Goal: Communication & Community: Share content

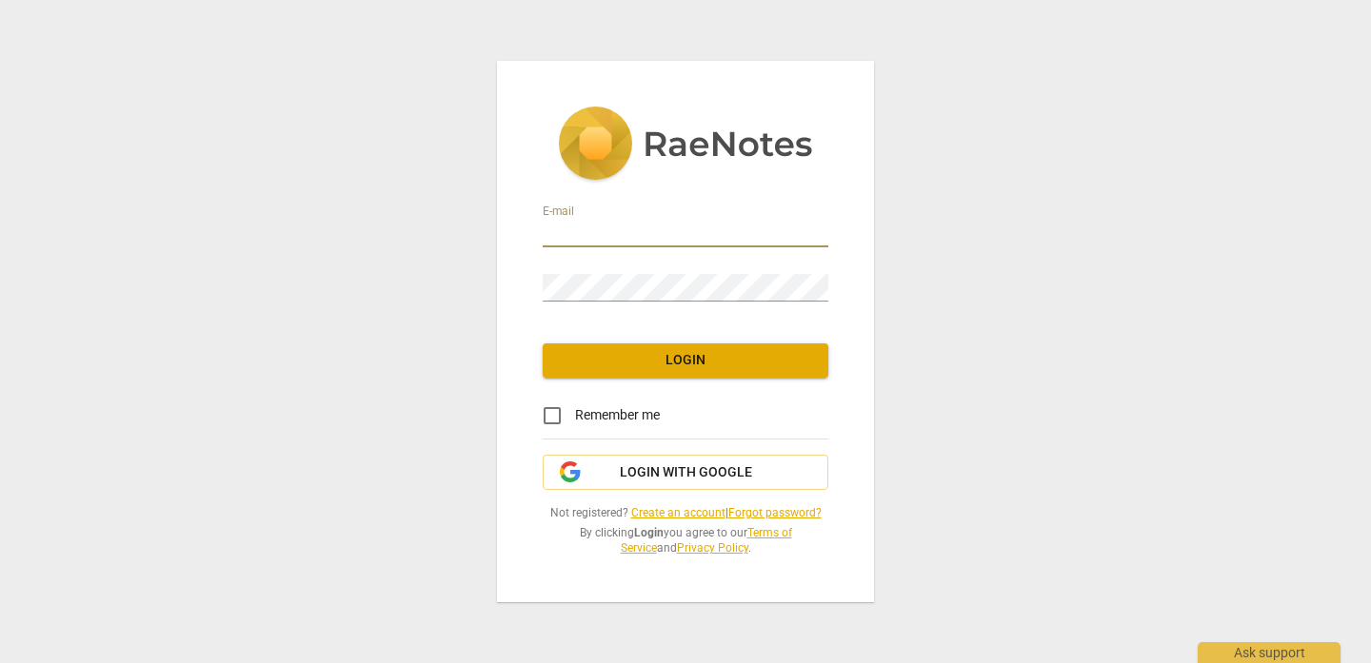
click at [557, 239] on input "email" at bounding box center [686, 234] width 286 height 28
type input "mina_munns@yahoo.co.uk"
click at [645, 362] on span "Login" at bounding box center [685, 360] width 255 height 19
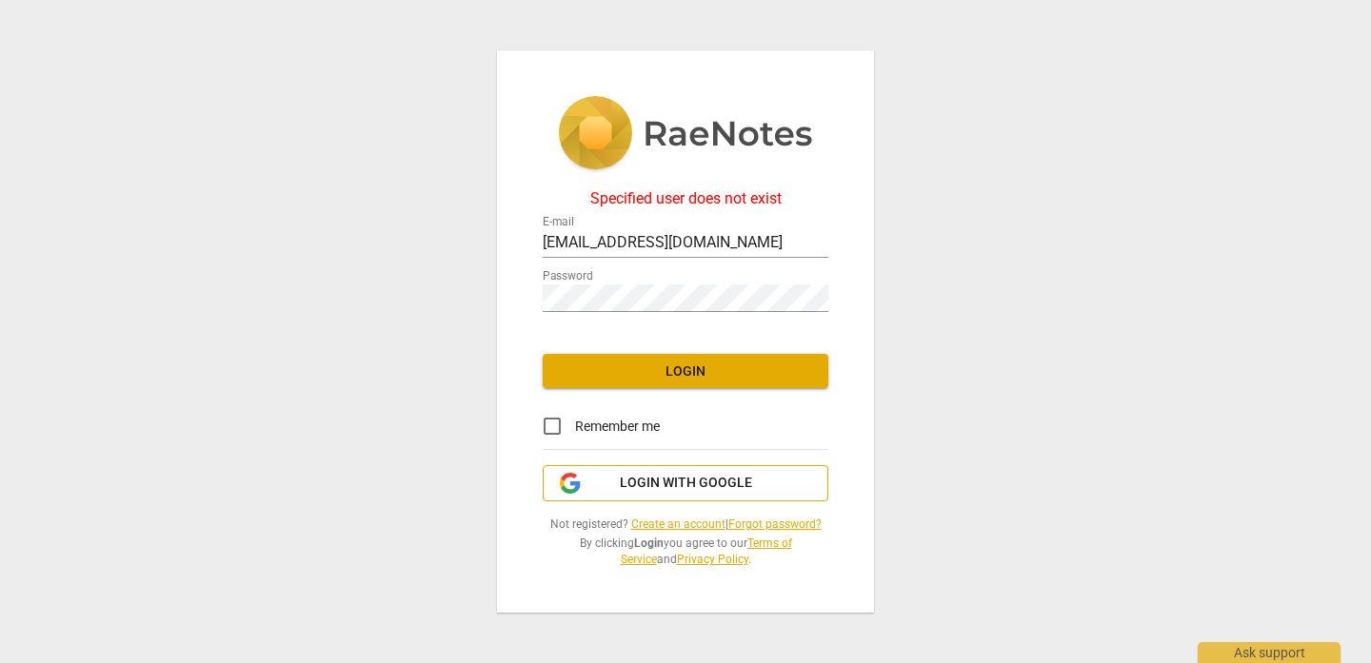
click at [684, 489] on span "Login with Google" at bounding box center [686, 483] width 132 height 19
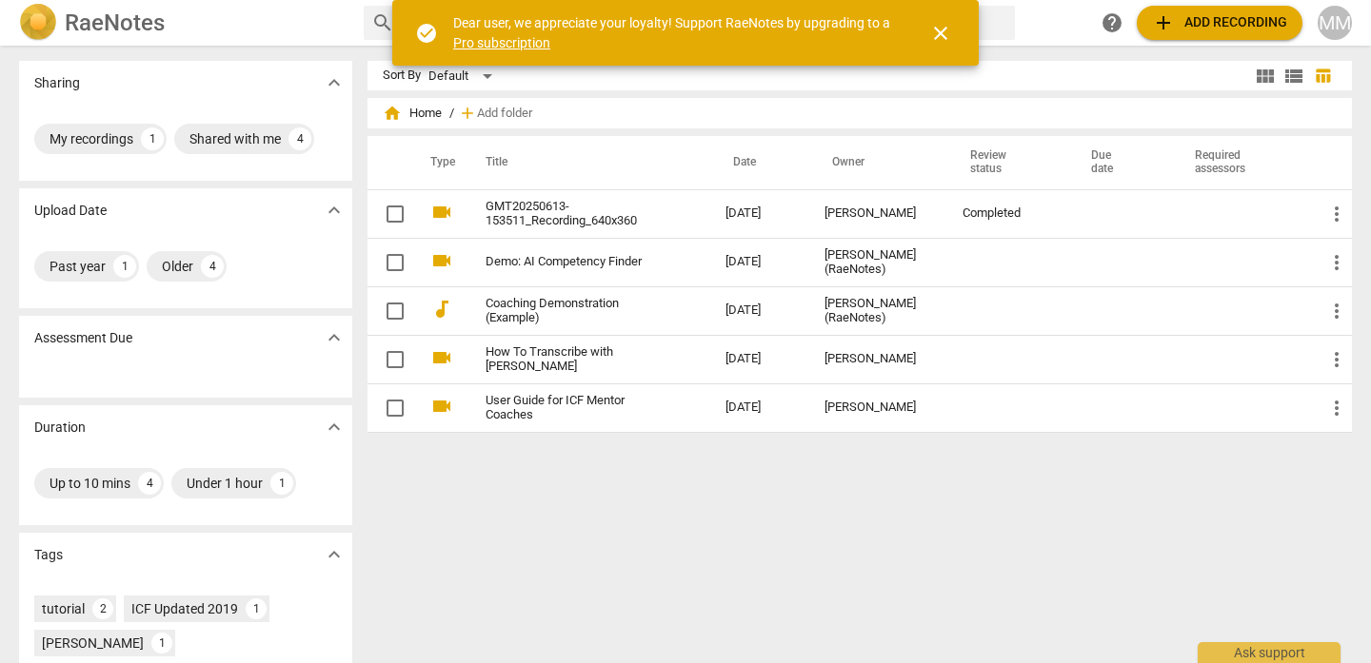
click at [713, 549] on div "Sort By Default view_module view_list table_chart home Home / add Add folder Ty…" at bounding box center [866, 354] width 999 height 587
click at [942, 31] on span "close" at bounding box center [940, 33] width 23 height 23
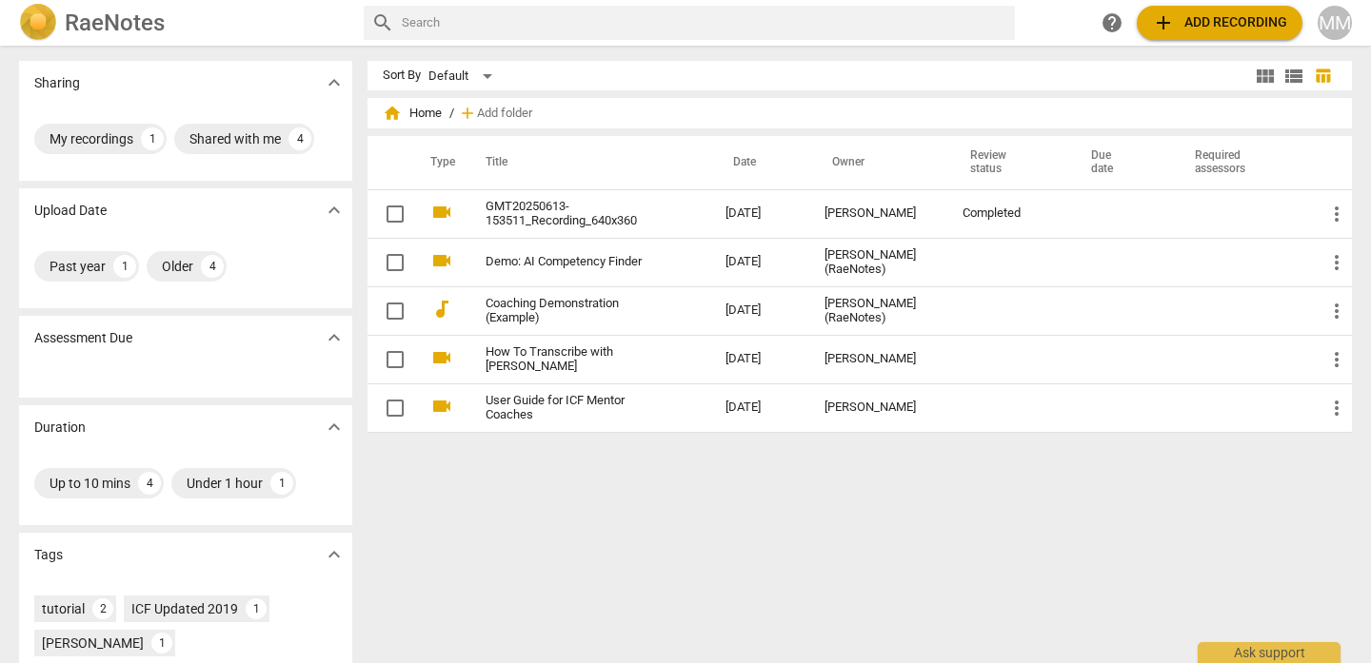
click at [1214, 30] on span "add Add recording" at bounding box center [1219, 22] width 135 height 23
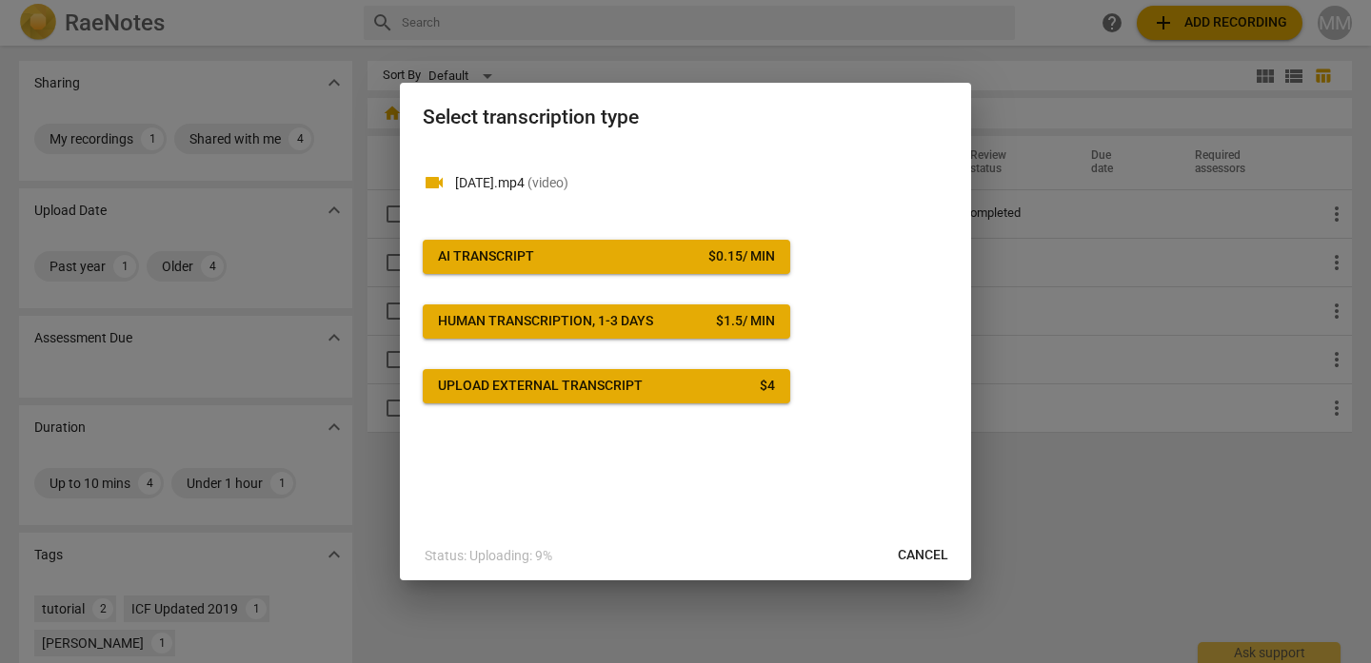
click at [758, 259] on div "$ 0.15 / min" at bounding box center [741, 256] width 67 height 19
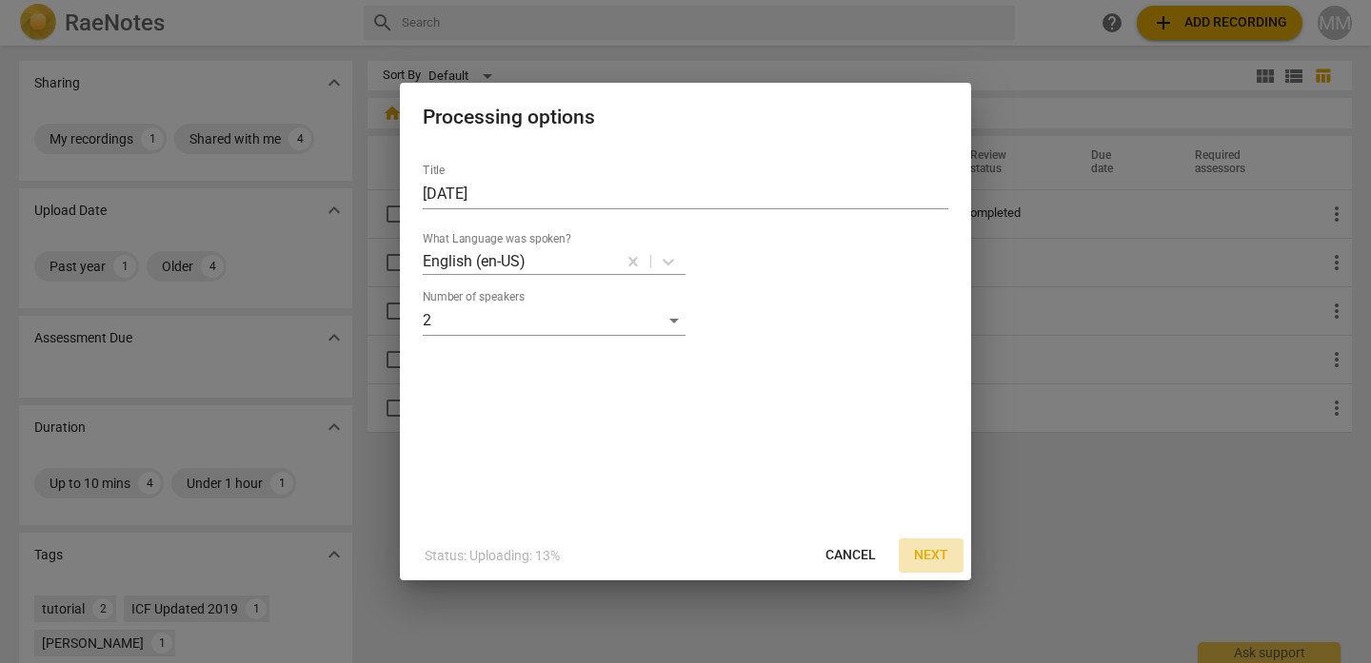
click at [937, 549] on span "Next" at bounding box center [931, 555] width 34 height 19
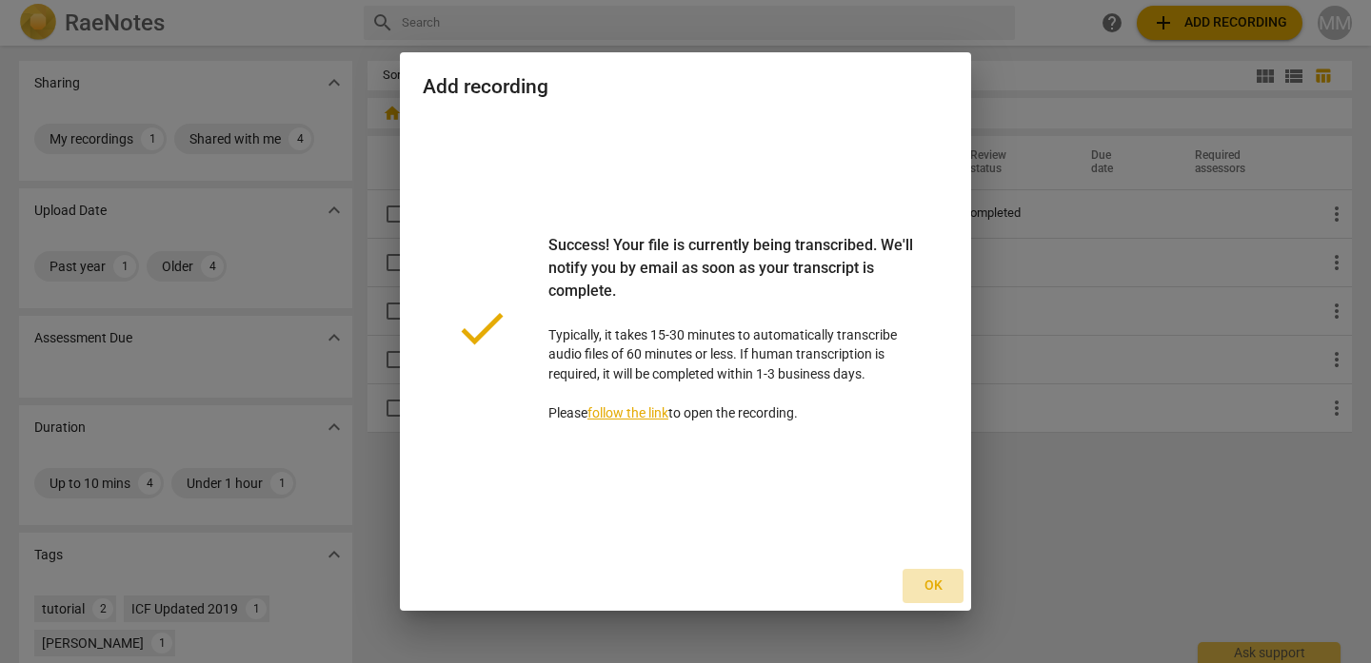
click at [933, 584] on span "Ok" at bounding box center [933, 586] width 30 height 19
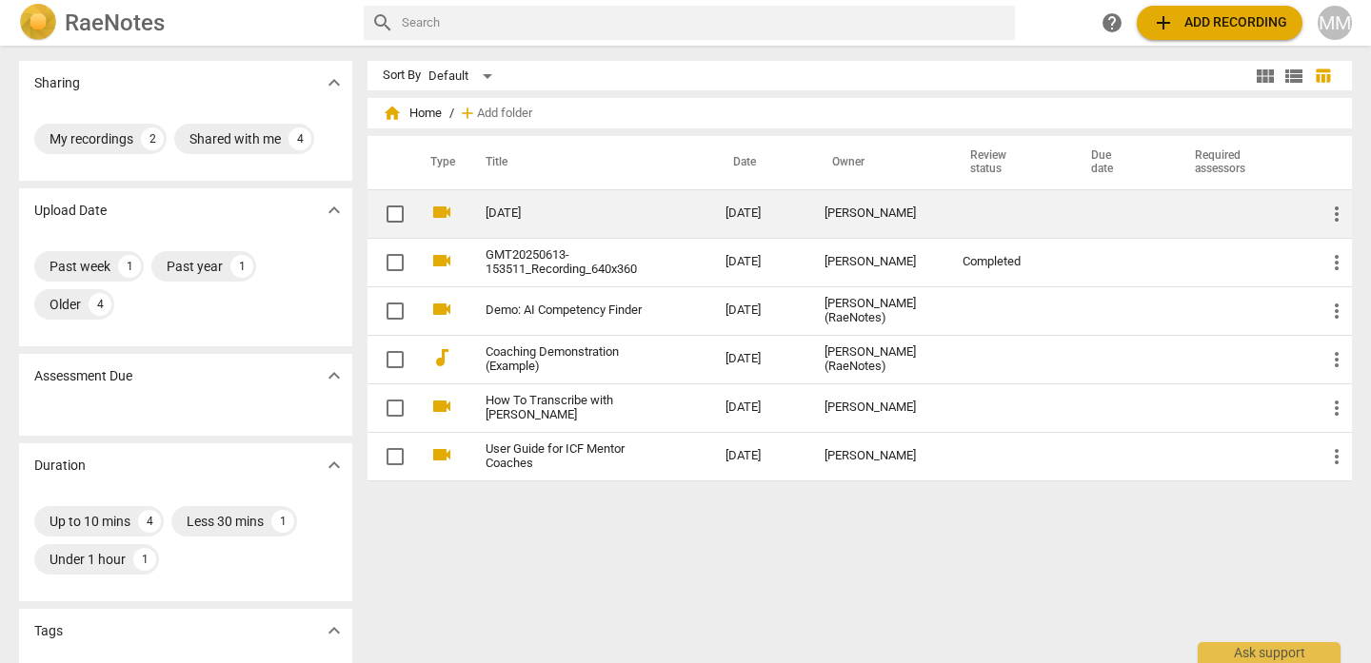
click at [527, 215] on link "[DATE]" at bounding box center [570, 214] width 171 height 14
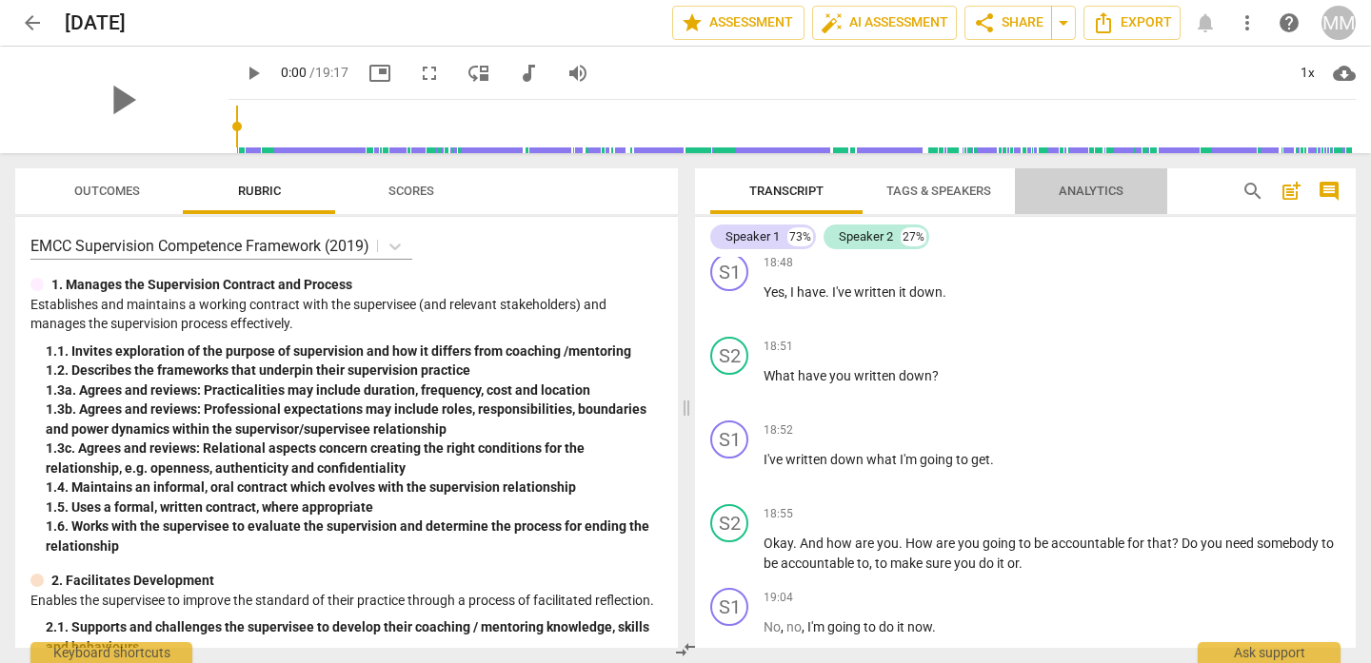
click at [1105, 189] on span "Analytics" at bounding box center [1091, 191] width 65 height 14
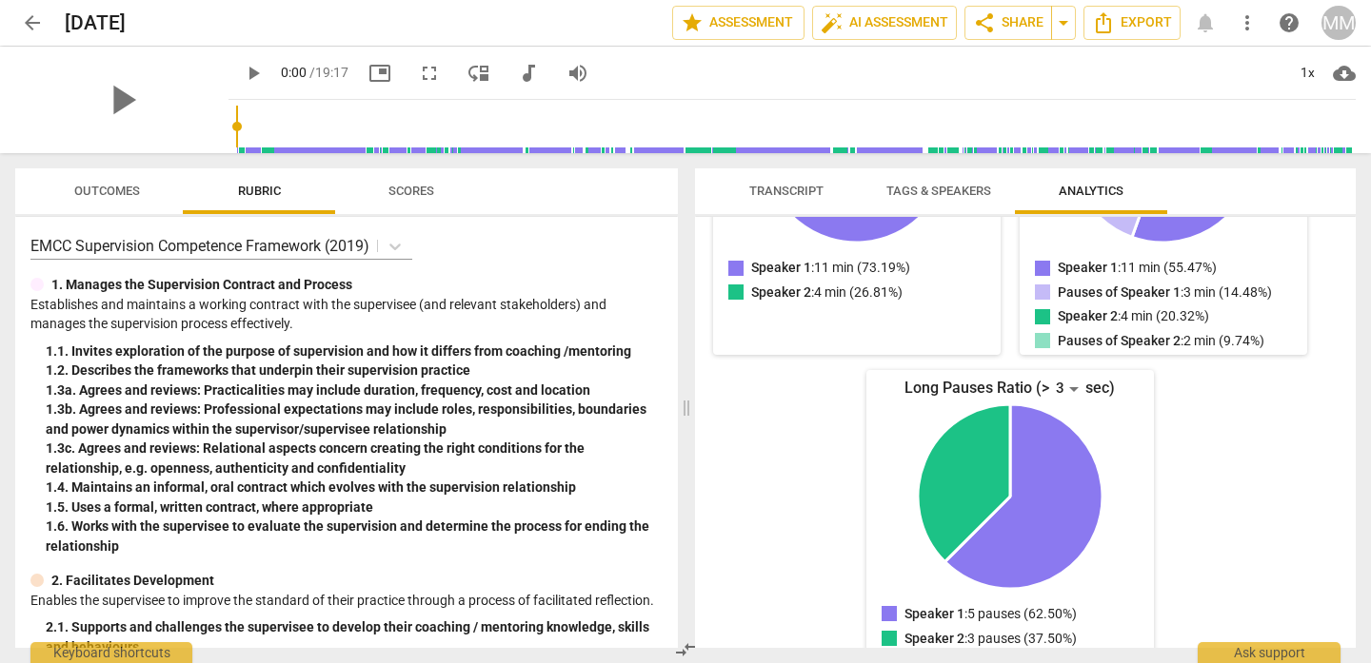
scroll to position [429, 0]
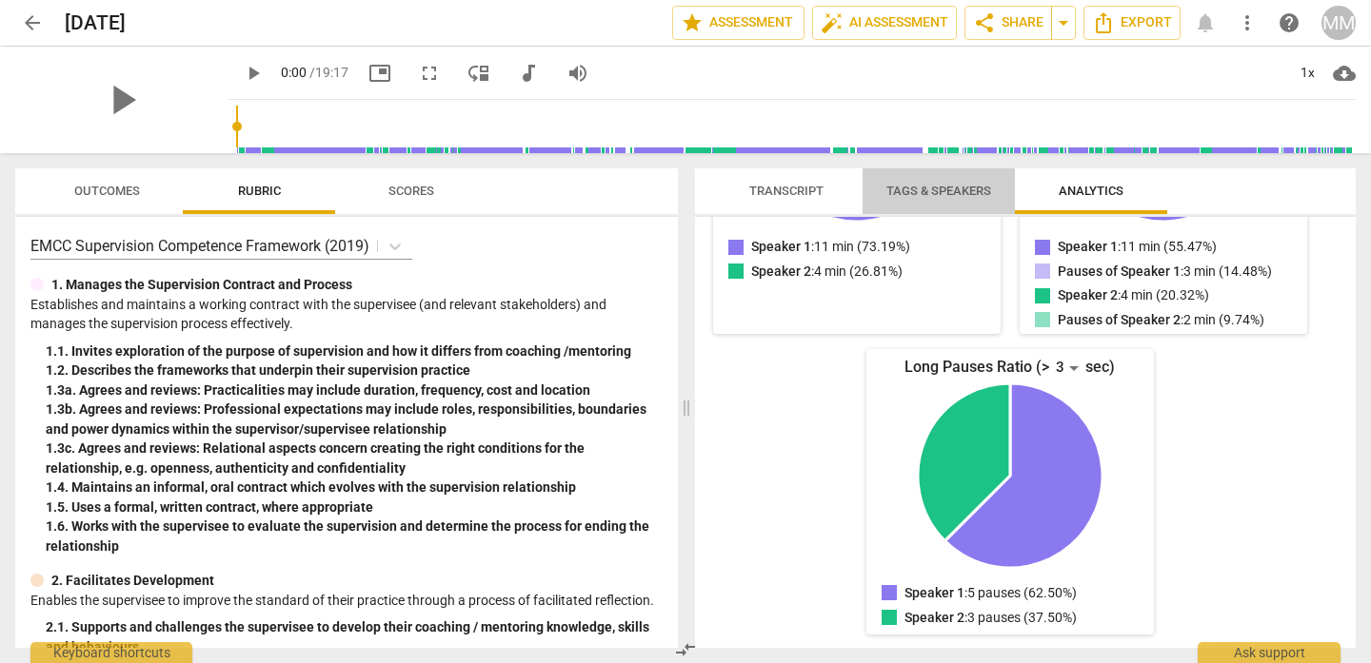
click at [957, 192] on span "Tags & Speakers" at bounding box center [938, 191] width 105 height 14
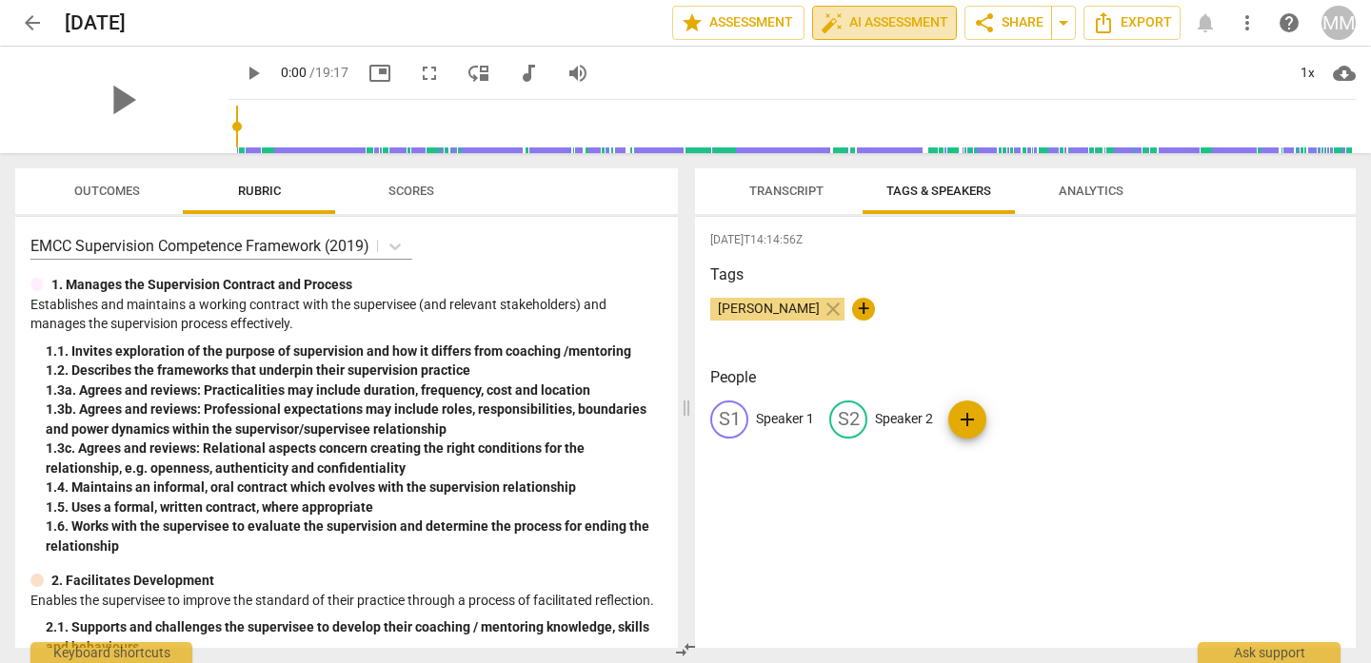
click at [874, 17] on span "auto_fix_high AI Assessment" at bounding box center [885, 22] width 128 height 23
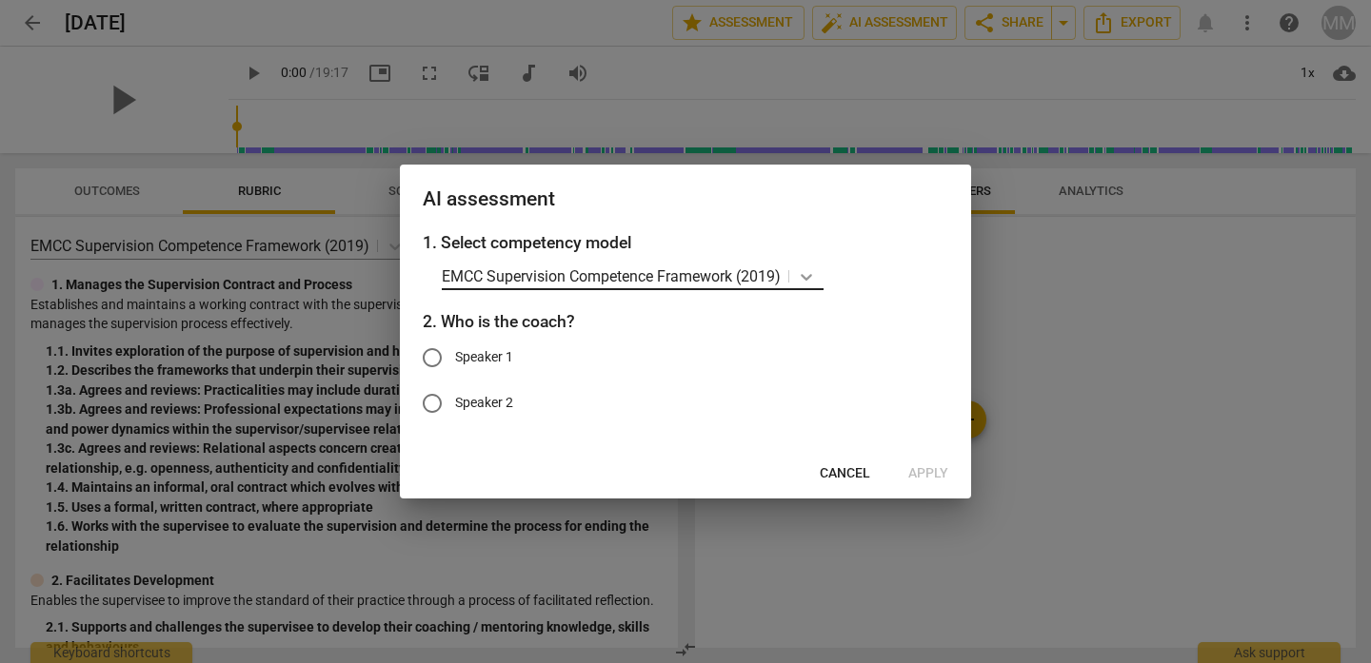
click at [812, 276] on icon at bounding box center [806, 277] width 11 height 7
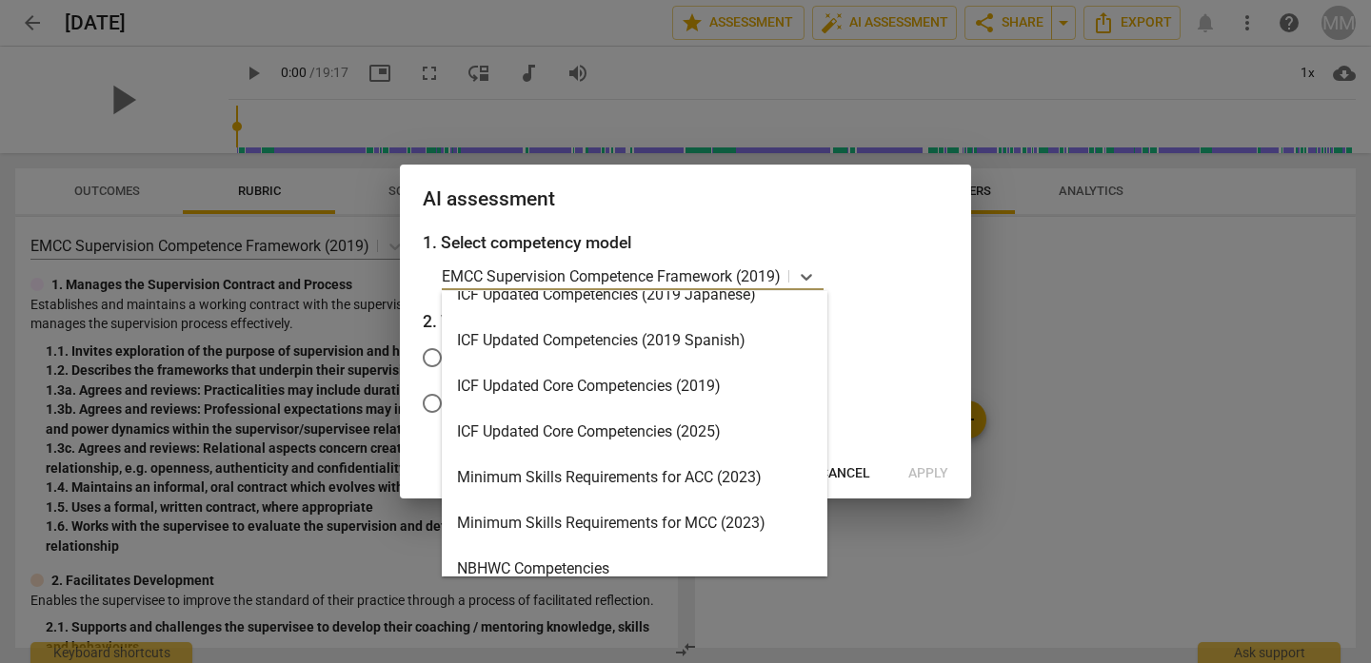
scroll to position [294, 0]
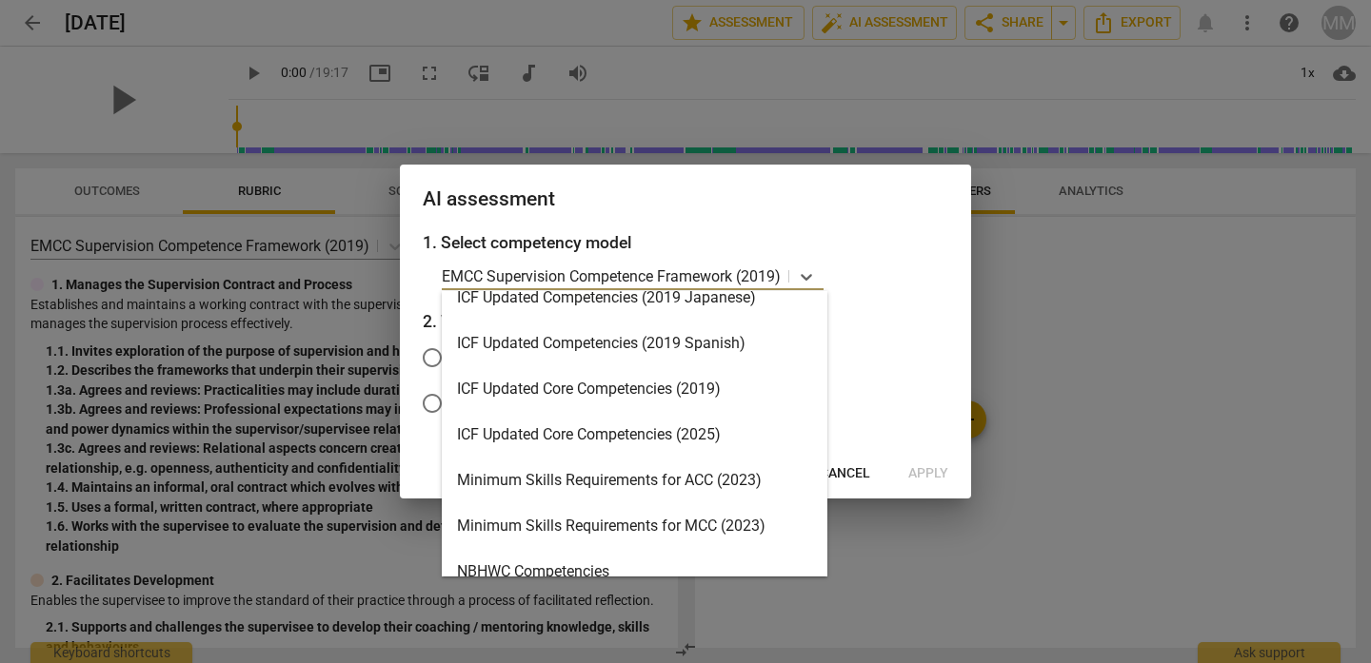
click at [634, 429] on div "ICF Updated Core Competencies (2025)" at bounding box center [635, 435] width 386 height 46
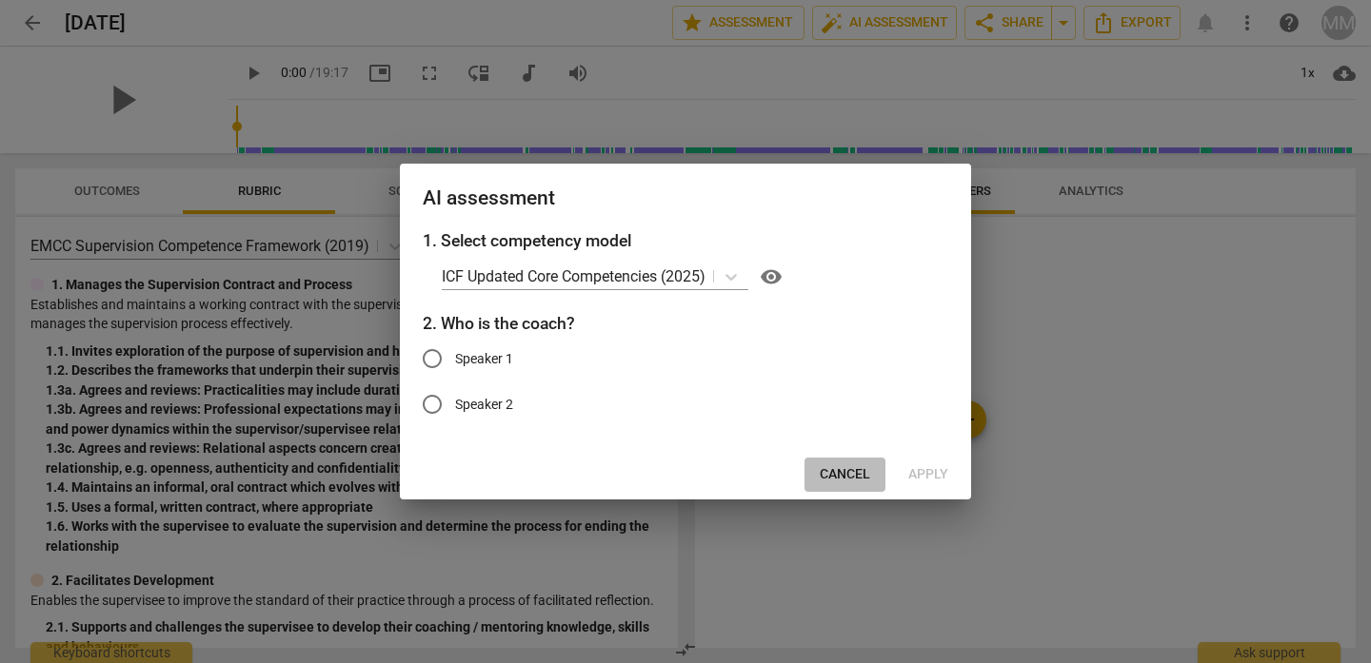
click at [838, 471] on span "Cancel" at bounding box center [845, 474] width 50 height 19
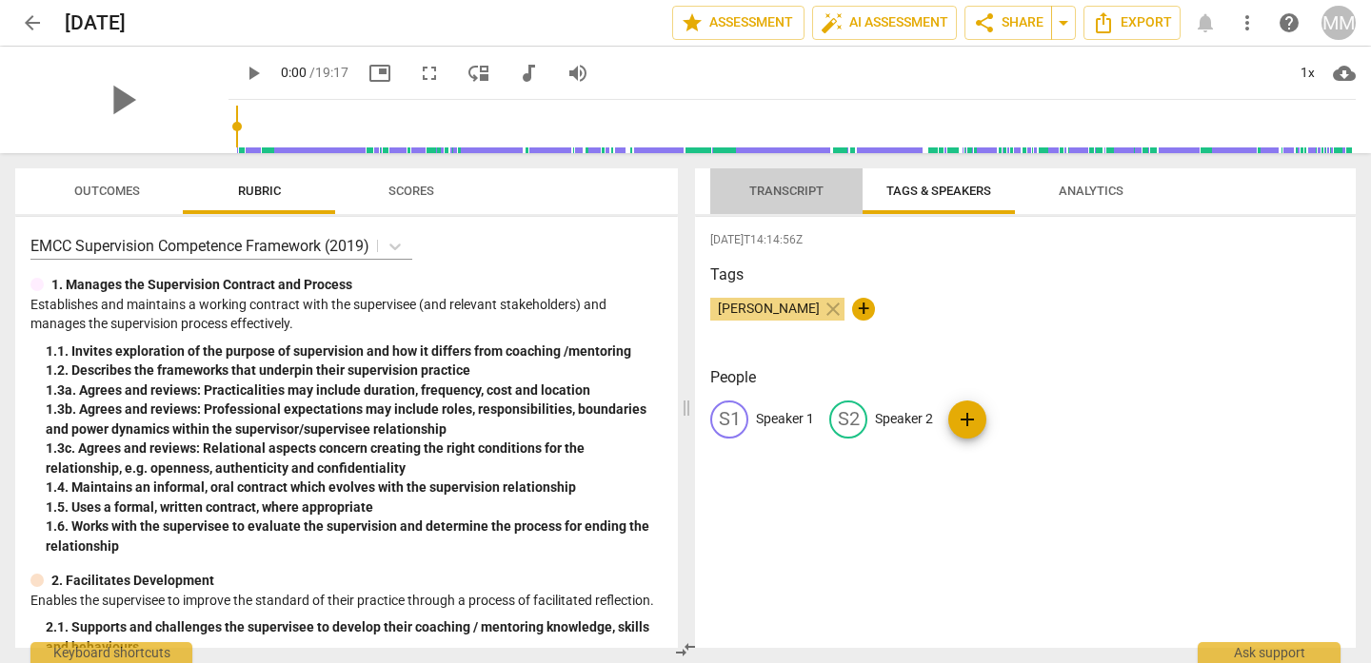
click at [787, 186] on span "Transcript" at bounding box center [786, 191] width 74 height 14
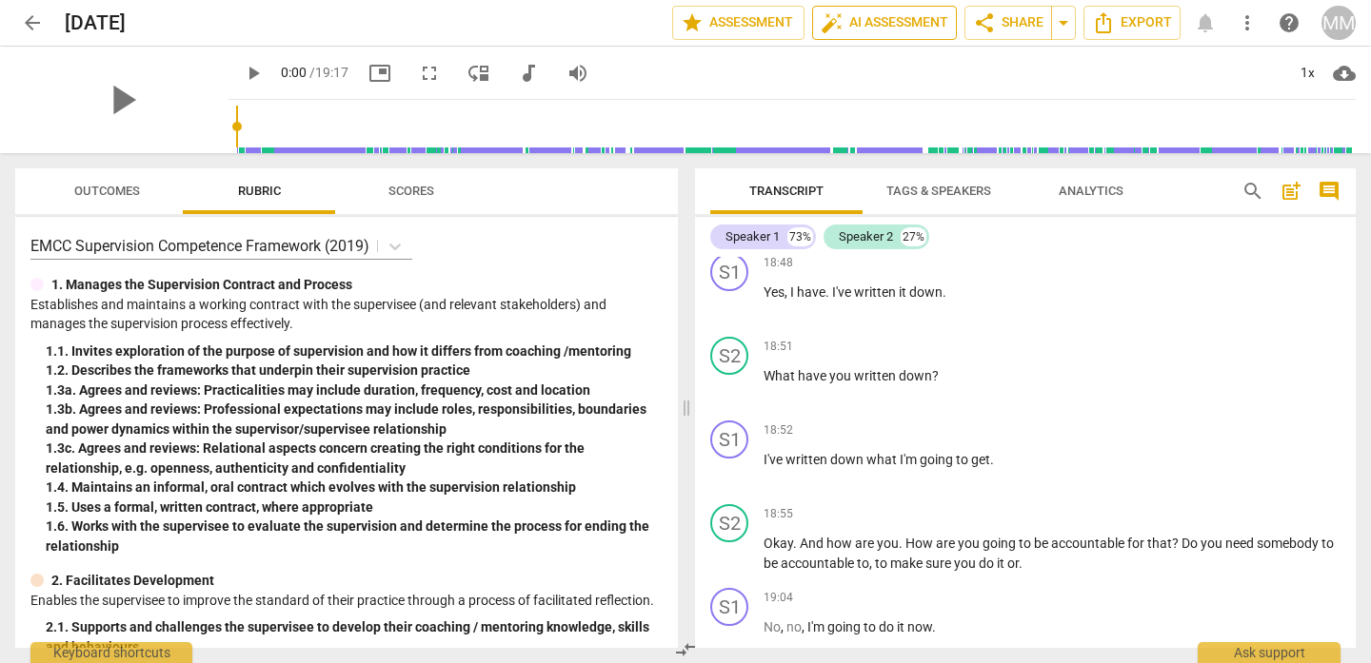
click at [861, 24] on span "auto_fix_high AI Assessment" at bounding box center [885, 22] width 128 height 23
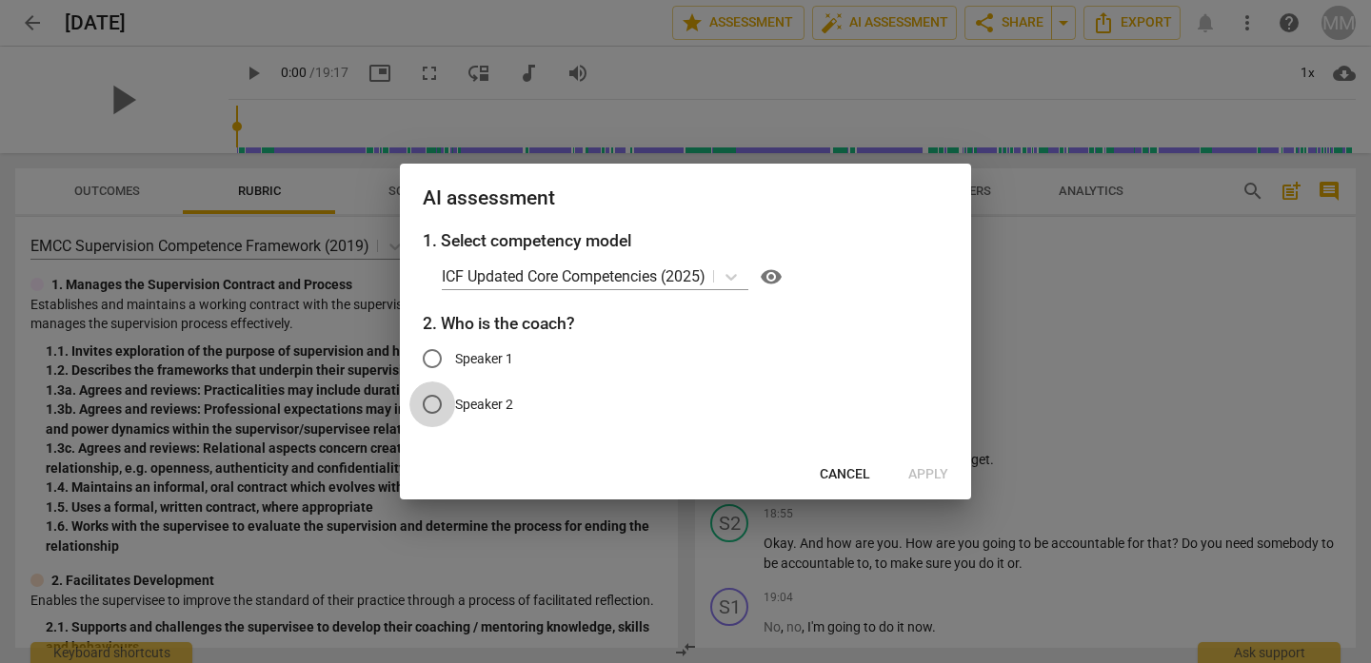
click at [431, 403] on input "Speaker 2" at bounding box center [432, 405] width 46 height 46
radio input "true"
click at [933, 471] on span "Apply" at bounding box center [928, 474] width 40 height 19
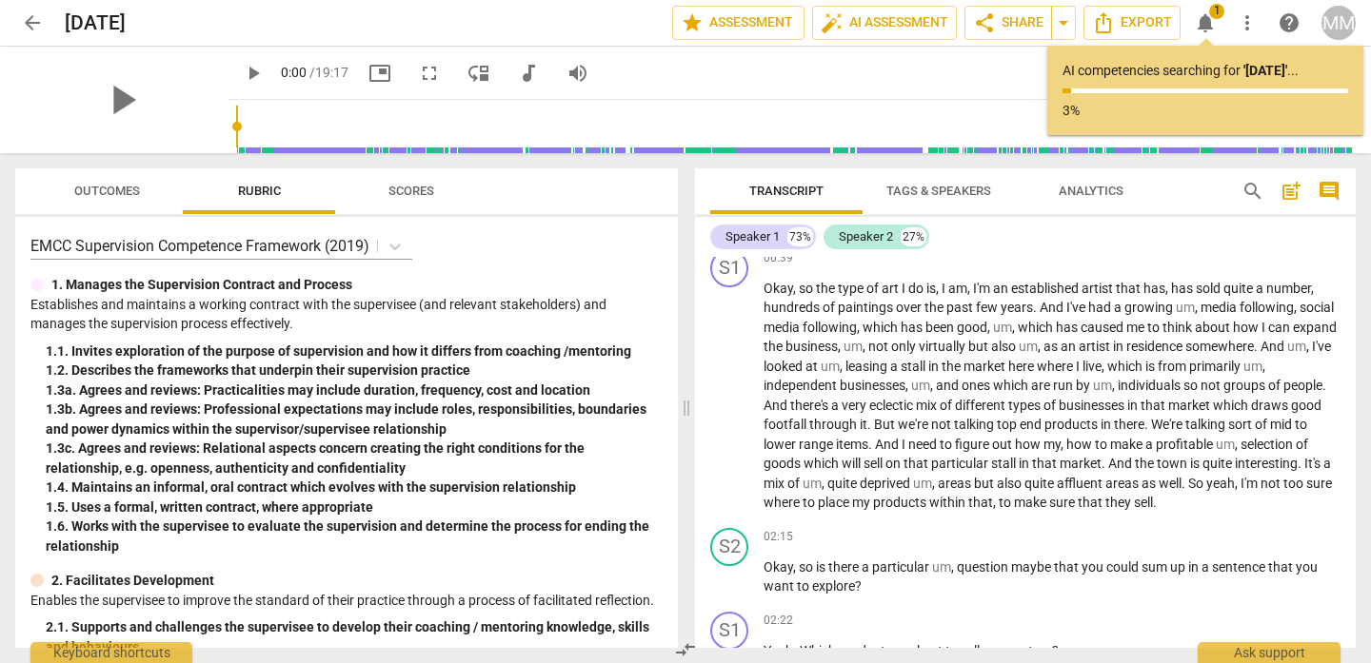
scroll to position [366, 0]
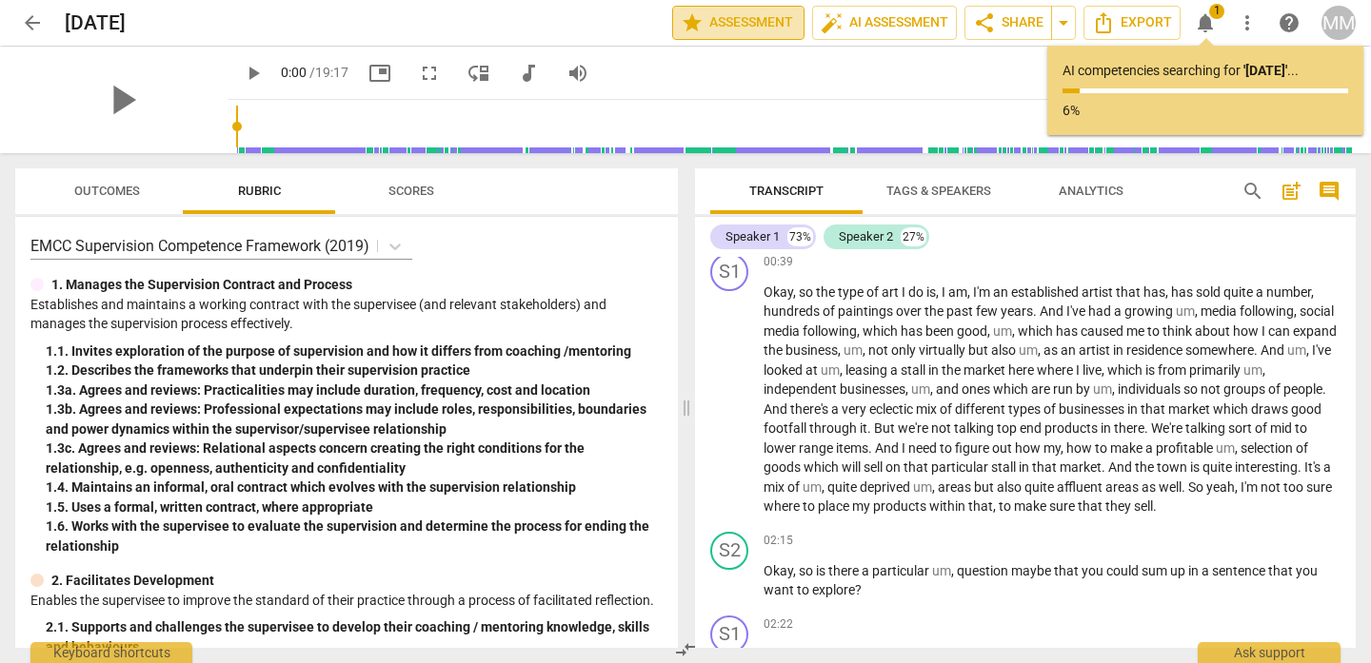
click at [748, 24] on span "star Assessment" at bounding box center [738, 22] width 115 height 23
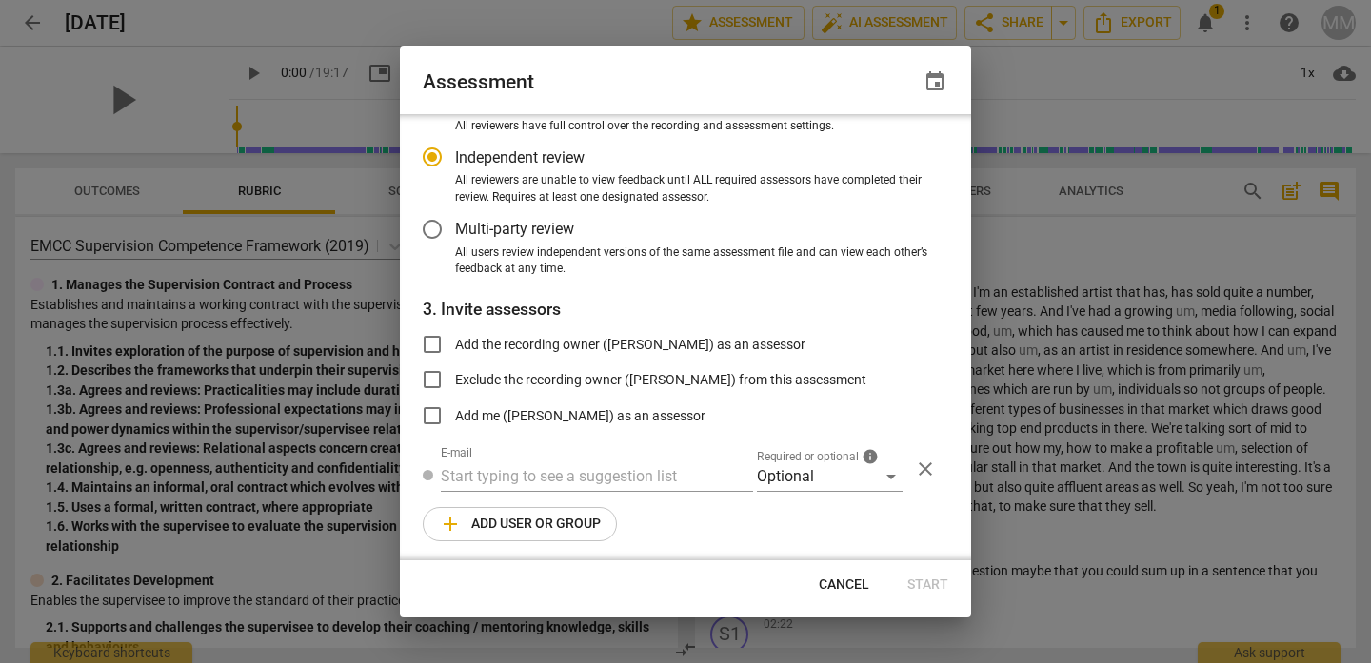
scroll to position [142, 0]
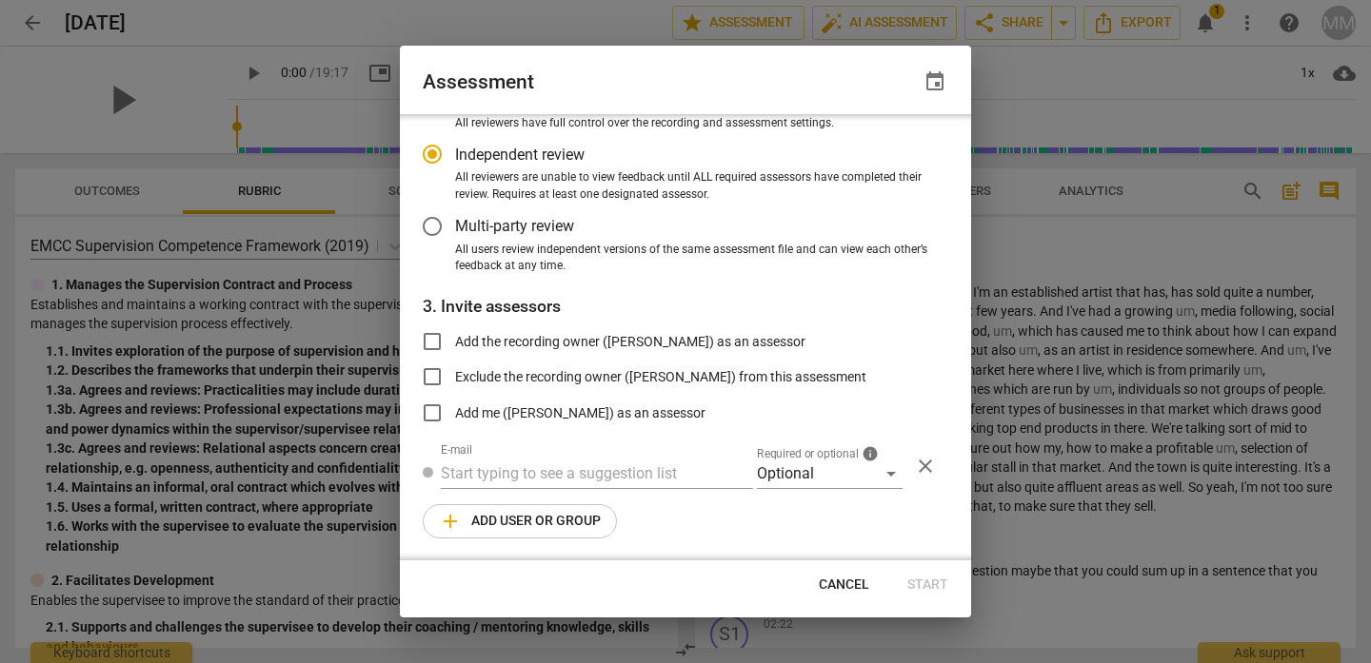
radio input "false"
click at [435, 338] on input "Add the recording owner ([PERSON_NAME]) as an assessor" at bounding box center [432, 342] width 46 height 46
checkbox input "true"
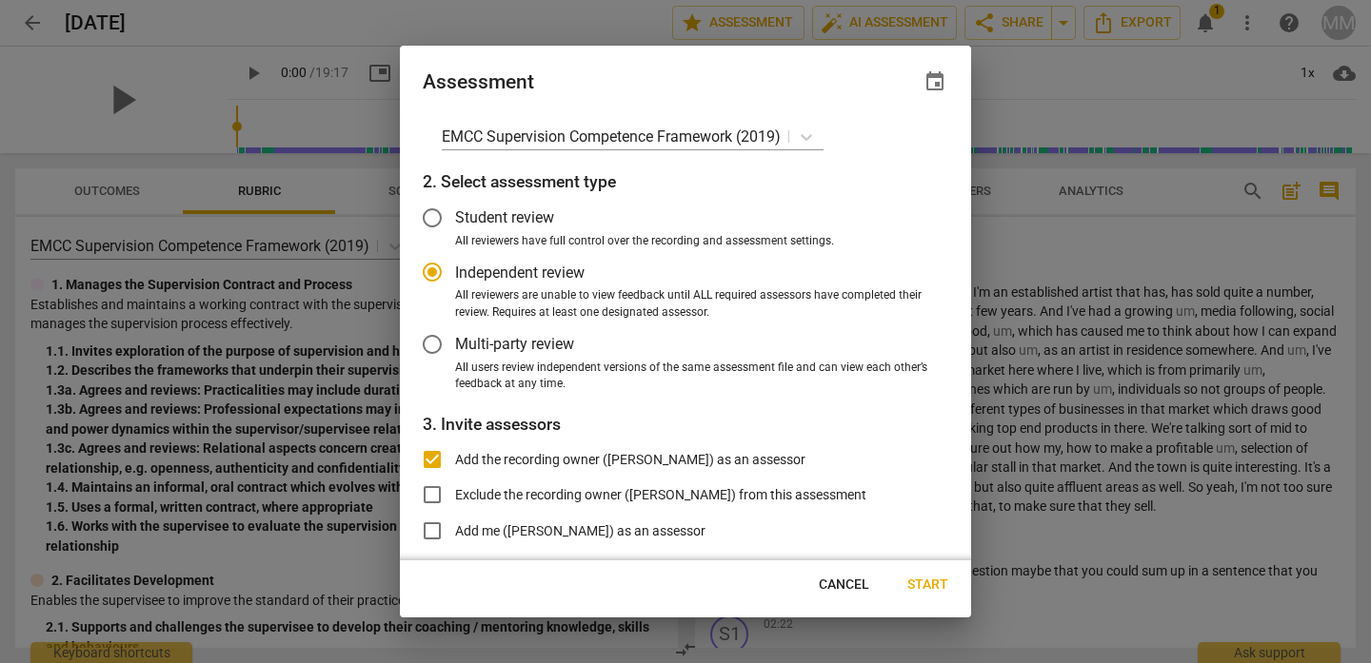
scroll to position [0, 0]
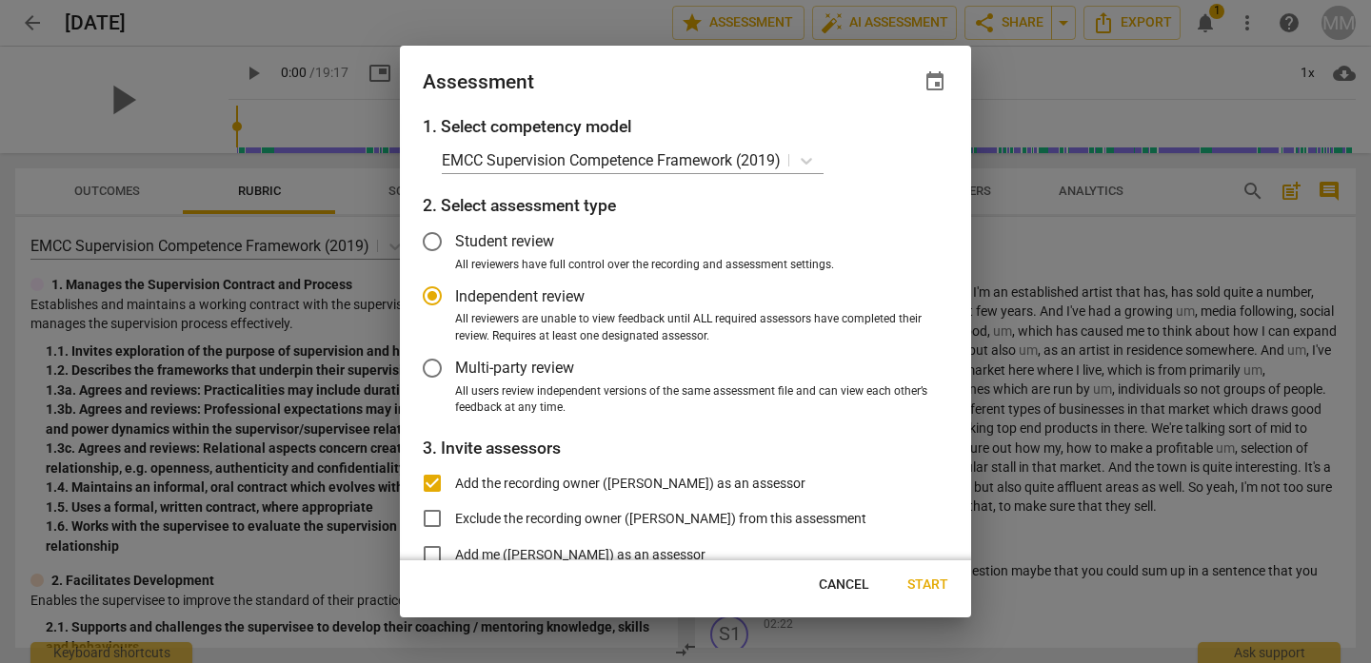
radio input "false"
click at [431, 240] on input "Student review" at bounding box center [432, 242] width 46 height 46
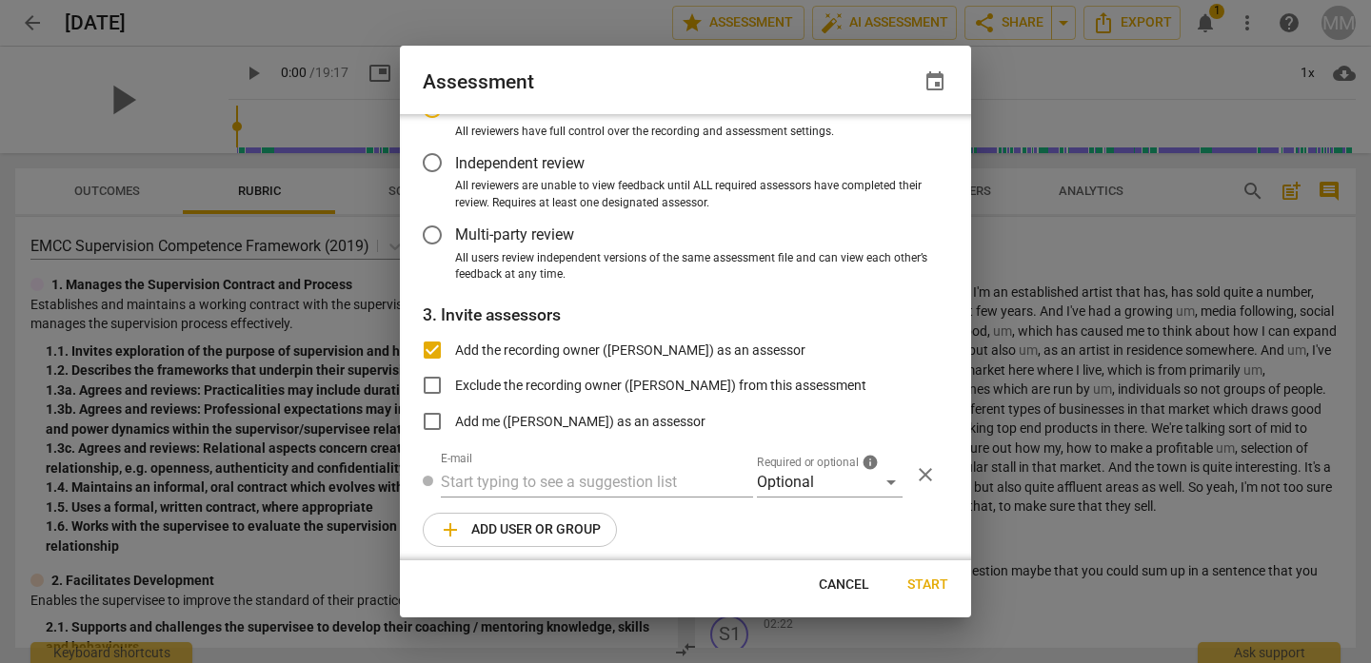
scroll to position [142, 0]
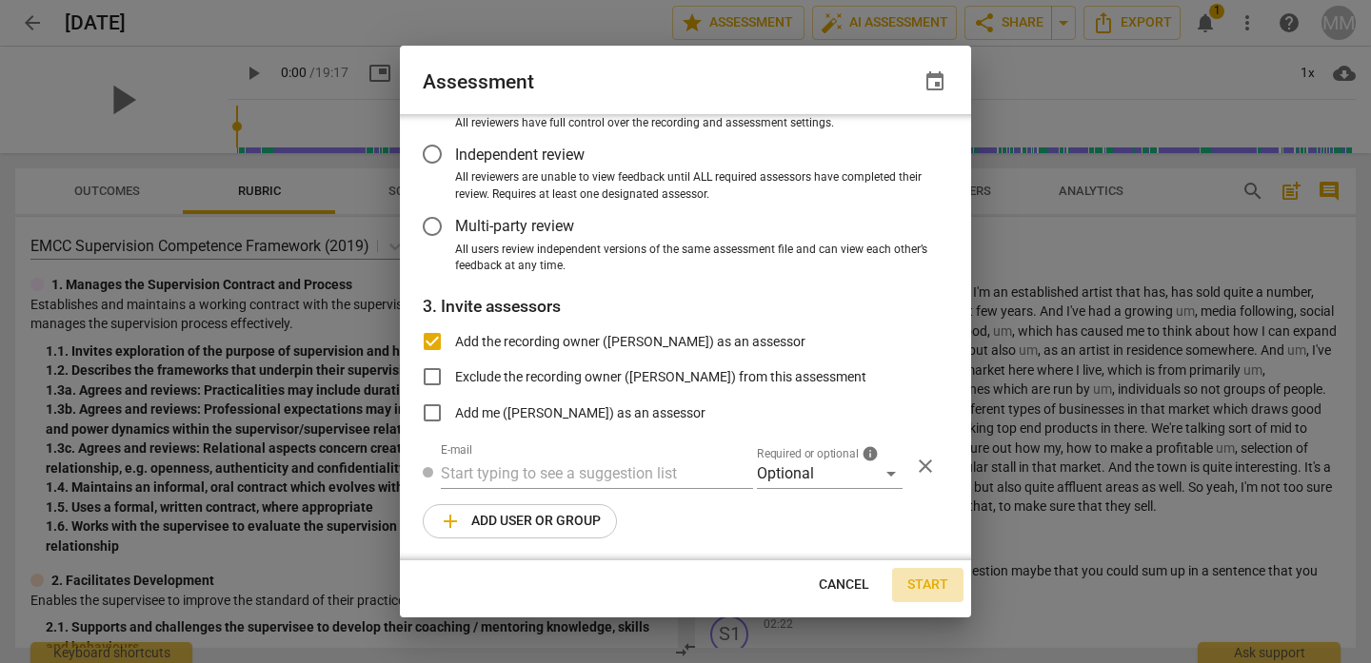
click at [934, 584] on span "Start" at bounding box center [927, 585] width 41 height 19
radio input "false"
type input "[PERSON_NAME] <[EMAIL_ADDRESS][DOMAIN_NAME]>"
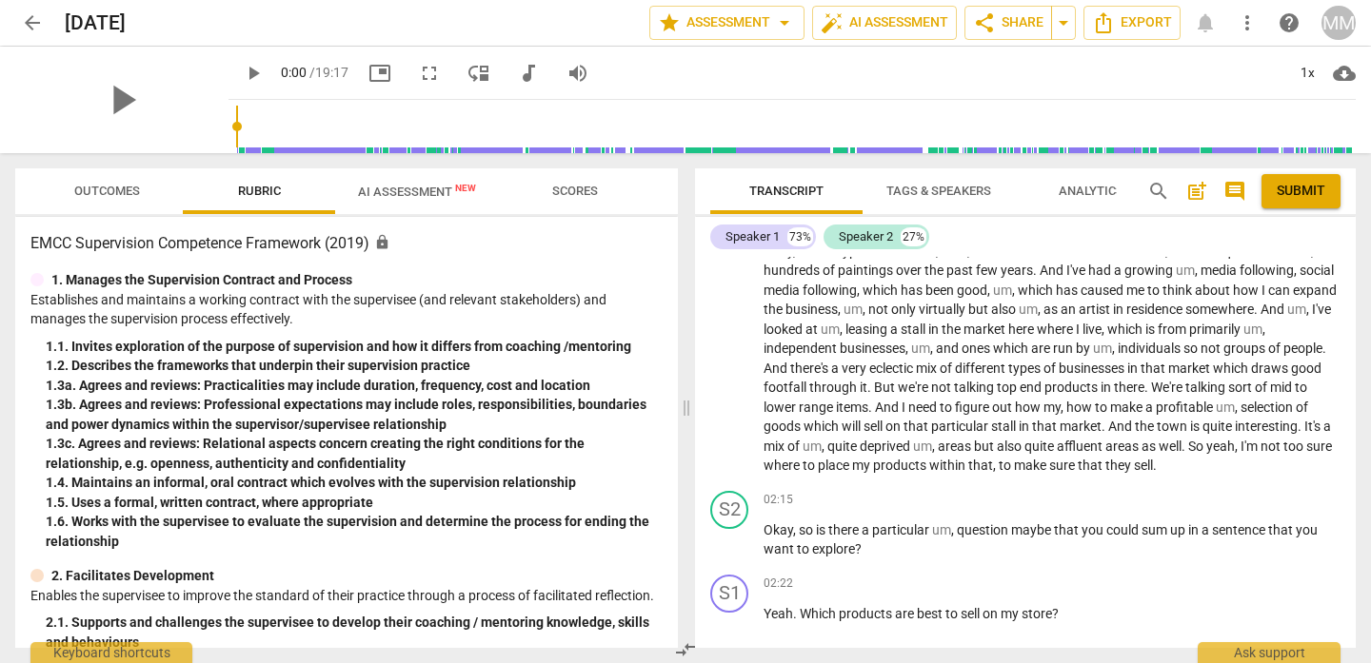
scroll to position [425, 0]
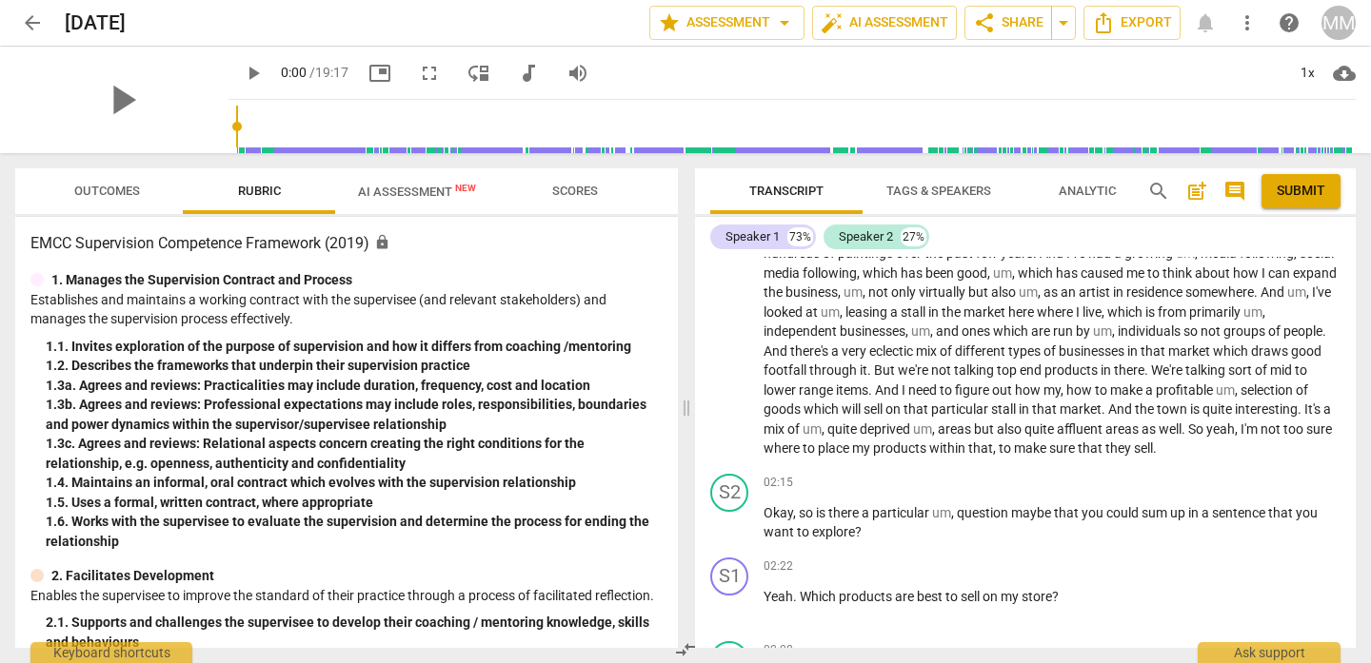
click at [1083, 191] on span "Analytics" at bounding box center [1091, 191] width 65 height 14
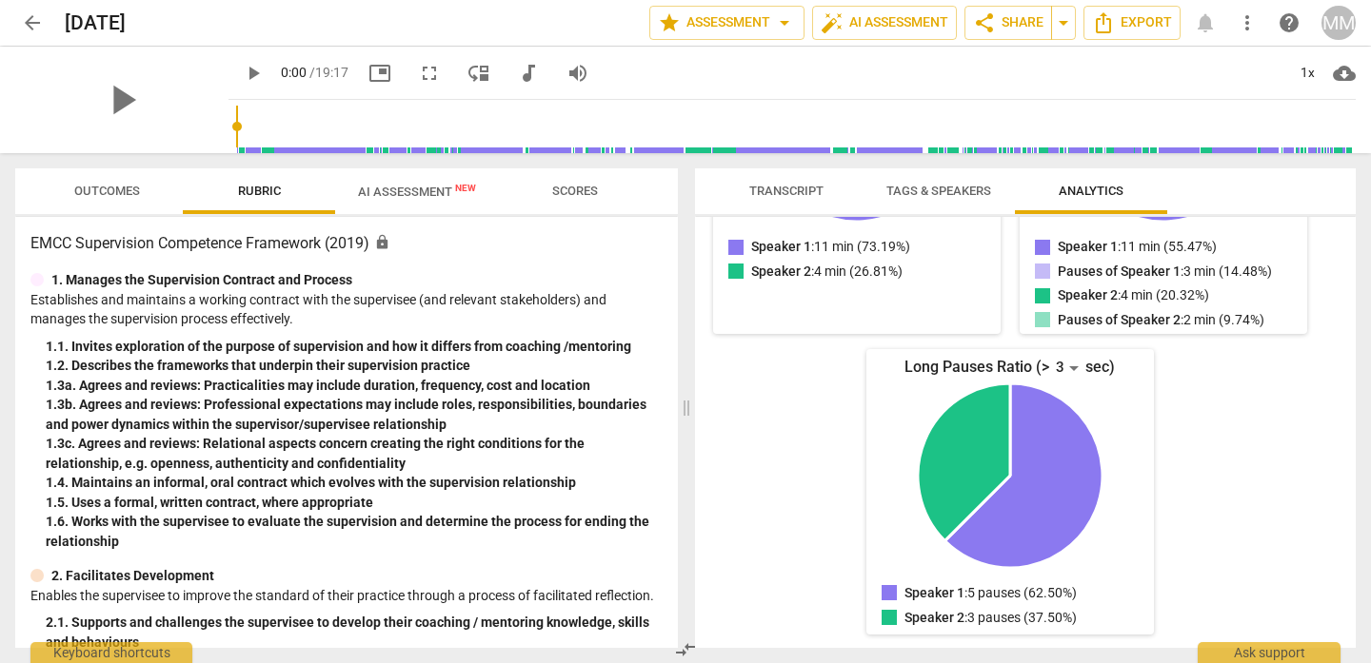
click at [964, 187] on span "Tags & Speakers" at bounding box center [938, 191] width 105 height 14
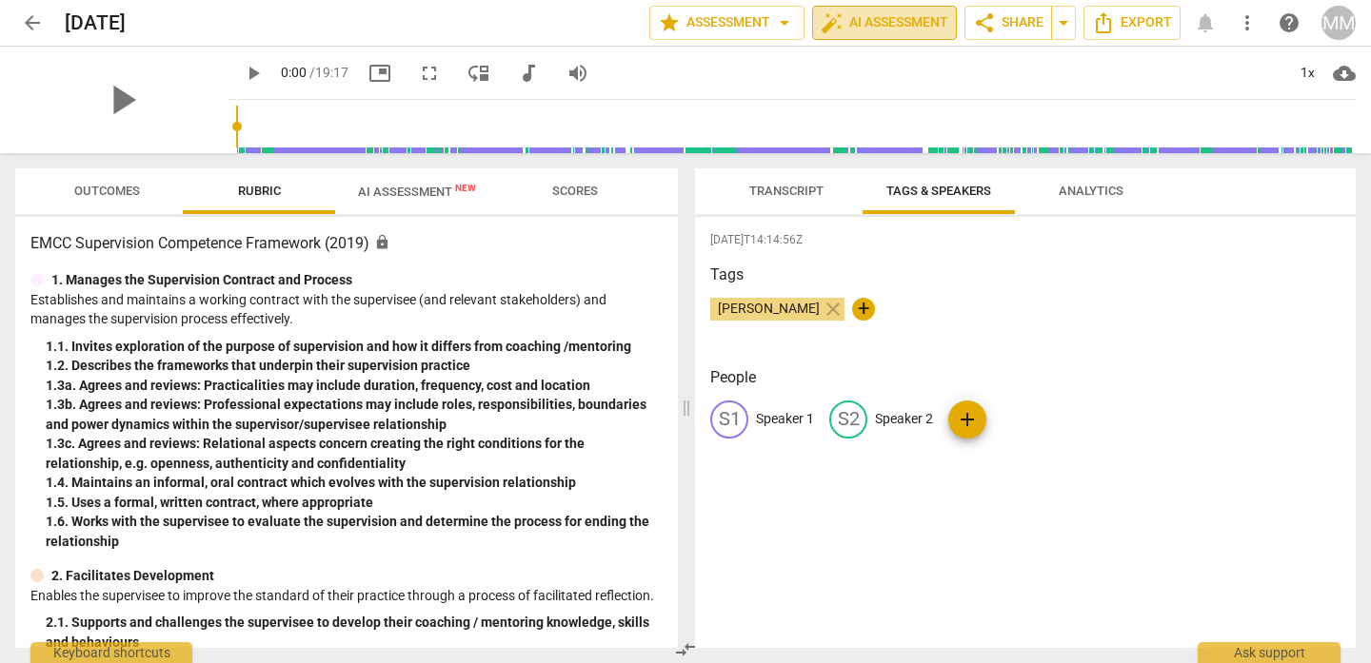
click at [887, 31] on span "auto_fix_high AI Assessment" at bounding box center [885, 22] width 128 height 23
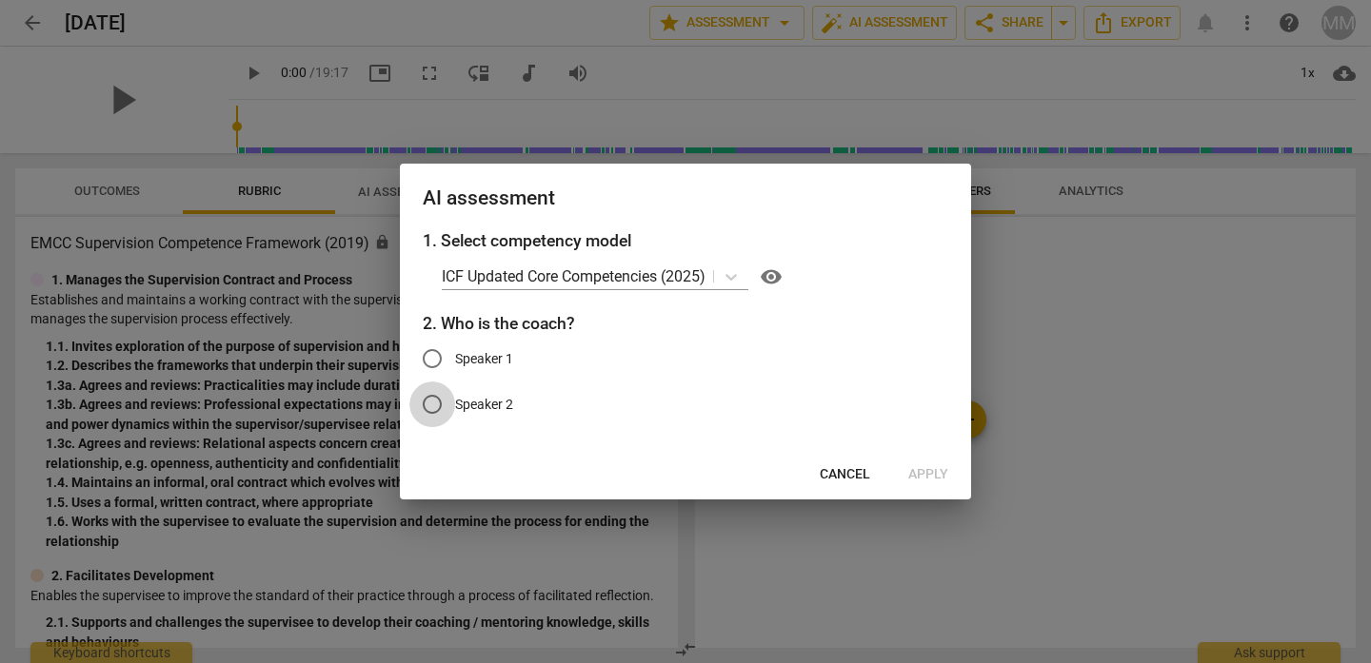
click at [430, 402] on input "Speaker 2" at bounding box center [432, 405] width 46 height 46
radio input "true"
click at [939, 469] on span "Apply" at bounding box center [928, 474] width 40 height 19
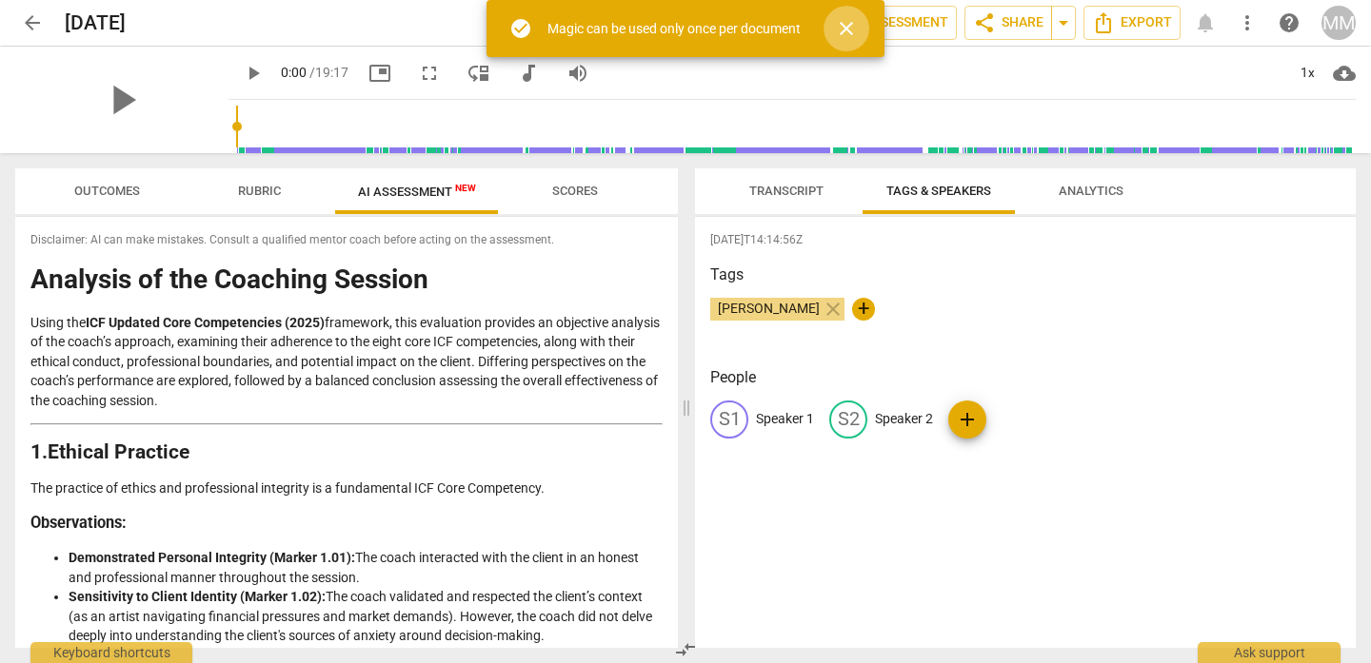
click at [840, 24] on span "close" at bounding box center [846, 28] width 23 height 23
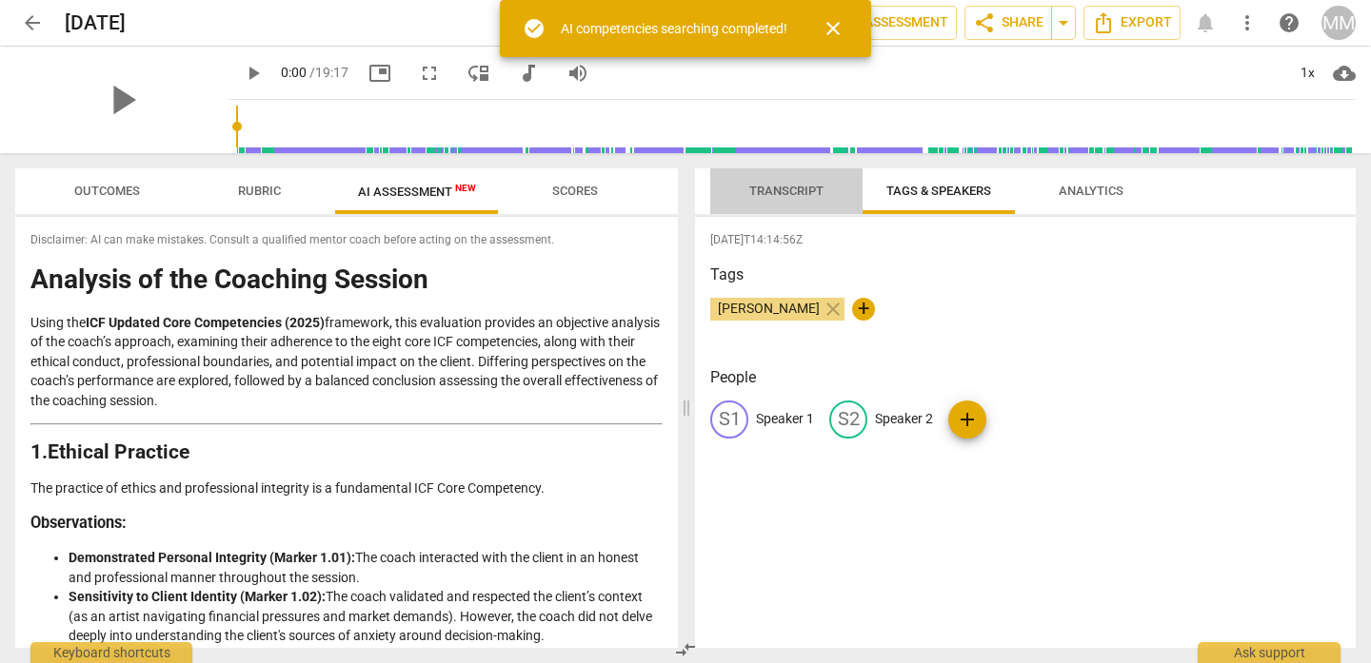
click at [786, 199] on span "Transcript" at bounding box center [786, 192] width 120 height 26
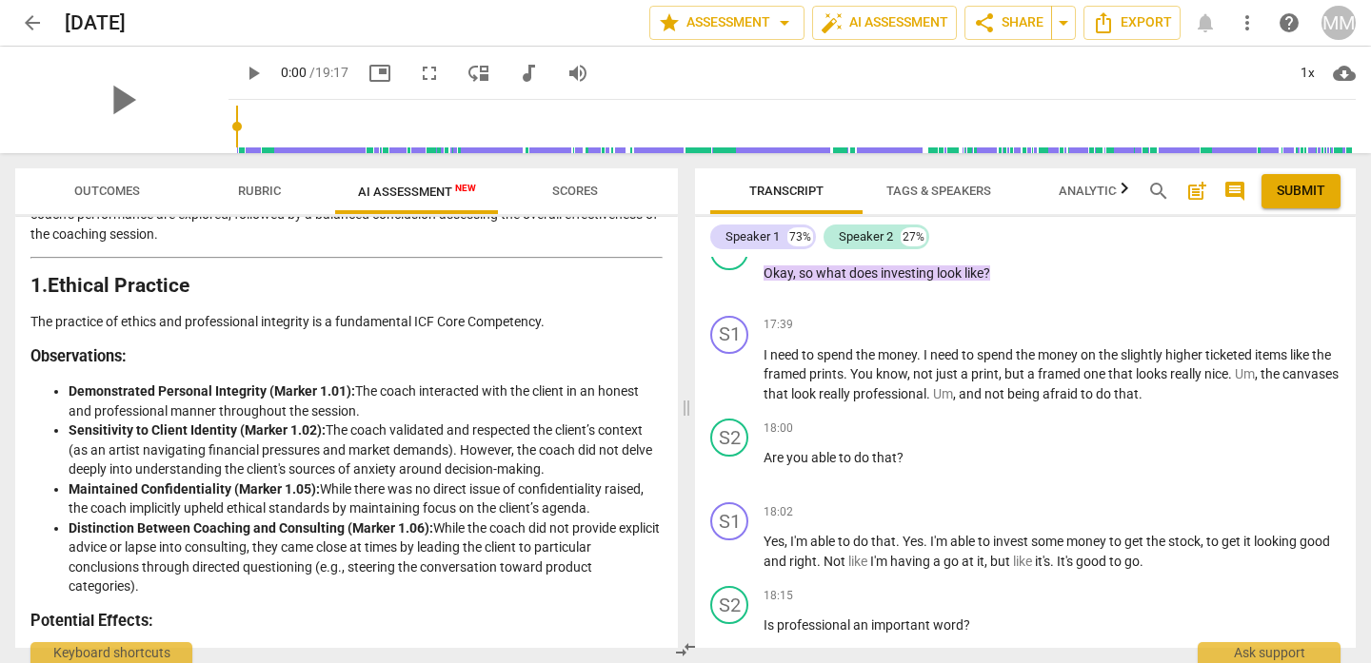
scroll to position [0, 0]
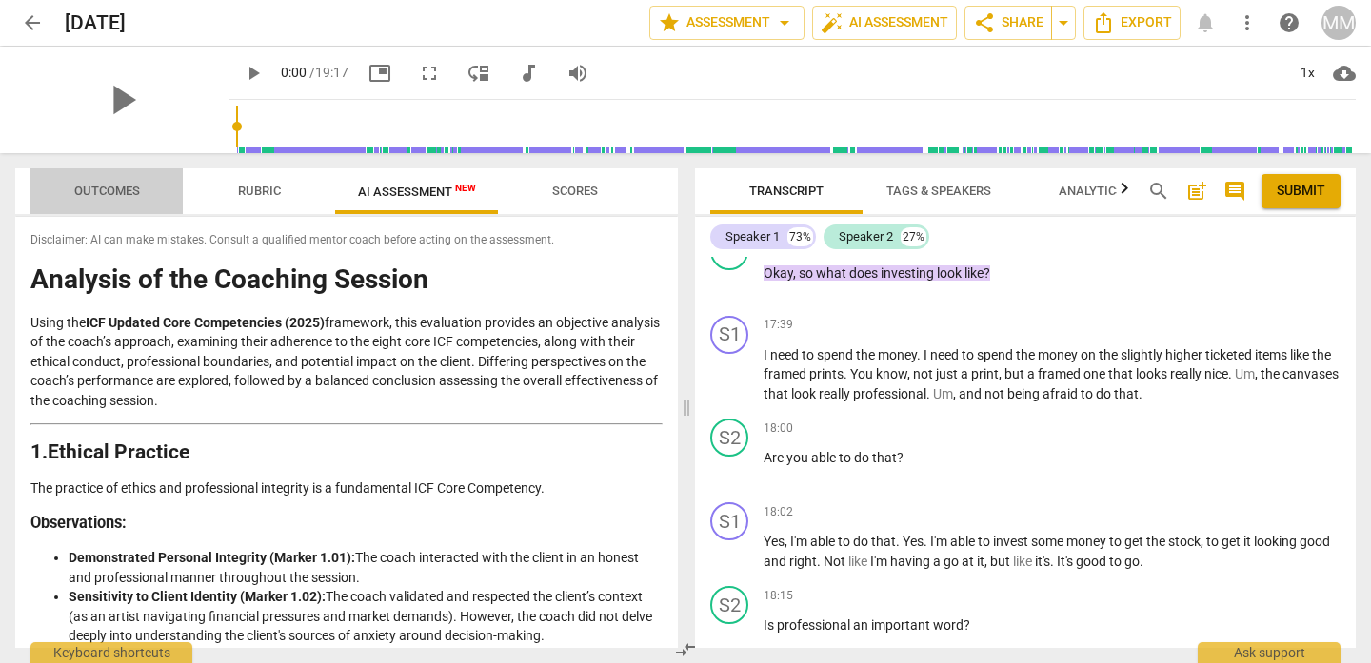
click at [115, 193] on span "Outcomes" at bounding box center [107, 191] width 66 height 14
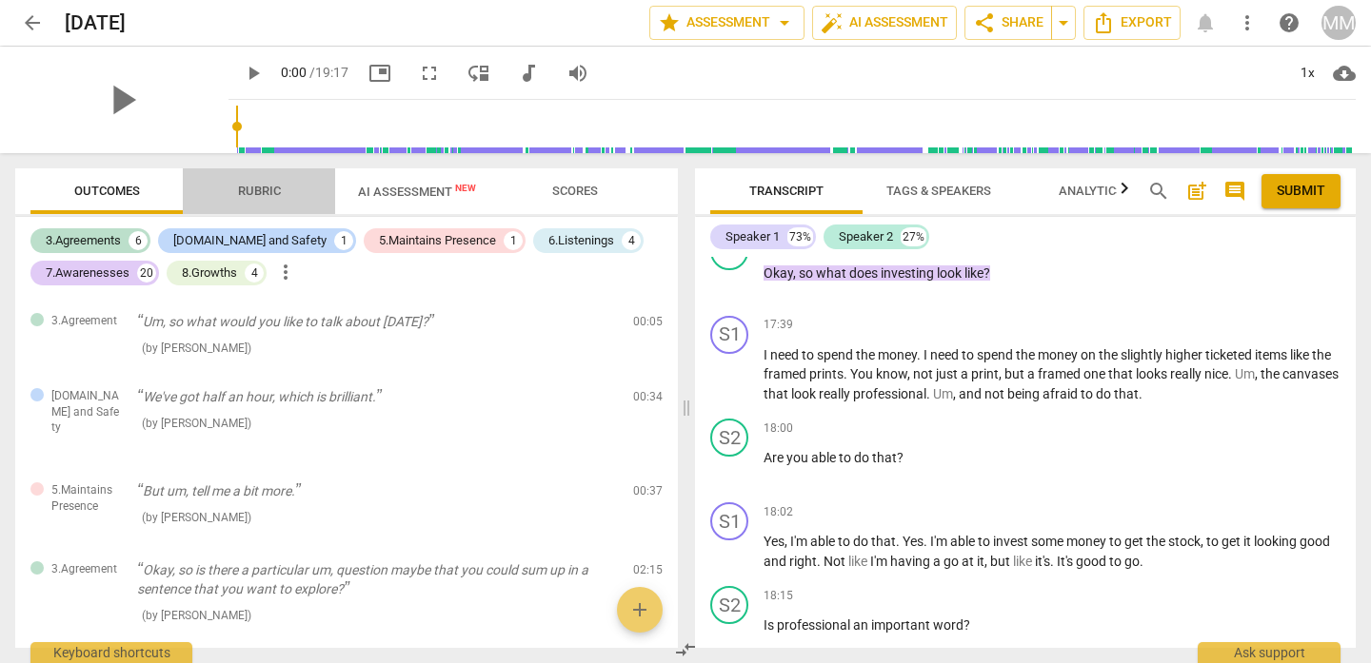
click at [259, 194] on span "Rubric" at bounding box center [259, 191] width 43 height 14
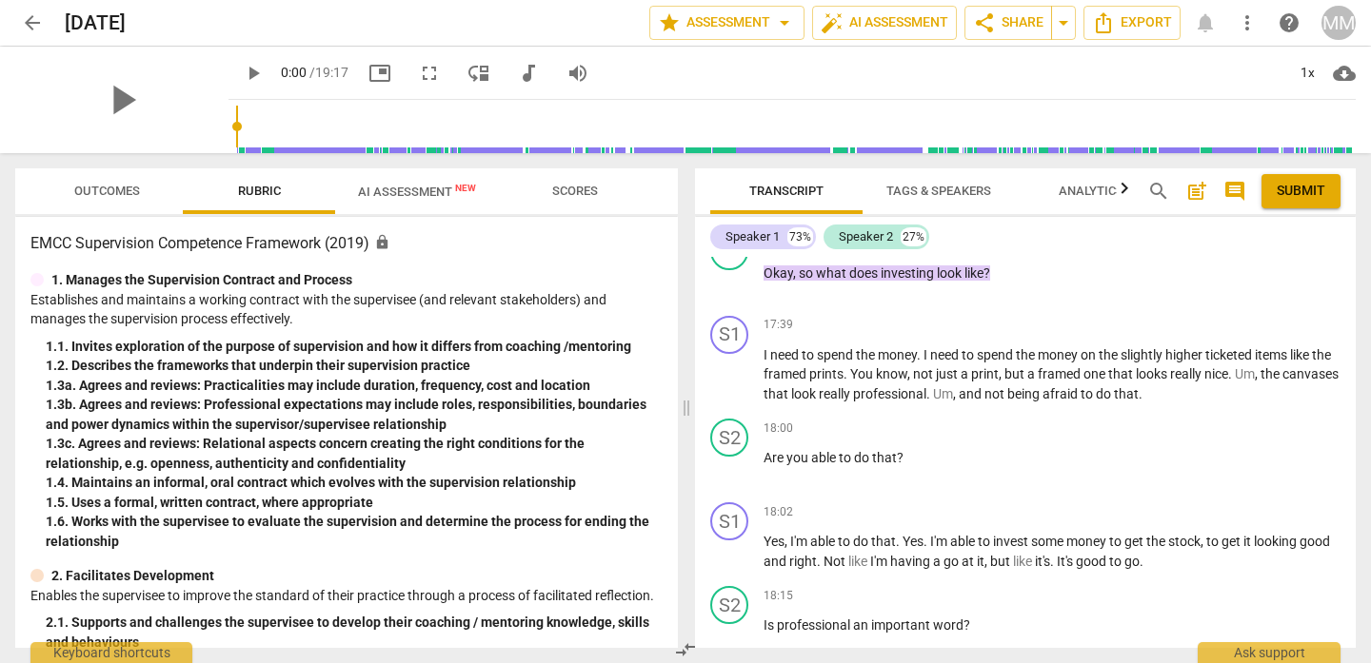
click at [581, 190] on span "Scores" at bounding box center [575, 191] width 46 height 14
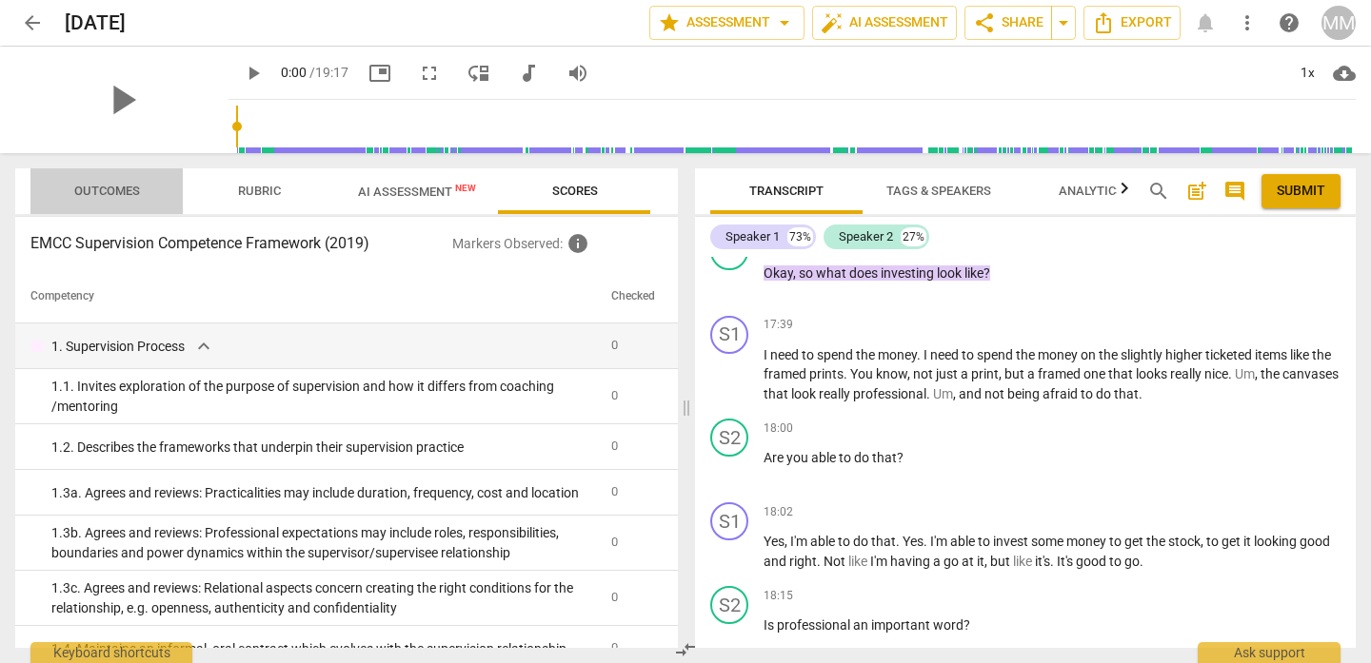
click at [122, 189] on span "Outcomes" at bounding box center [107, 191] width 66 height 14
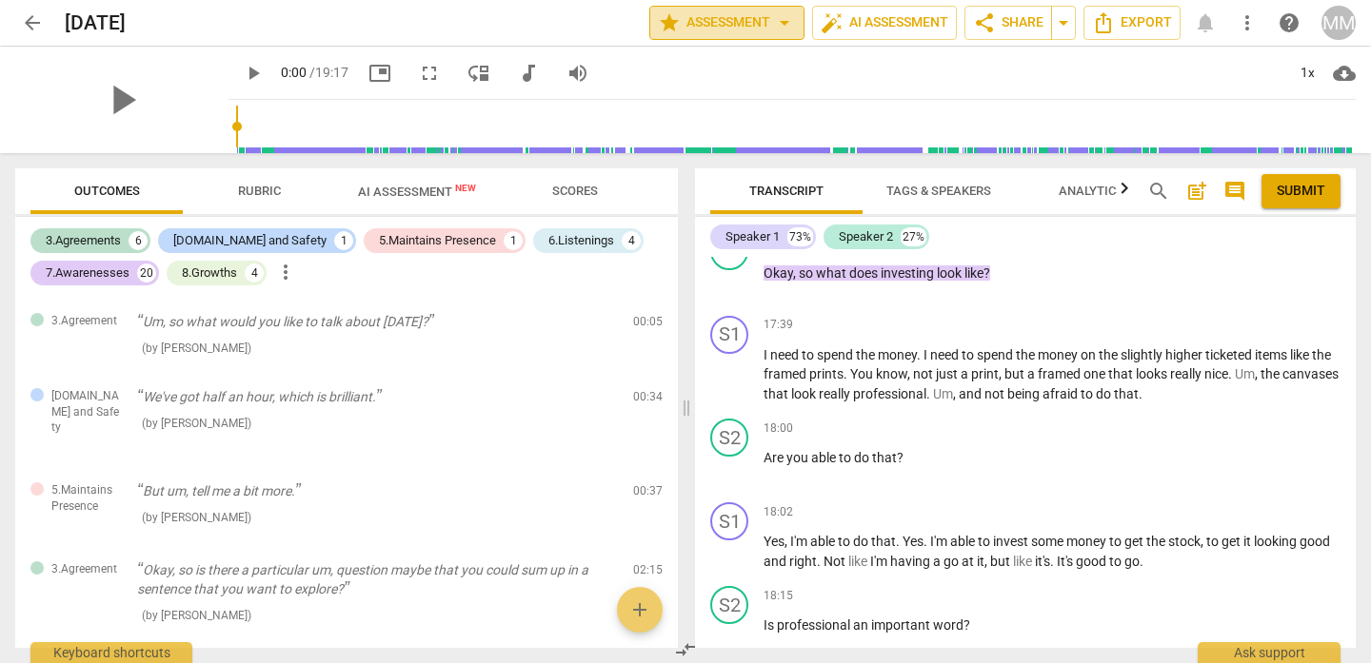
click at [773, 22] on span "arrow_drop_down" at bounding box center [784, 22] width 23 height 23
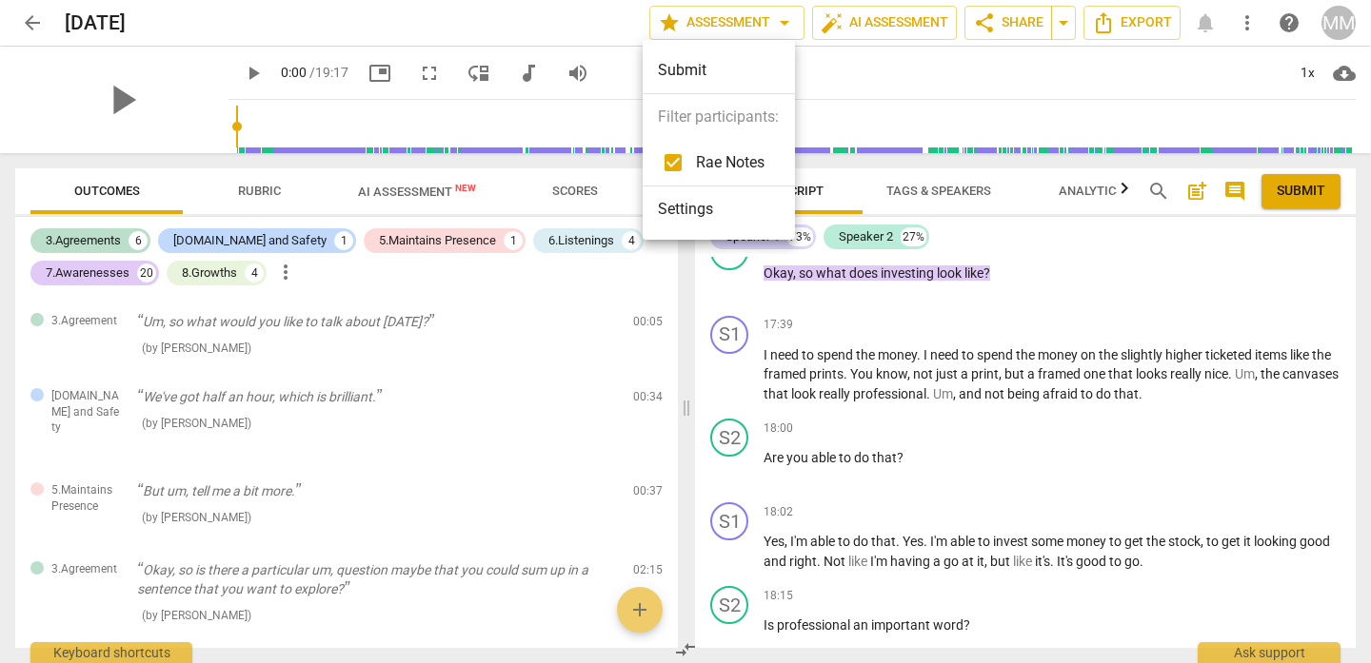
click at [1064, 72] on div at bounding box center [685, 331] width 1371 height 663
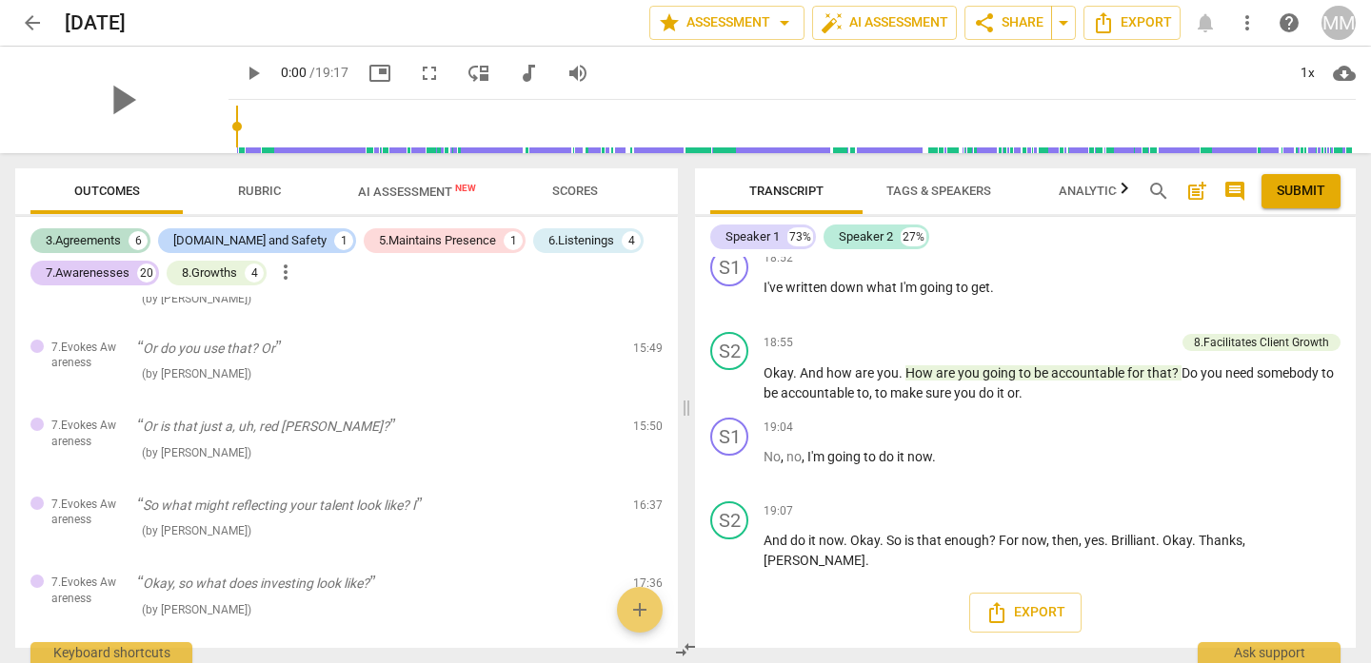
scroll to position [2619, 0]
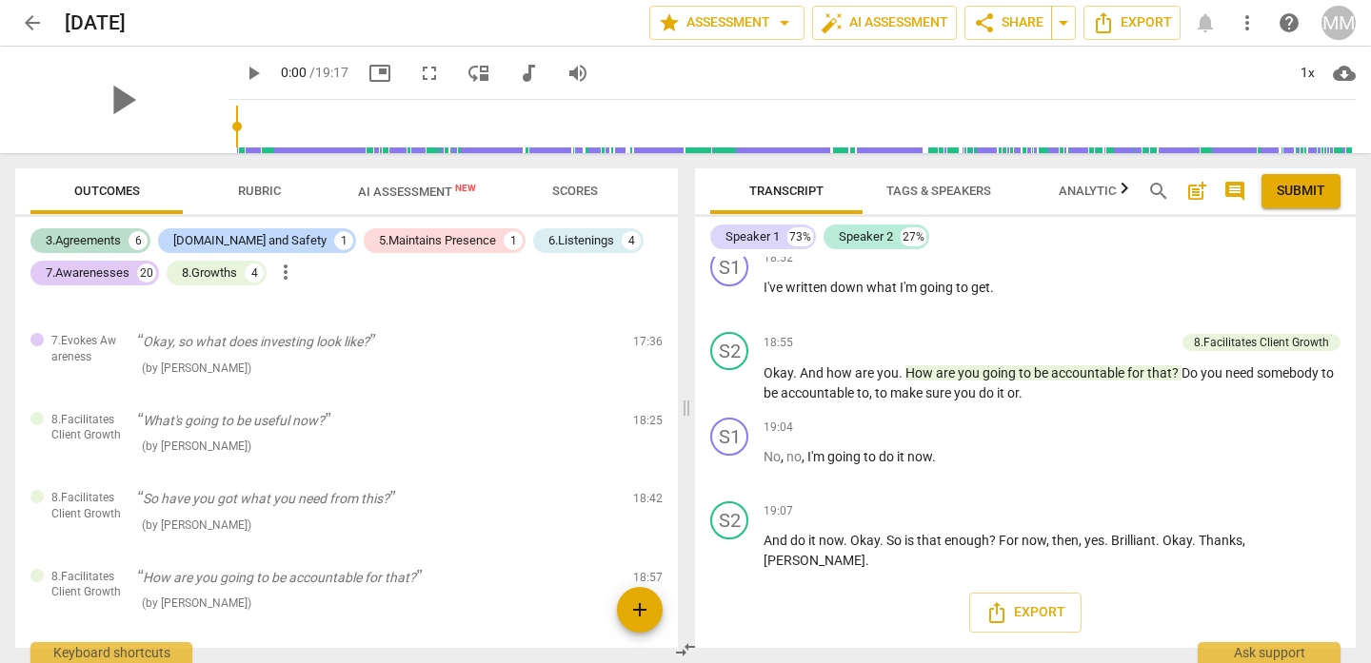
click at [639, 618] on span "add" at bounding box center [639, 610] width 23 height 23
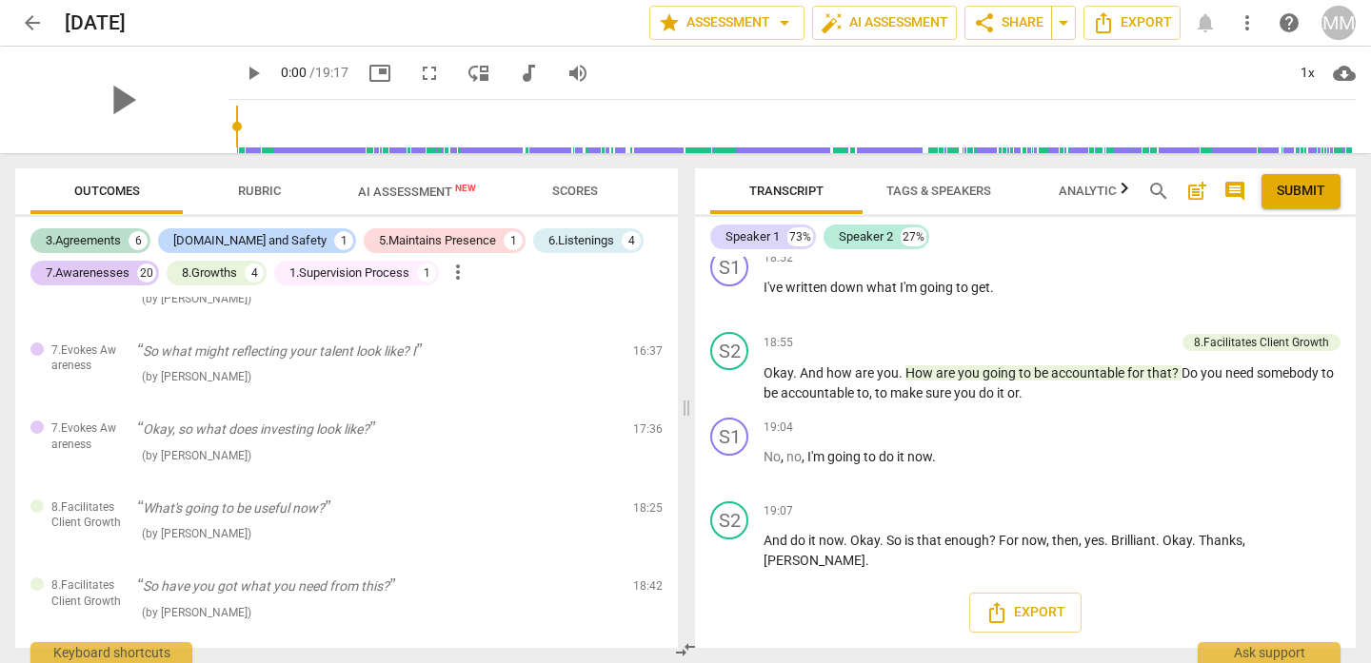
scroll to position [0, 0]
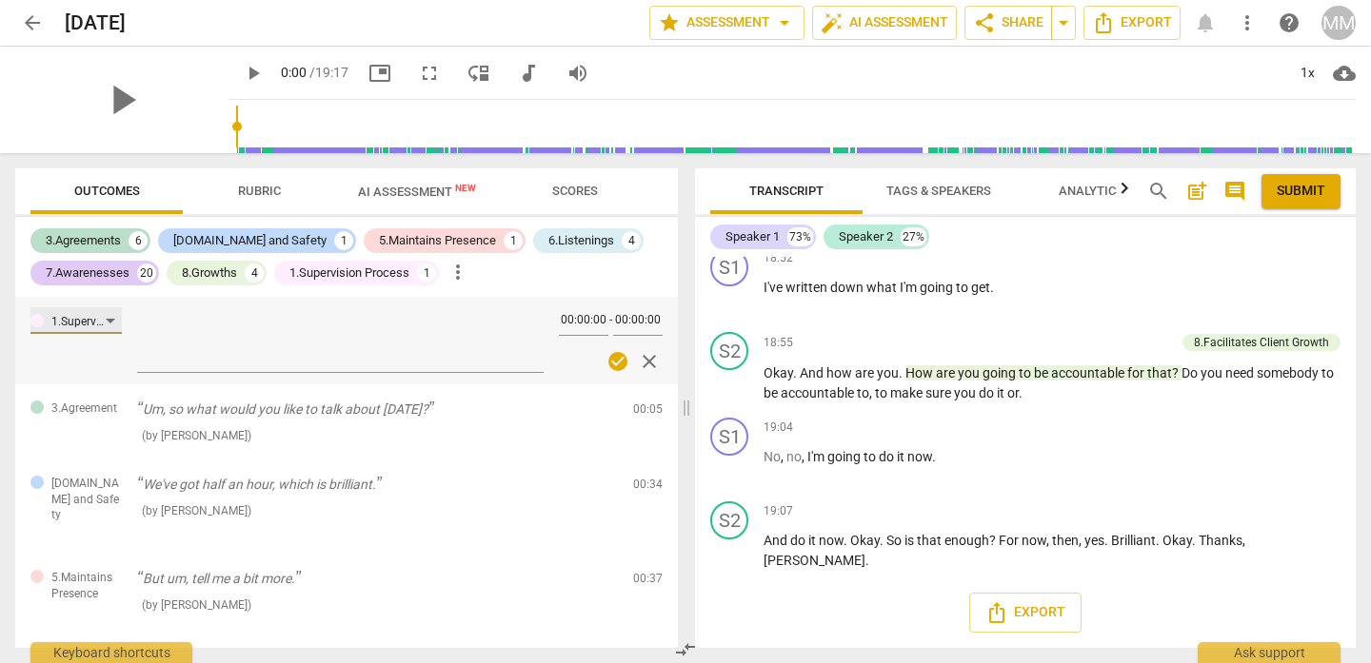
click at [106, 323] on div "1.Supervision Process" at bounding box center [75, 320] width 91 height 27
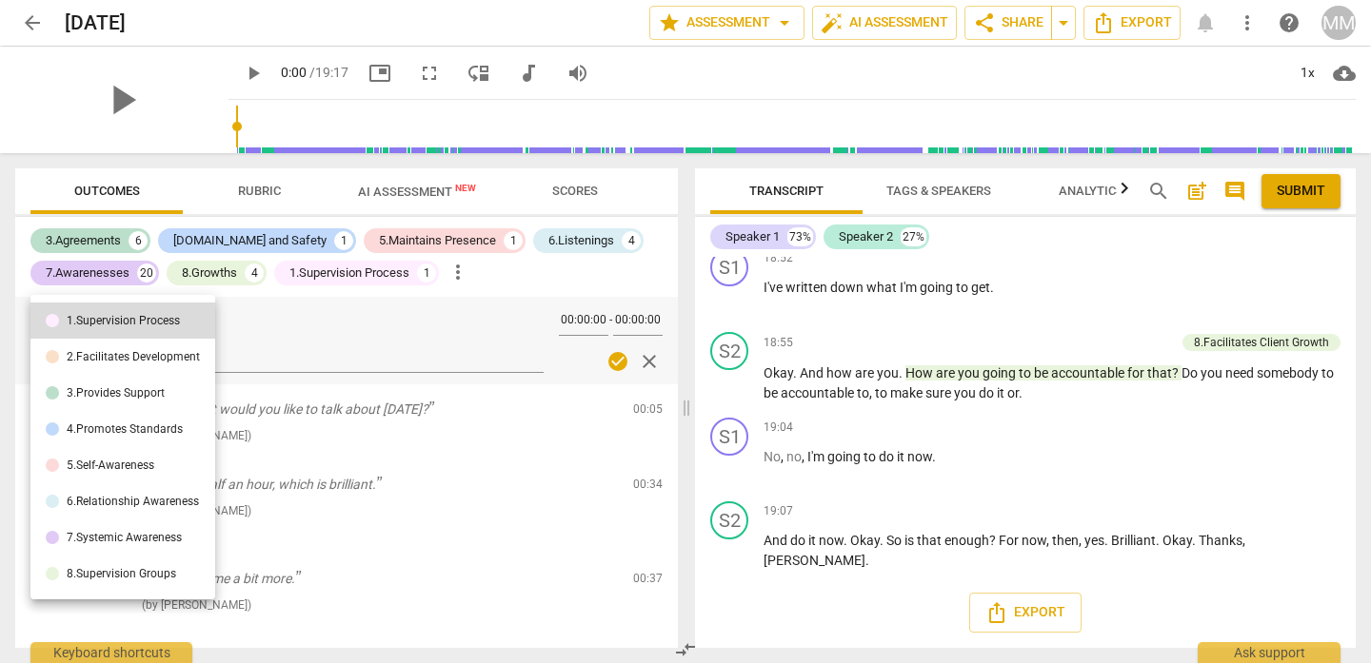
click at [631, 253] on div at bounding box center [685, 331] width 1371 height 663
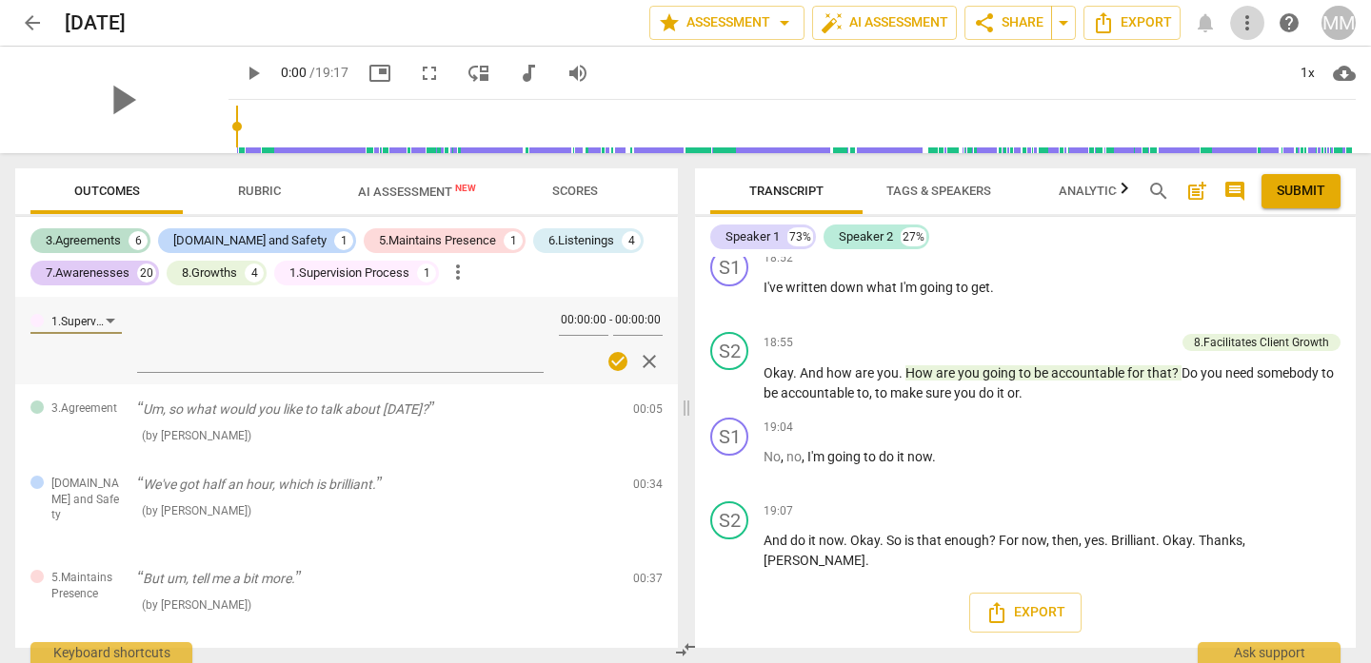
click at [1240, 24] on span "more_vert" at bounding box center [1247, 22] width 23 height 23
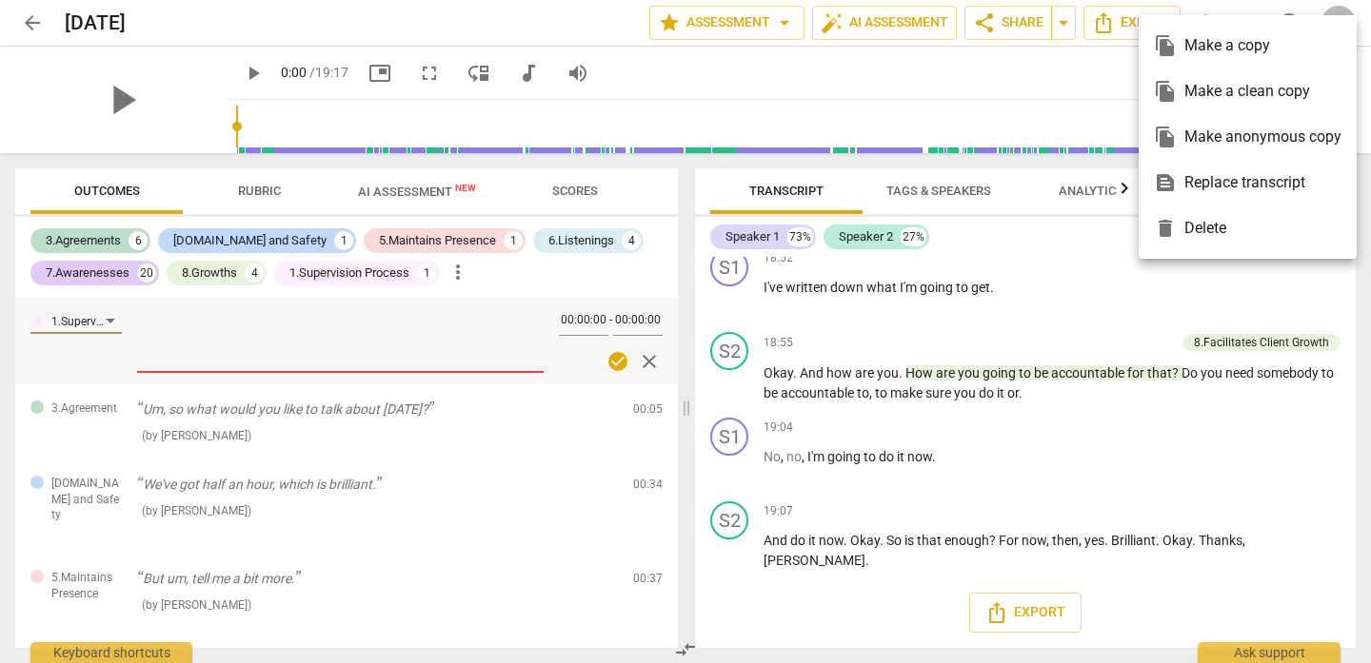
click at [1057, 71] on div at bounding box center [685, 331] width 1371 height 663
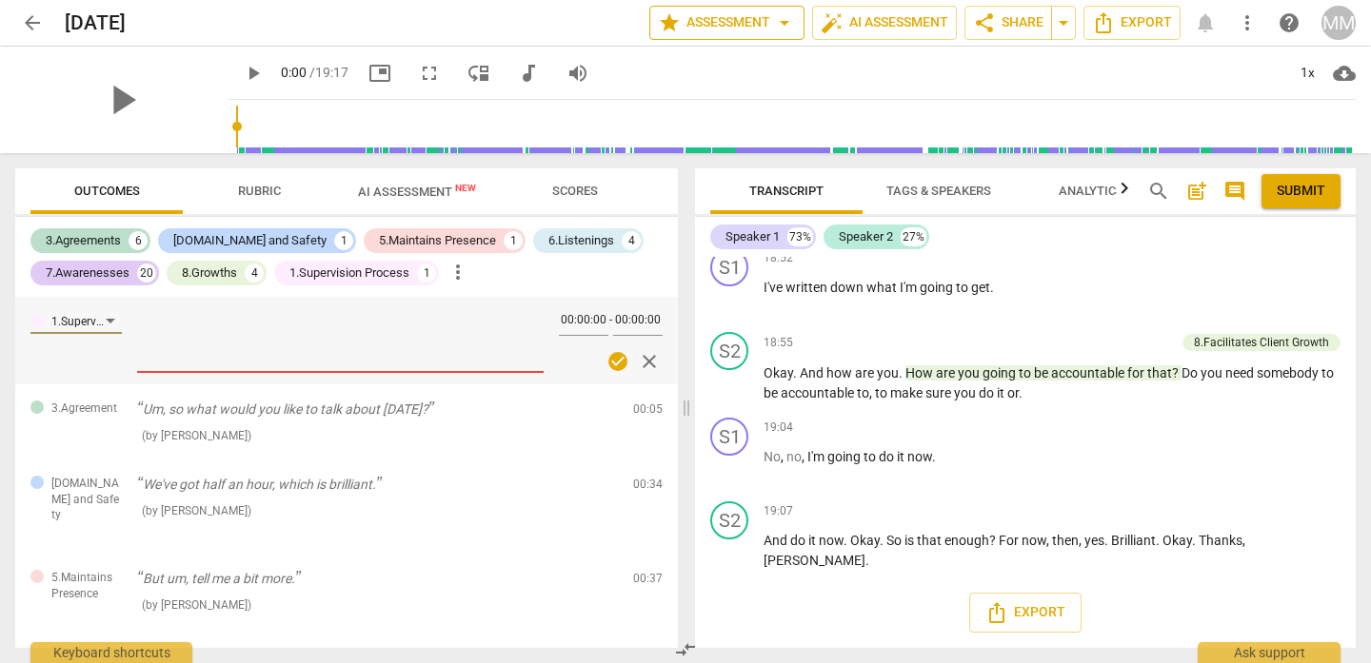
click at [780, 19] on span "arrow_drop_down" at bounding box center [784, 22] width 23 height 23
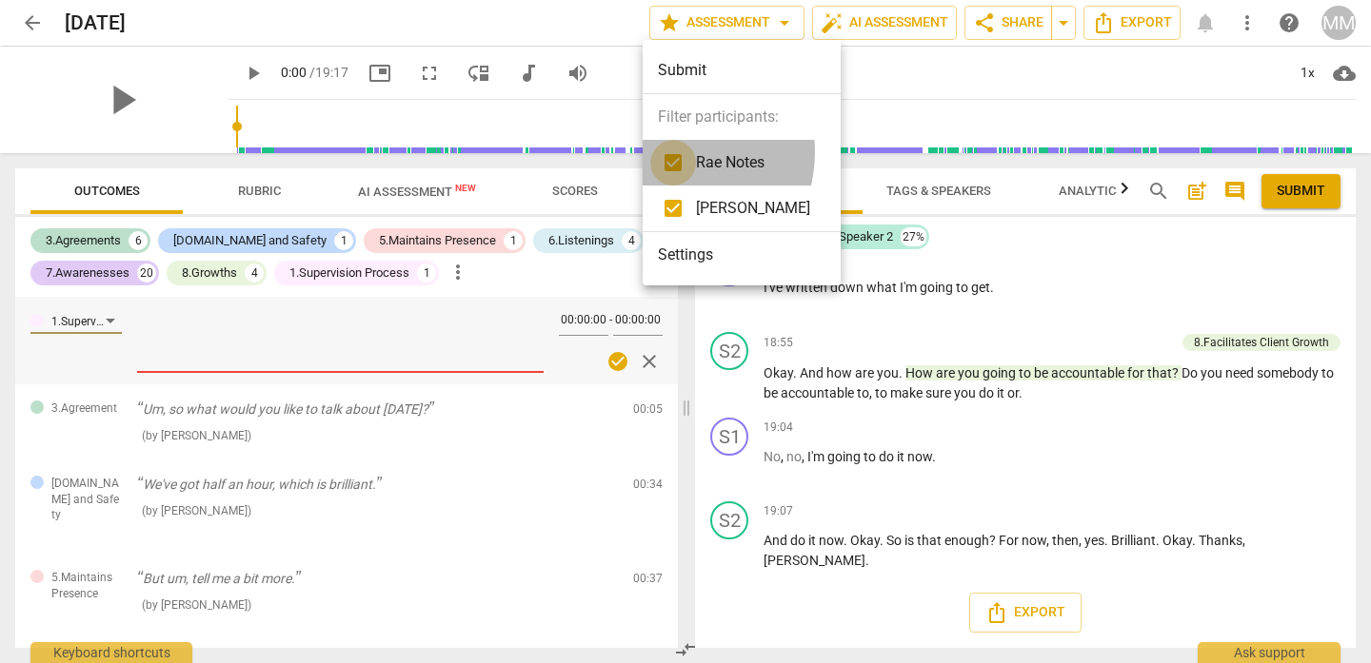
click at [670, 152] on input "checkbox" at bounding box center [673, 163] width 46 height 46
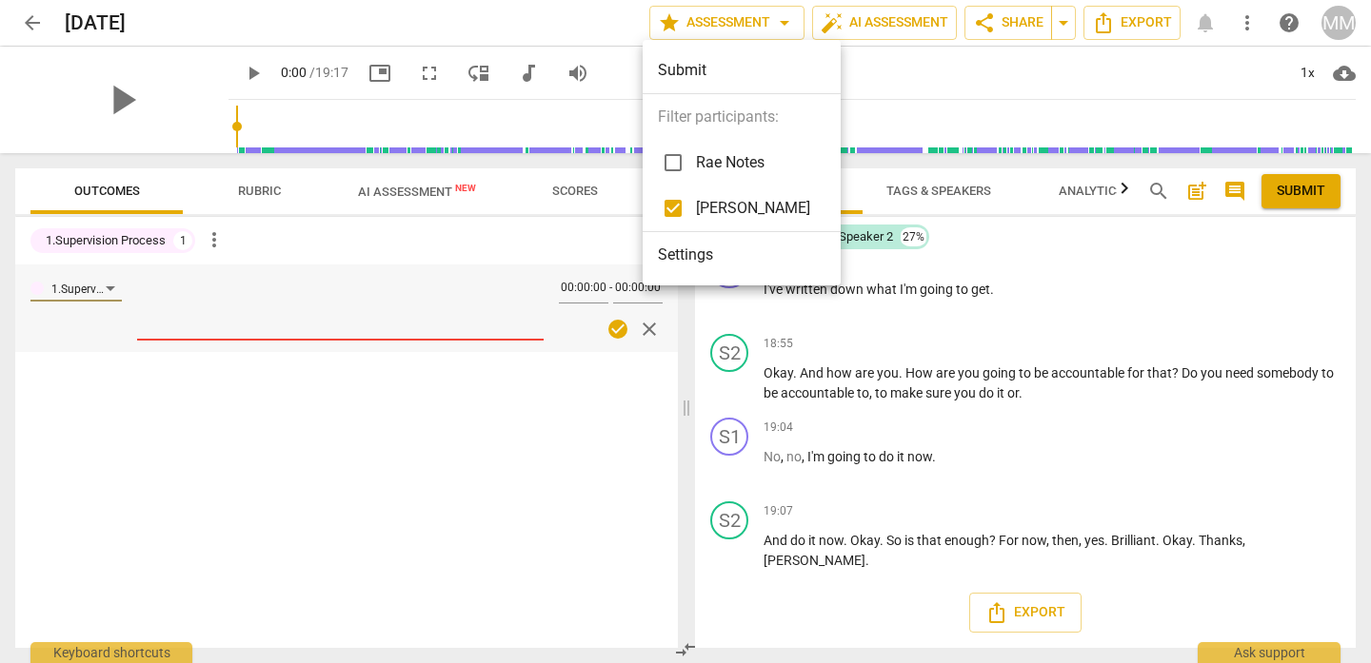
scroll to position [9904, 0]
click at [673, 160] on input "checkbox" at bounding box center [673, 163] width 46 height 46
checkbox input "true"
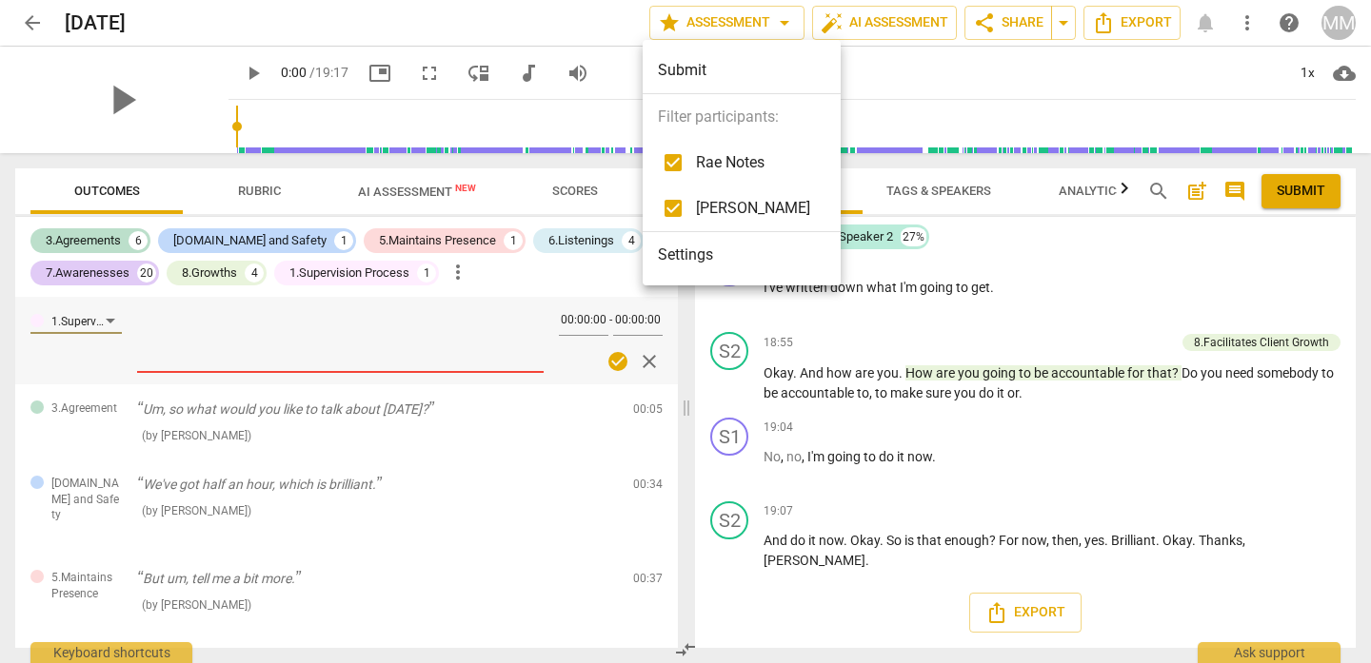
scroll to position [9920, 0]
click at [47, 9] on div at bounding box center [685, 331] width 1371 height 663
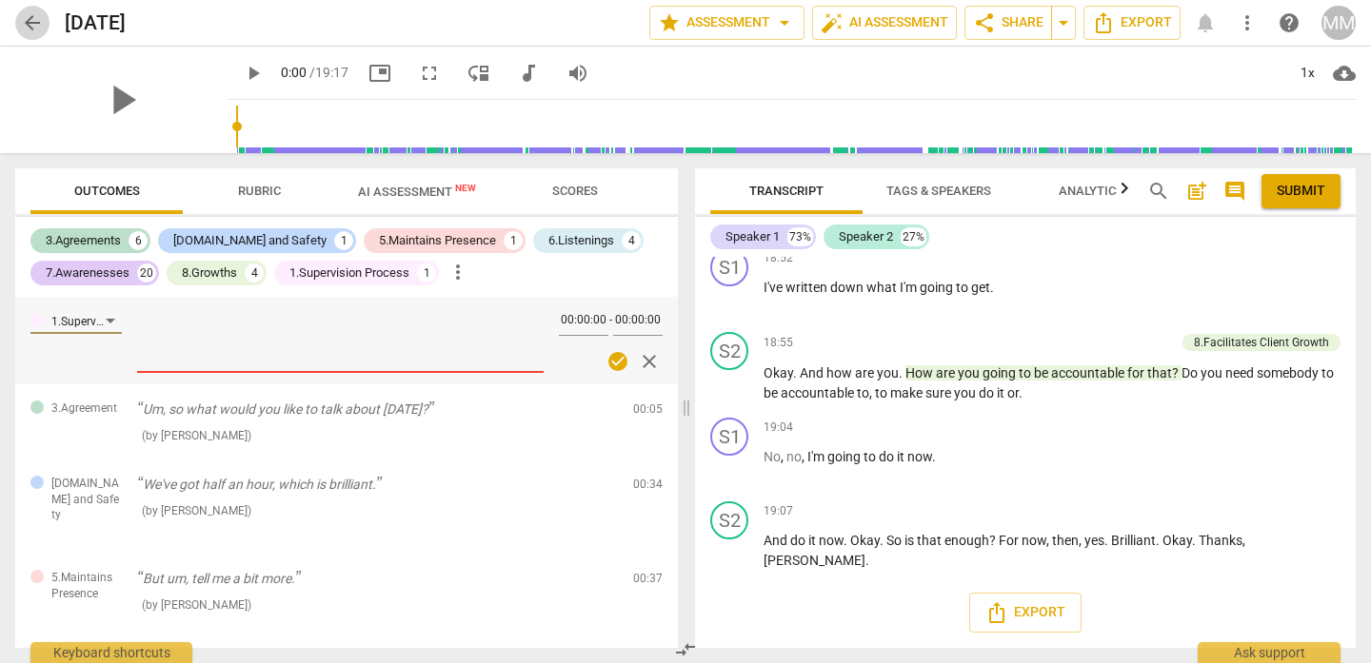
click at [23, 20] on span "arrow_back" at bounding box center [32, 22] width 23 height 23
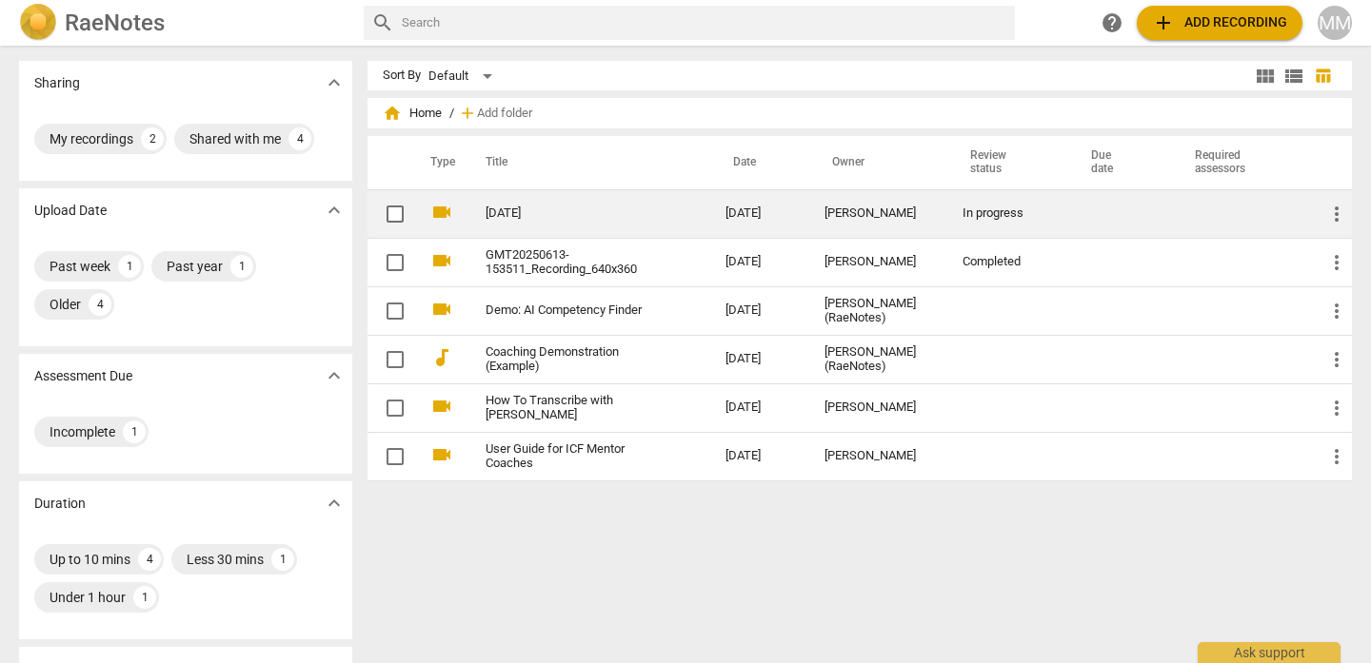
click at [1336, 217] on span "more_vert" at bounding box center [1336, 214] width 23 height 23
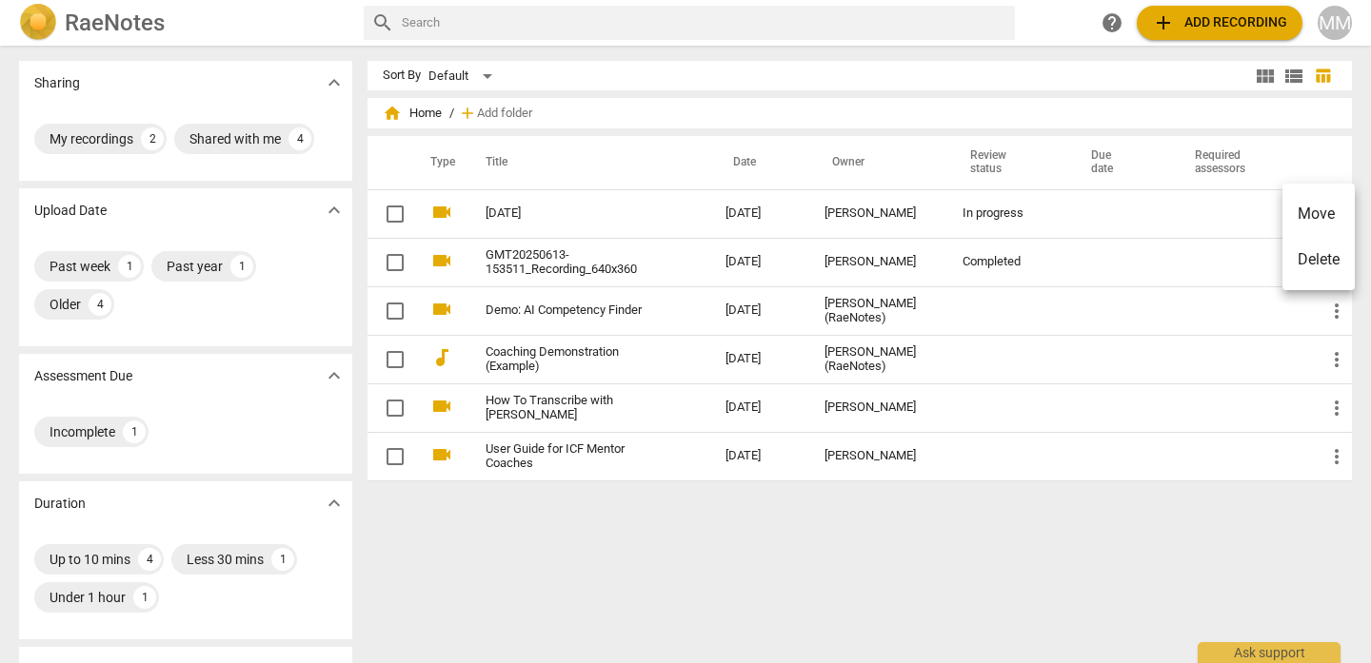
click at [531, 211] on div at bounding box center [685, 331] width 1371 height 663
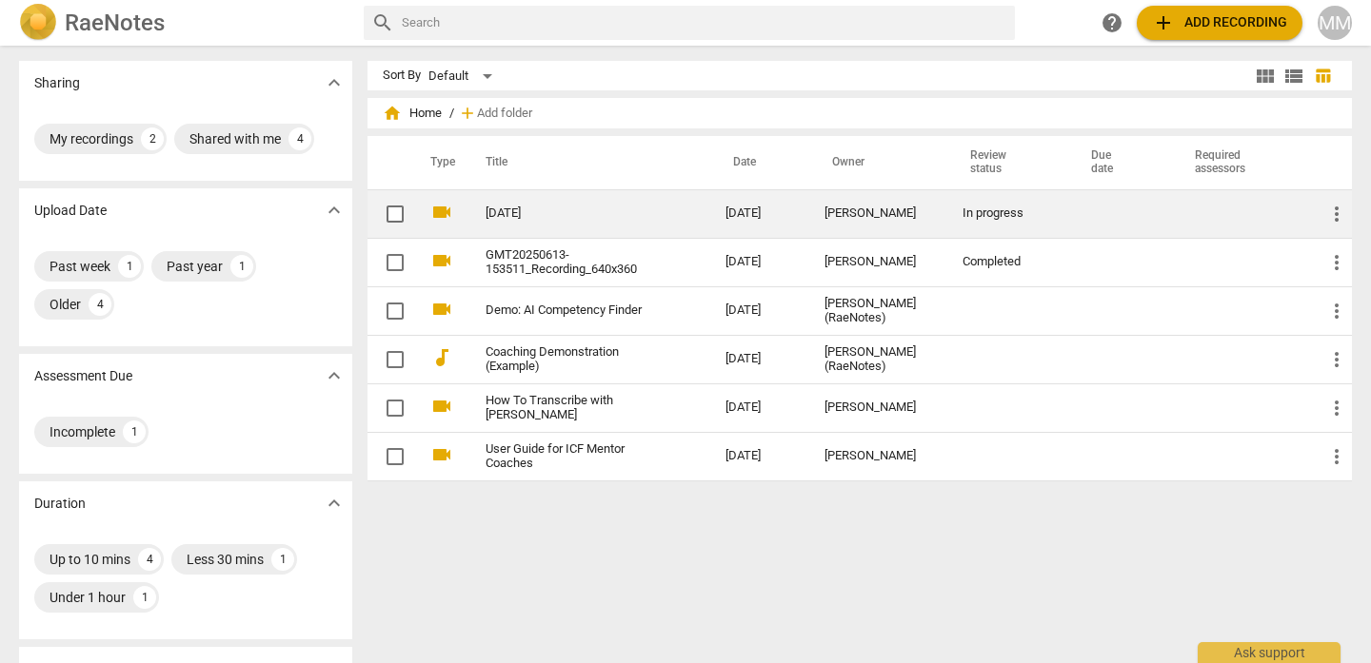
click at [524, 210] on link "[DATE]" at bounding box center [570, 214] width 171 height 14
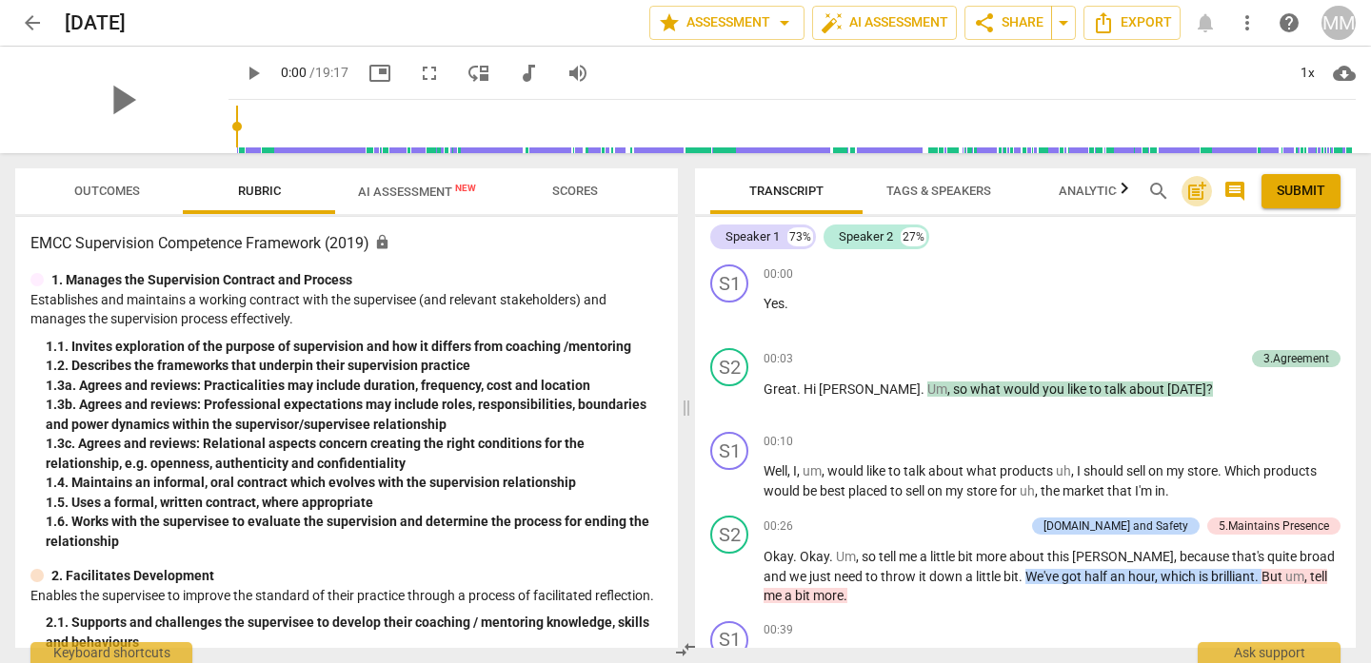
click at [1197, 194] on span "post_add" at bounding box center [1196, 191] width 23 height 23
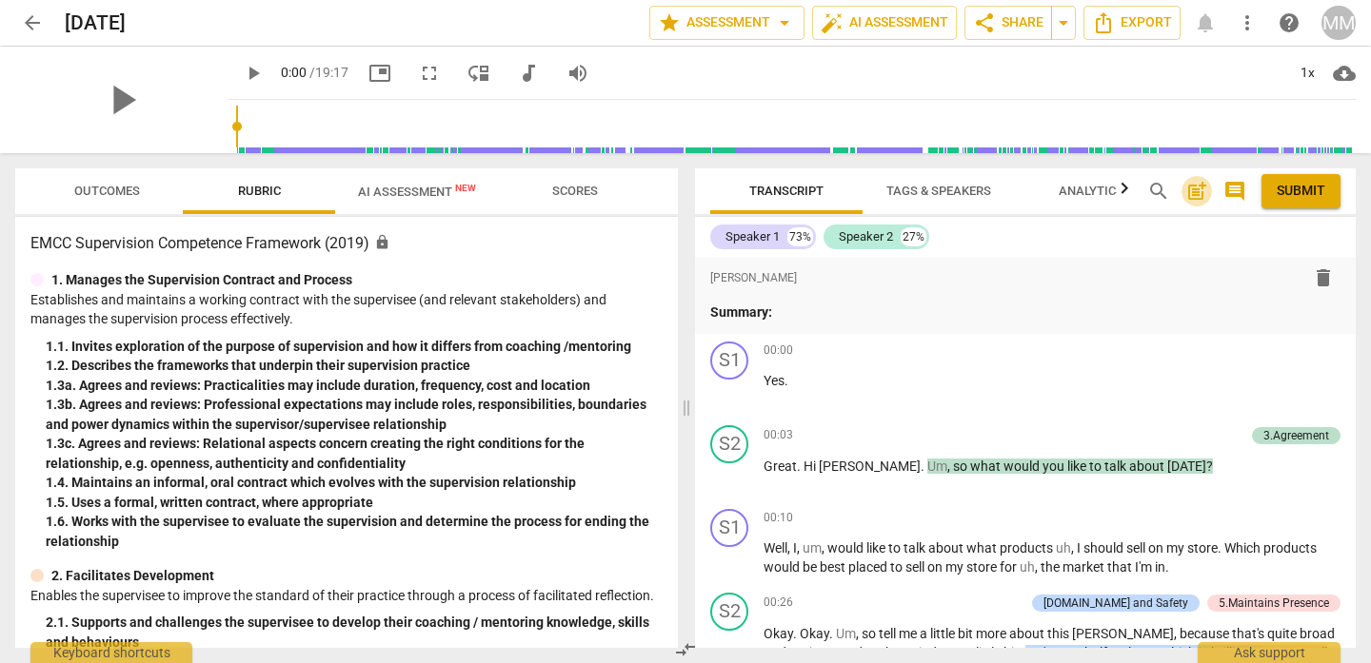
click at [1197, 194] on span "post_add" at bounding box center [1196, 191] width 23 height 23
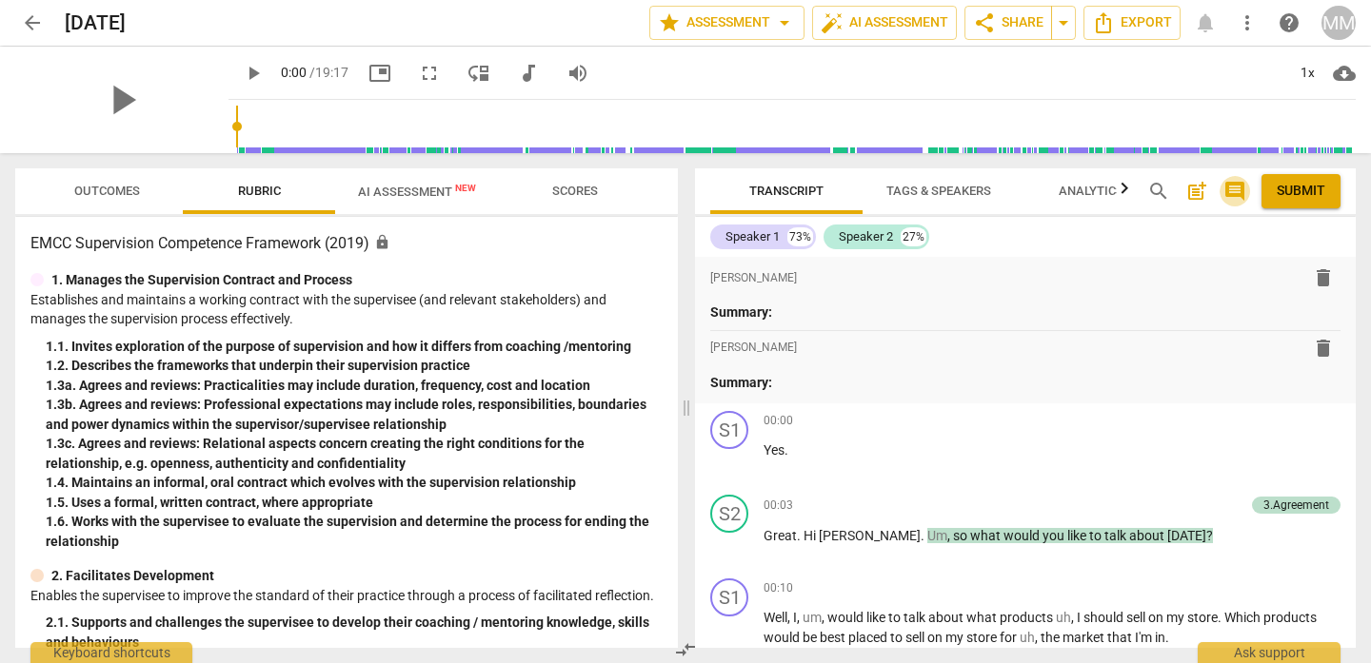
click at [1238, 193] on span "comment" at bounding box center [1234, 191] width 23 height 23
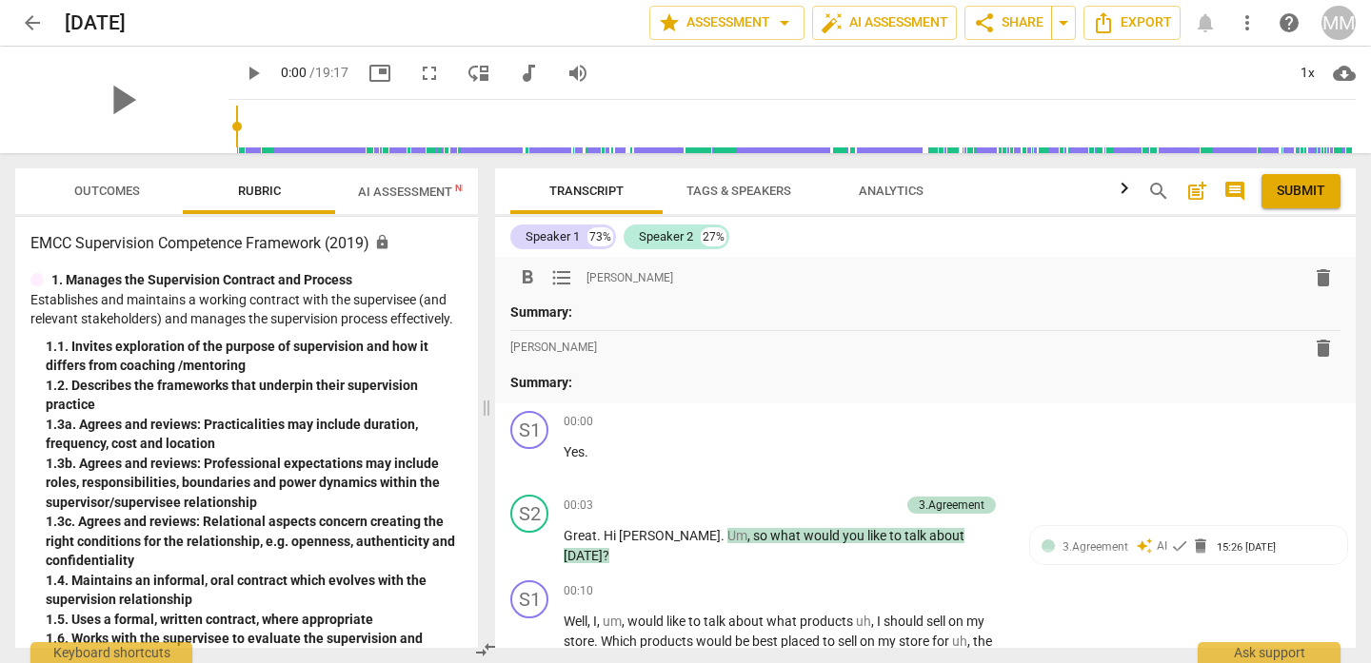
click at [621, 313] on p "Summary:" at bounding box center [925, 313] width 830 height 20
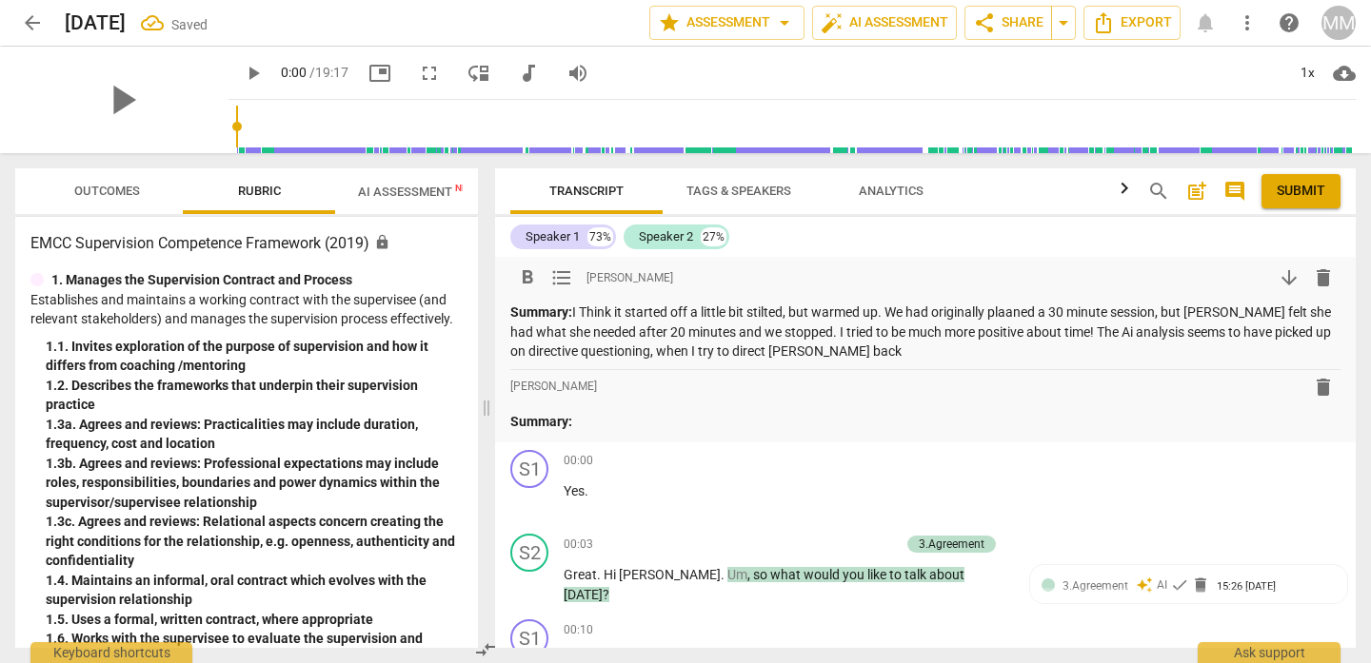
click at [660, 350] on p "Summary: I Think it started off a little bit stilted, but warmed up. We had ori…" at bounding box center [925, 332] width 830 height 59
click at [940, 357] on p "Summary: I Think it started off a little bit stilted, but warmed up. We had ori…" at bounding box center [925, 332] width 830 height 59
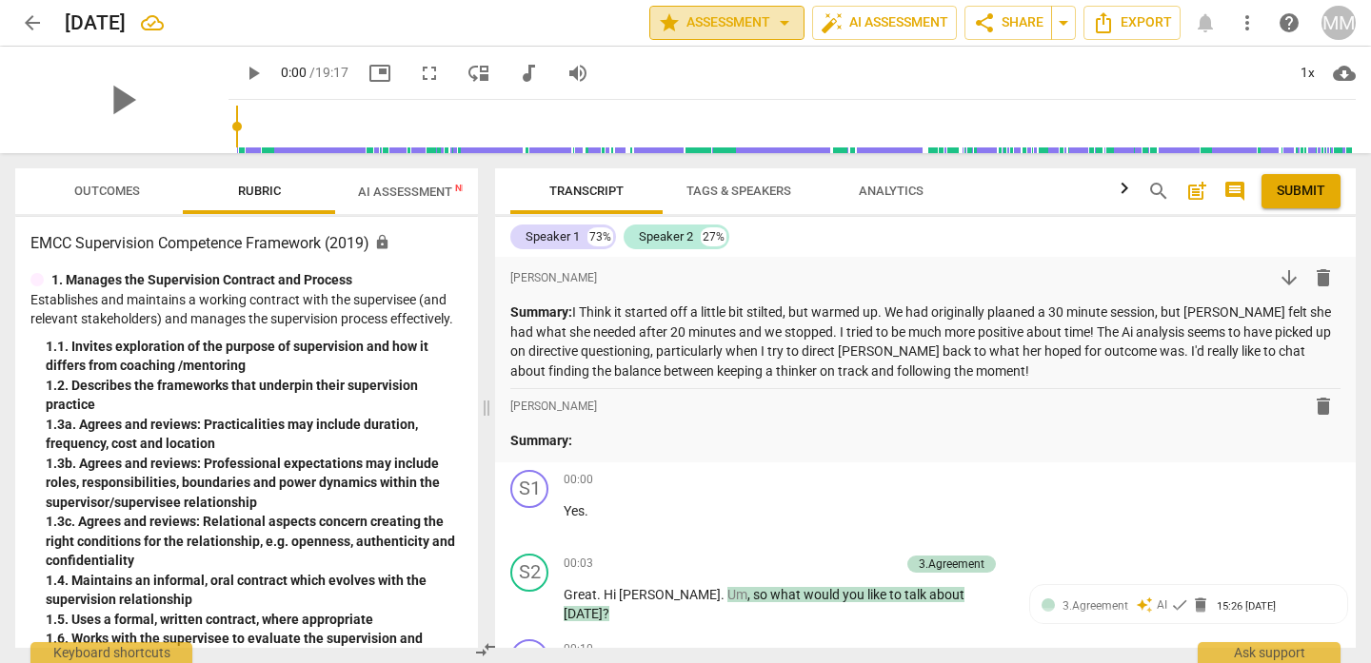
click at [780, 22] on span "arrow_drop_down" at bounding box center [784, 22] width 23 height 23
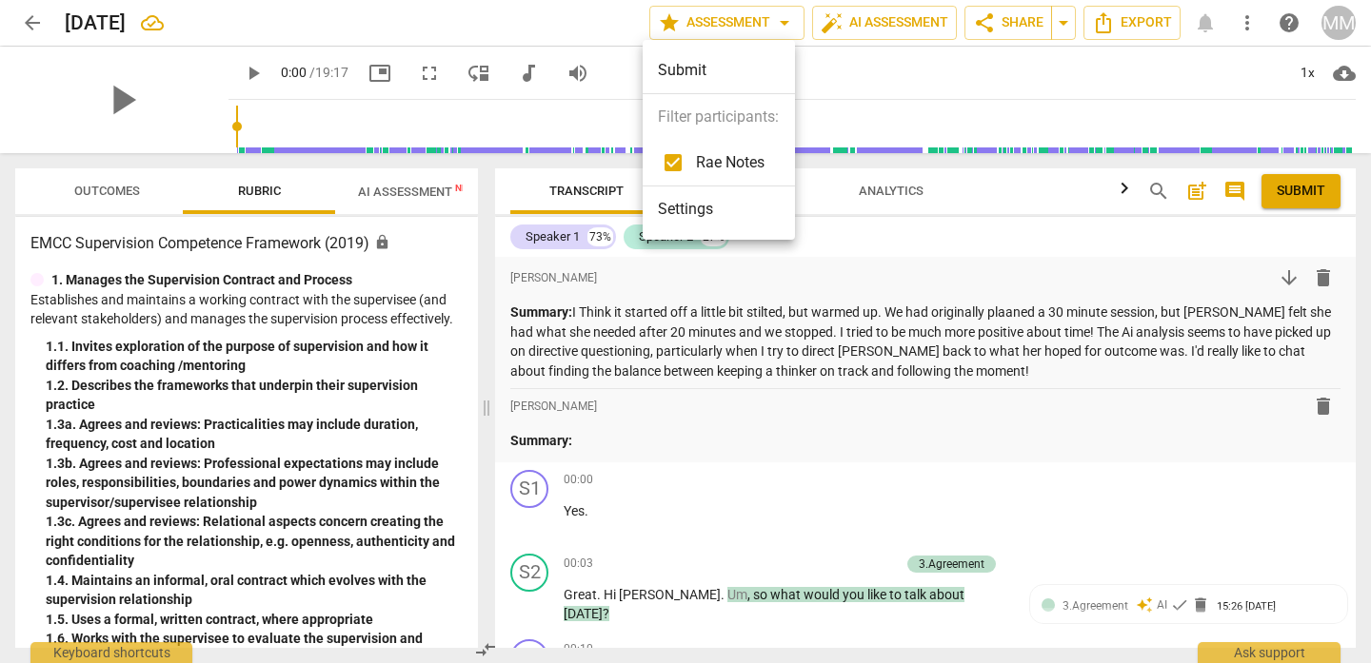
click at [948, 247] on div at bounding box center [685, 331] width 1371 height 663
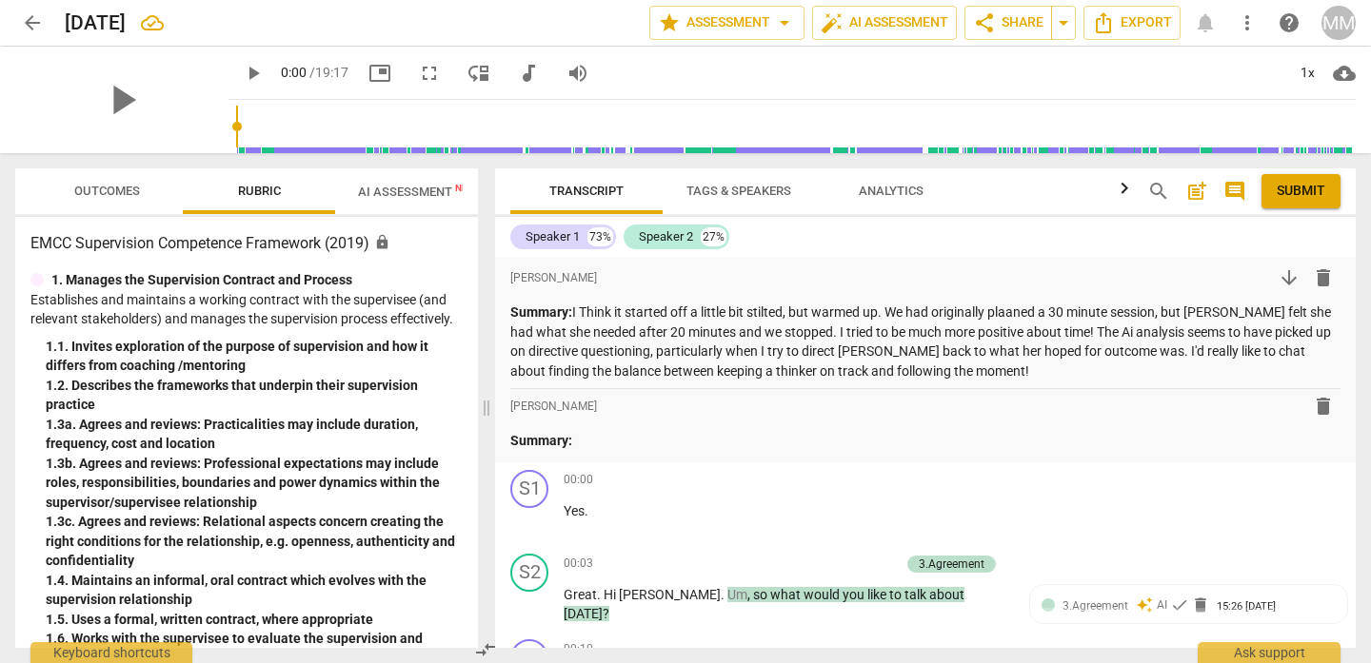
click at [1321, 177] on button "Submit" at bounding box center [1300, 191] width 79 height 34
click at [1065, 20] on span "arrow_drop_down" at bounding box center [1063, 22] width 23 height 23
click at [995, 23] on span "share Share" at bounding box center [1008, 22] width 70 height 23
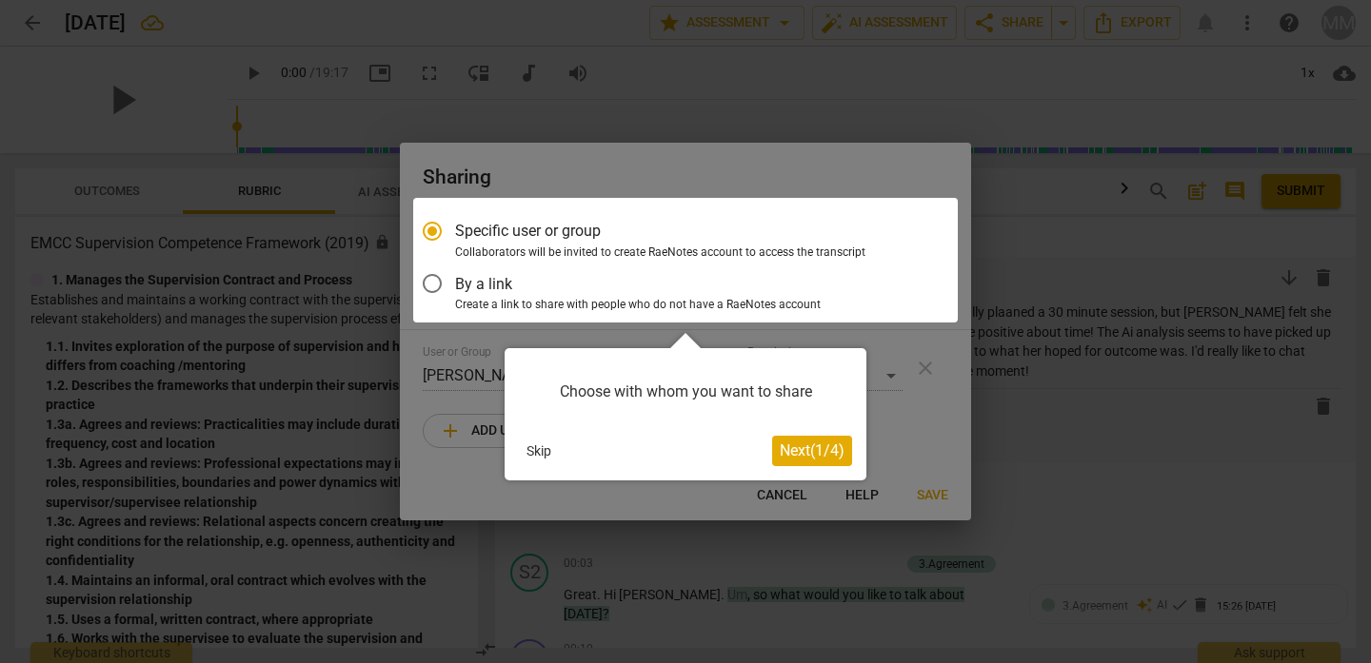
click at [821, 451] on span "Next ( 1 / 4 )" at bounding box center [812, 451] width 65 height 18
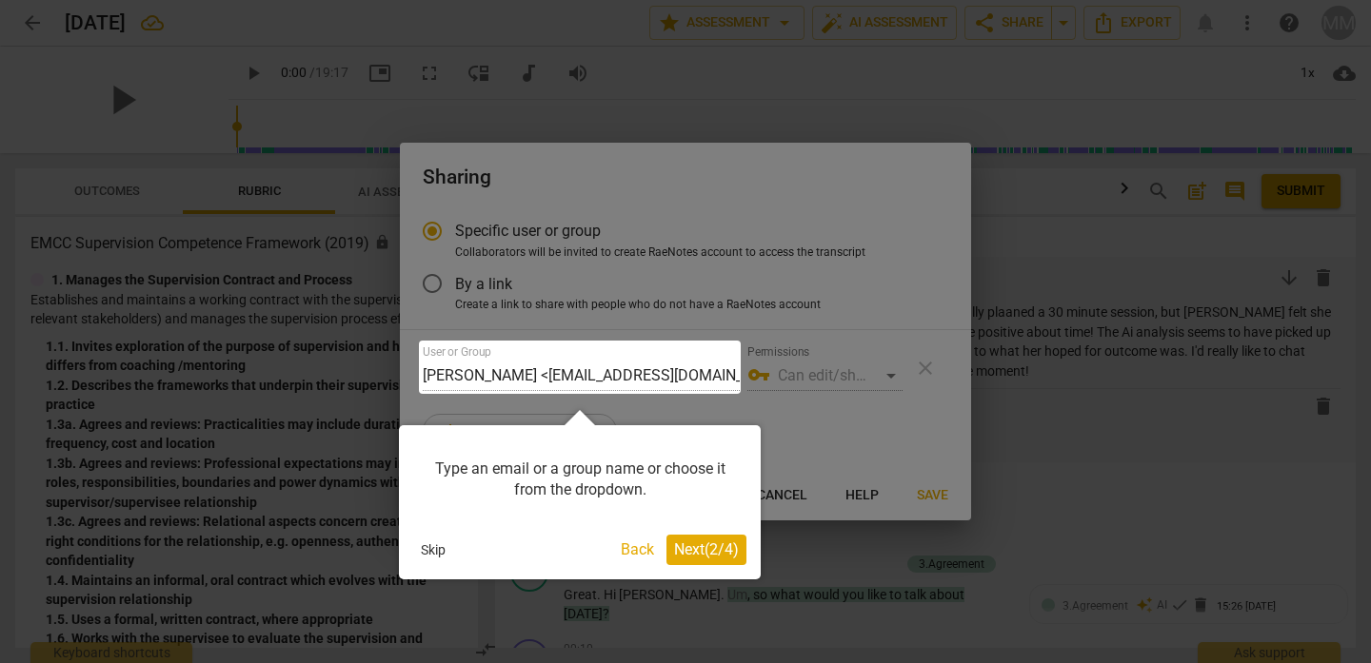
click at [726, 547] on span "Next ( 2 / 4 )" at bounding box center [706, 550] width 65 height 18
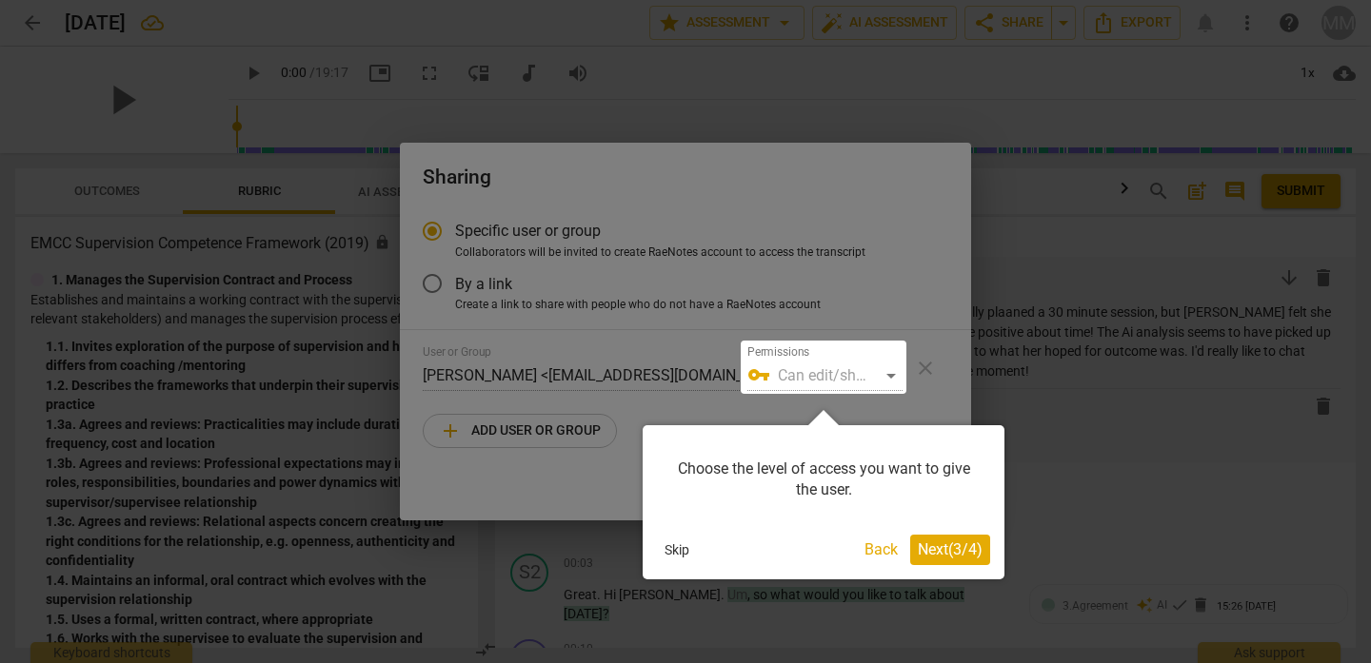
click at [944, 552] on span "Next ( 3 / 4 )" at bounding box center [950, 550] width 65 height 18
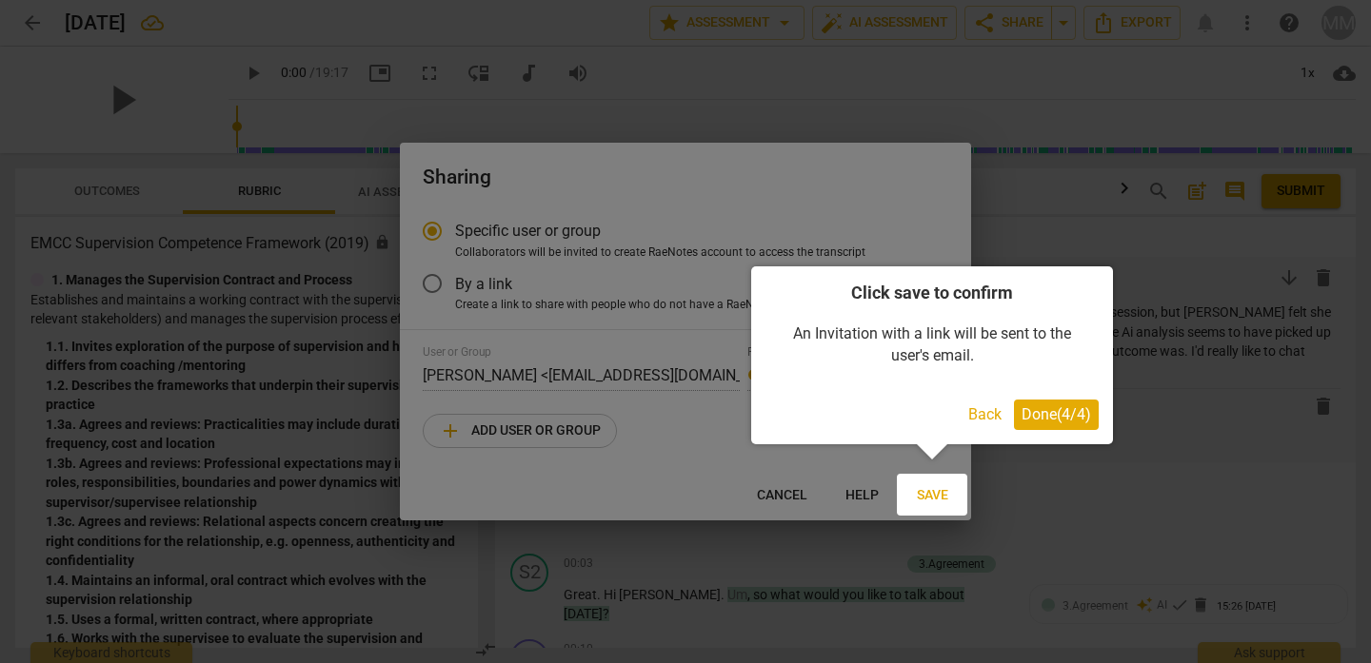
click at [939, 493] on div at bounding box center [932, 495] width 70 height 42
click at [1062, 409] on span "Done ( 4 / 4 )" at bounding box center [1055, 415] width 69 height 18
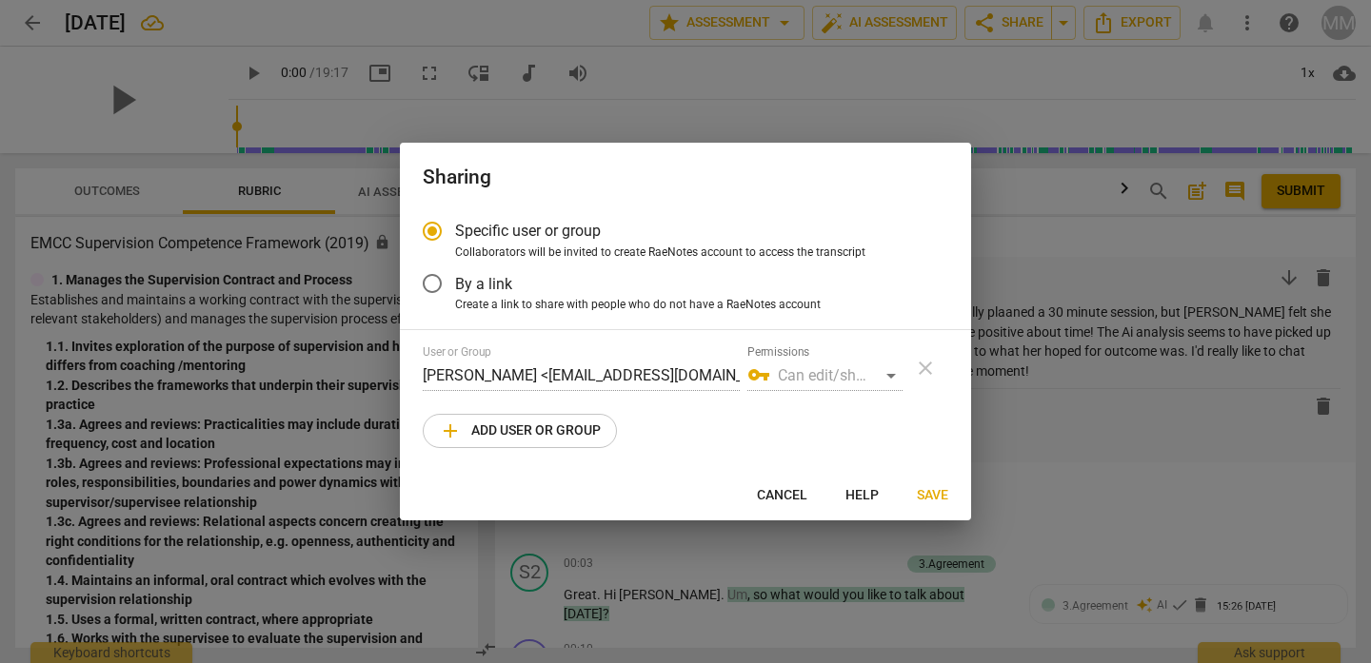
click at [549, 425] on span "add Add user or group" at bounding box center [520, 431] width 162 height 23
radio input "false"
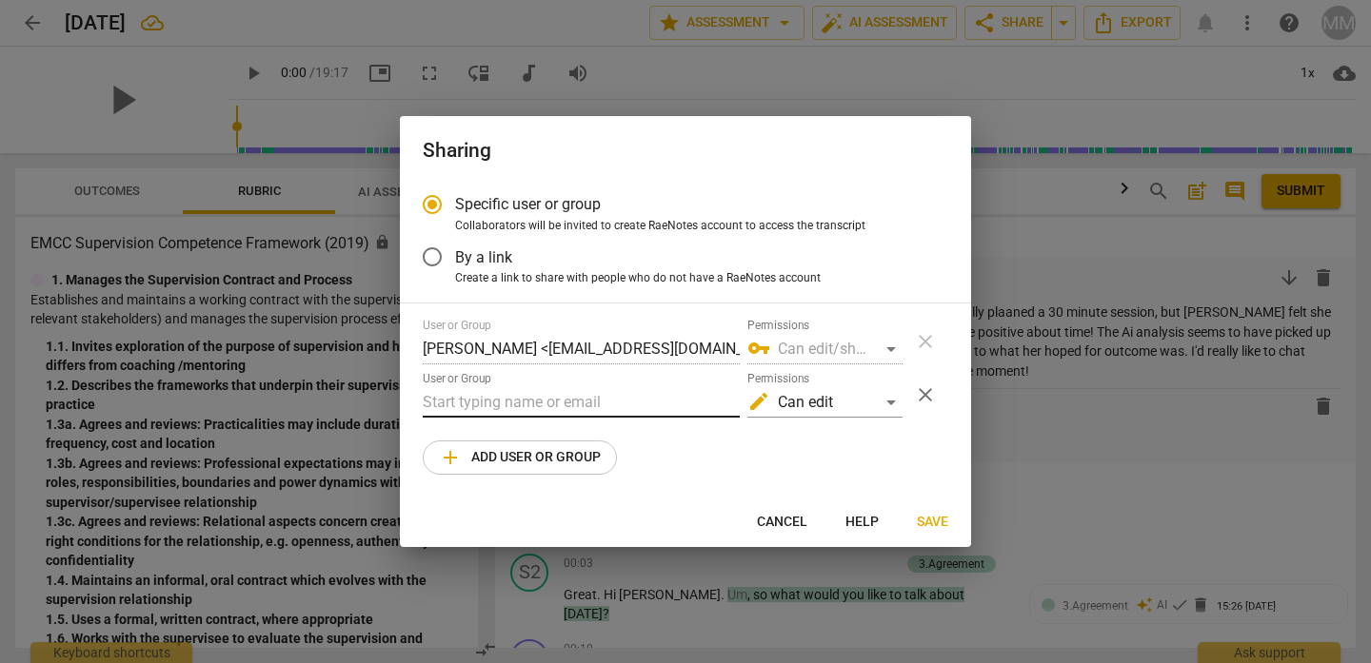
click at [492, 404] on input "text" at bounding box center [581, 402] width 317 height 30
type input "r"
paste input "[PERSON_NAME][EMAIL_ADDRESS][DOMAIN_NAME]"
type input "[PERSON_NAME][EMAIL_ADDRESS][DOMAIN_NAME]"
click at [892, 404] on div "edit Can edit" at bounding box center [824, 402] width 155 height 30
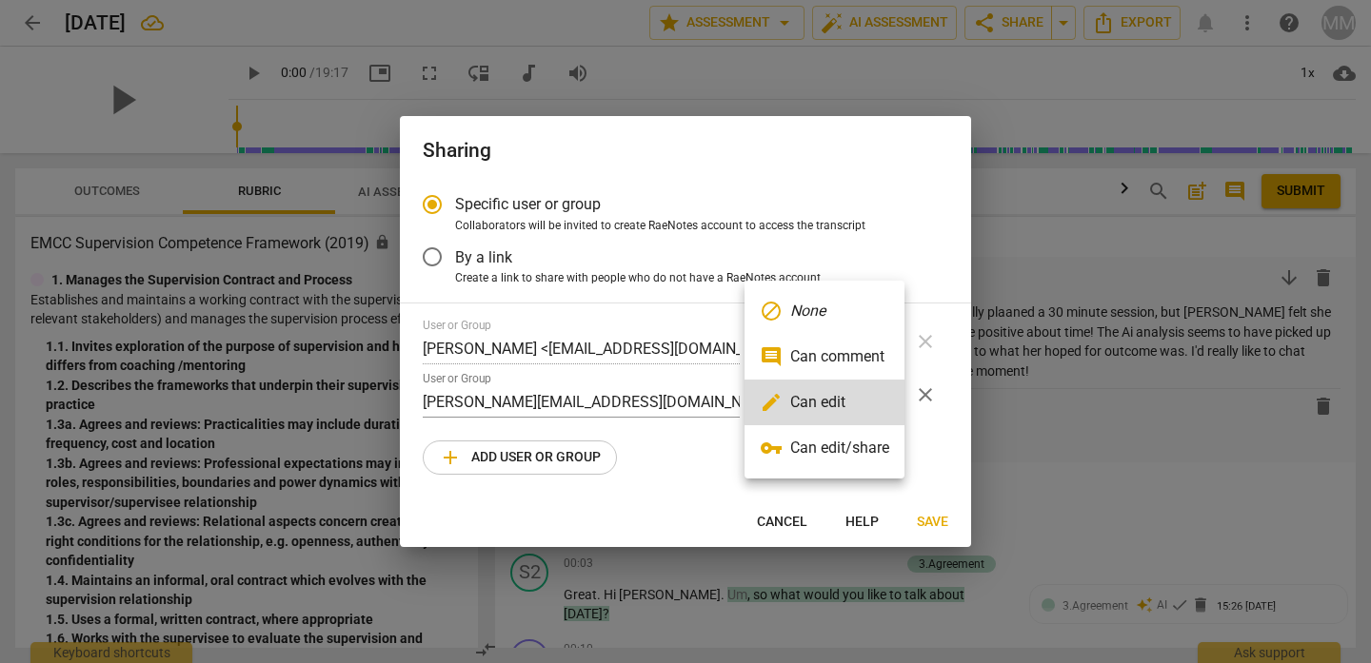
click at [691, 465] on div at bounding box center [685, 331] width 1371 height 663
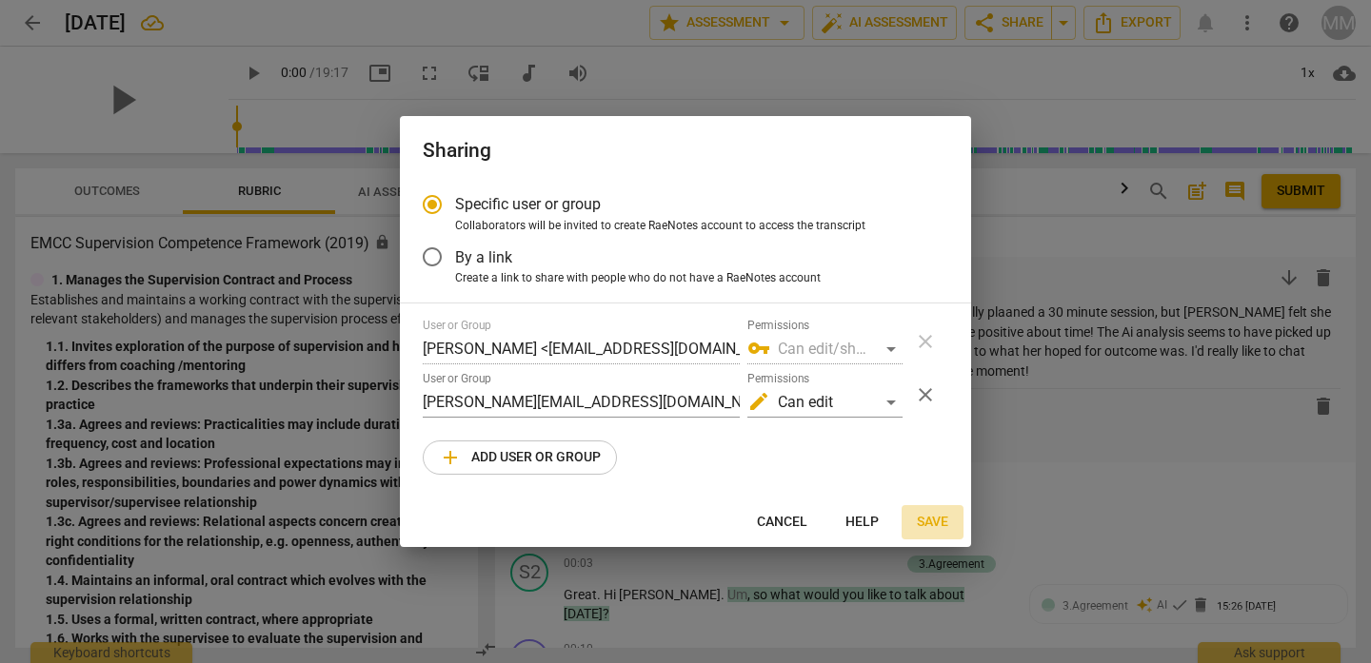
click at [934, 520] on span "Save" at bounding box center [932, 522] width 31 height 19
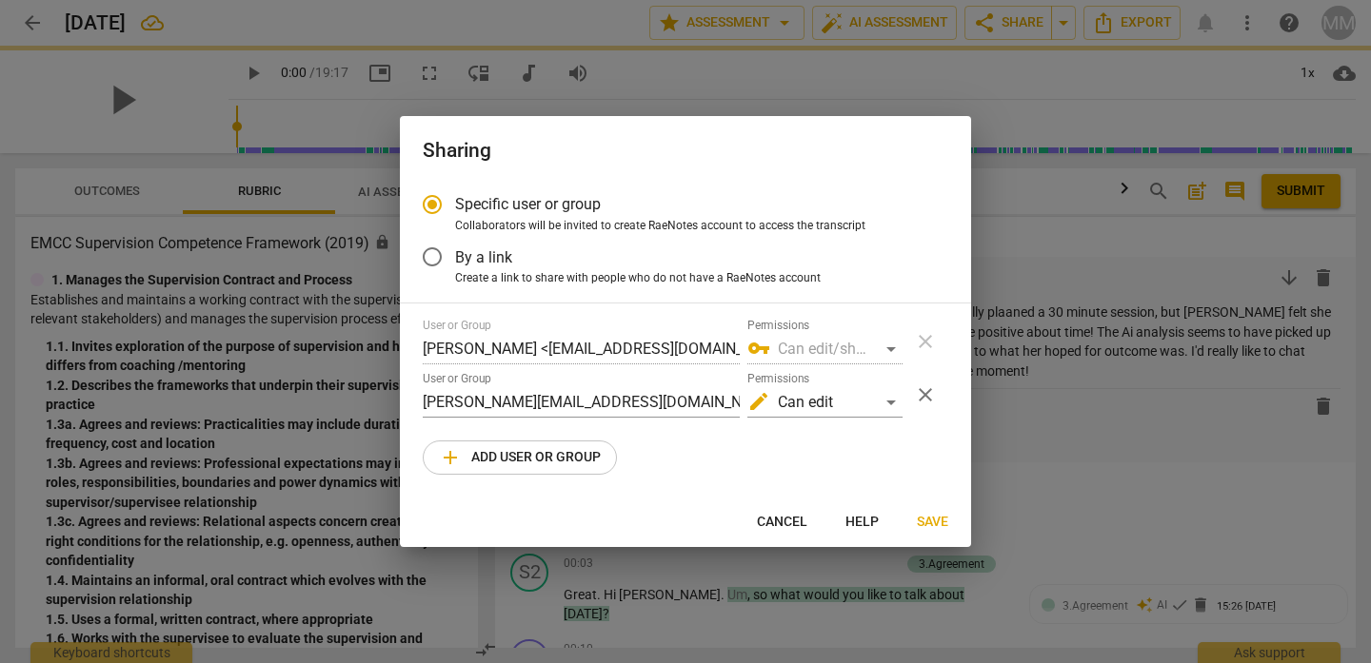
radio input "false"
type input "[PERSON_NAME] <[PERSON_NAME][EMAIL_ADDRESS][DOMAIN_NAME]>"
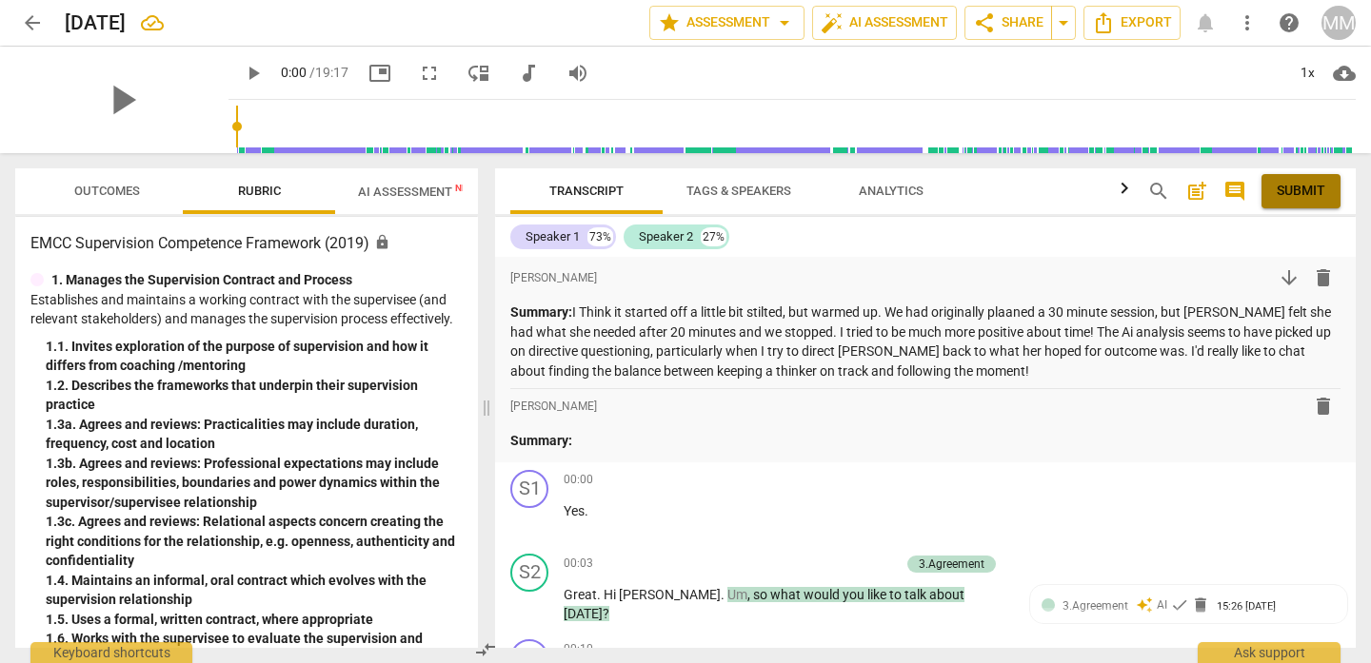
click at [1303, 196] on span "Submit" at bounding box center [1300, 191] width 49 height 19
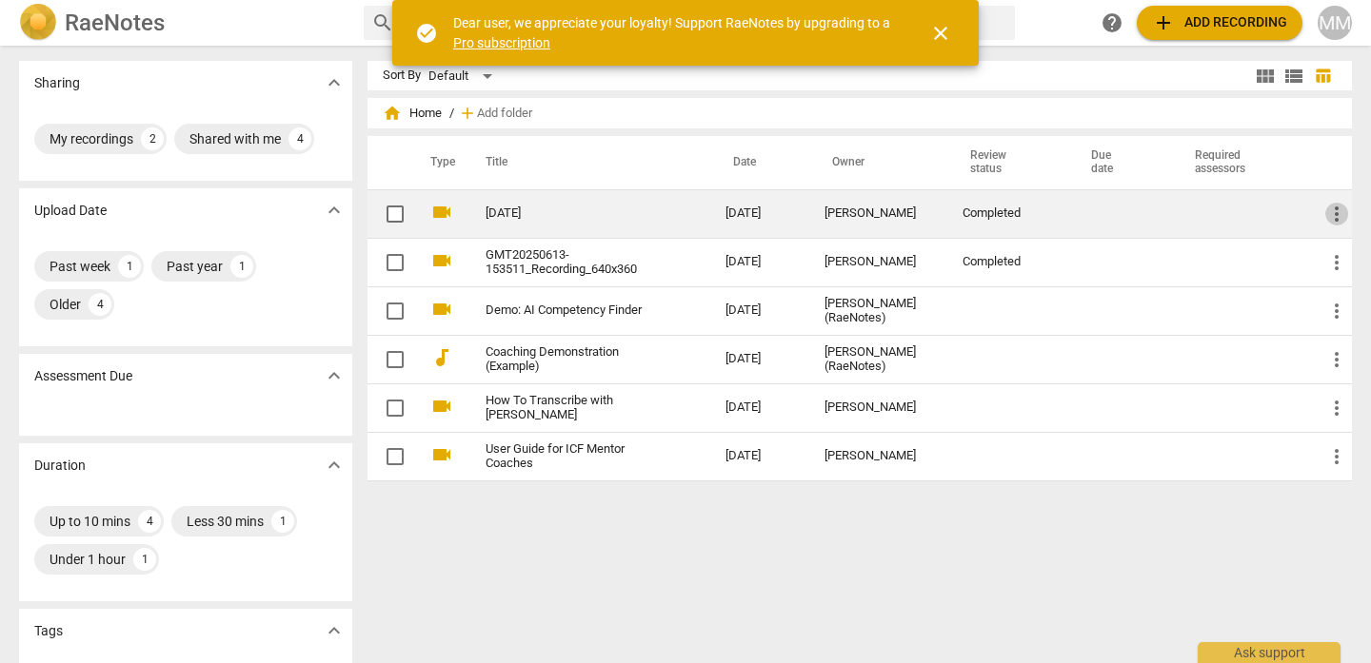
click at [1330, 209] on span "more_vert" at bounding box center [1336, 214] width 23 height 23
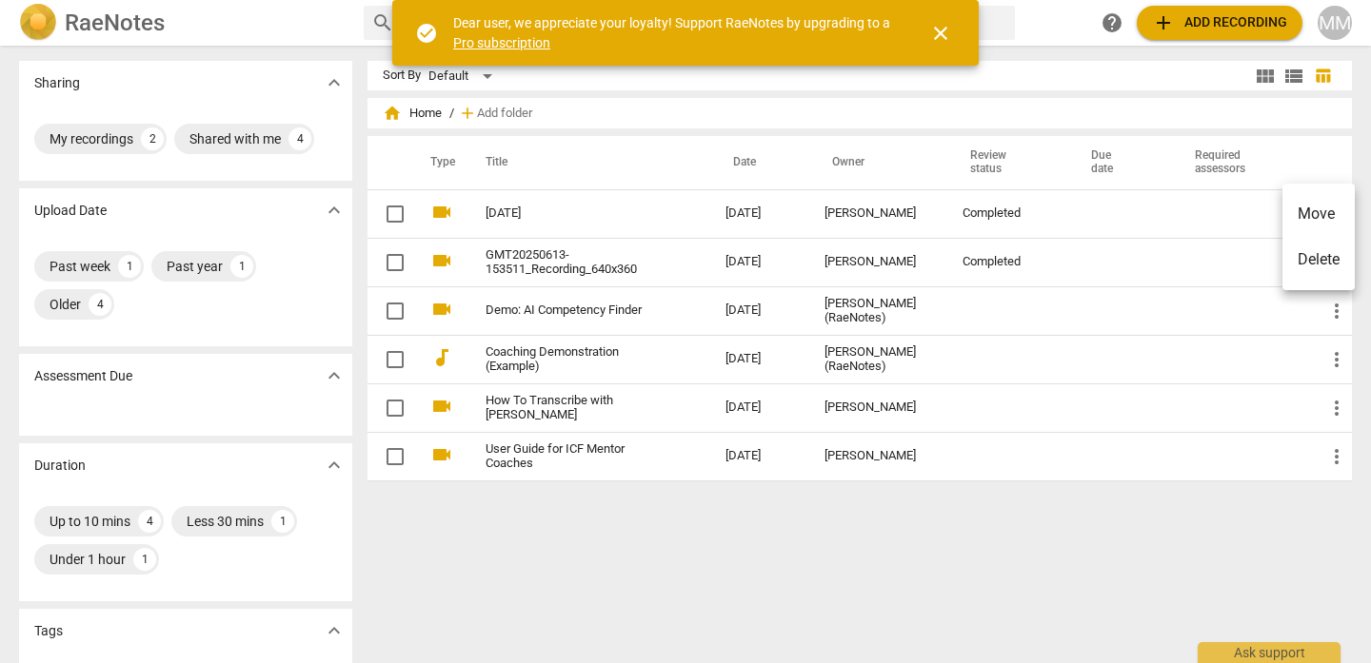
click at [524, 216] on div at bounding box center [685, 331] width 1371 height 663
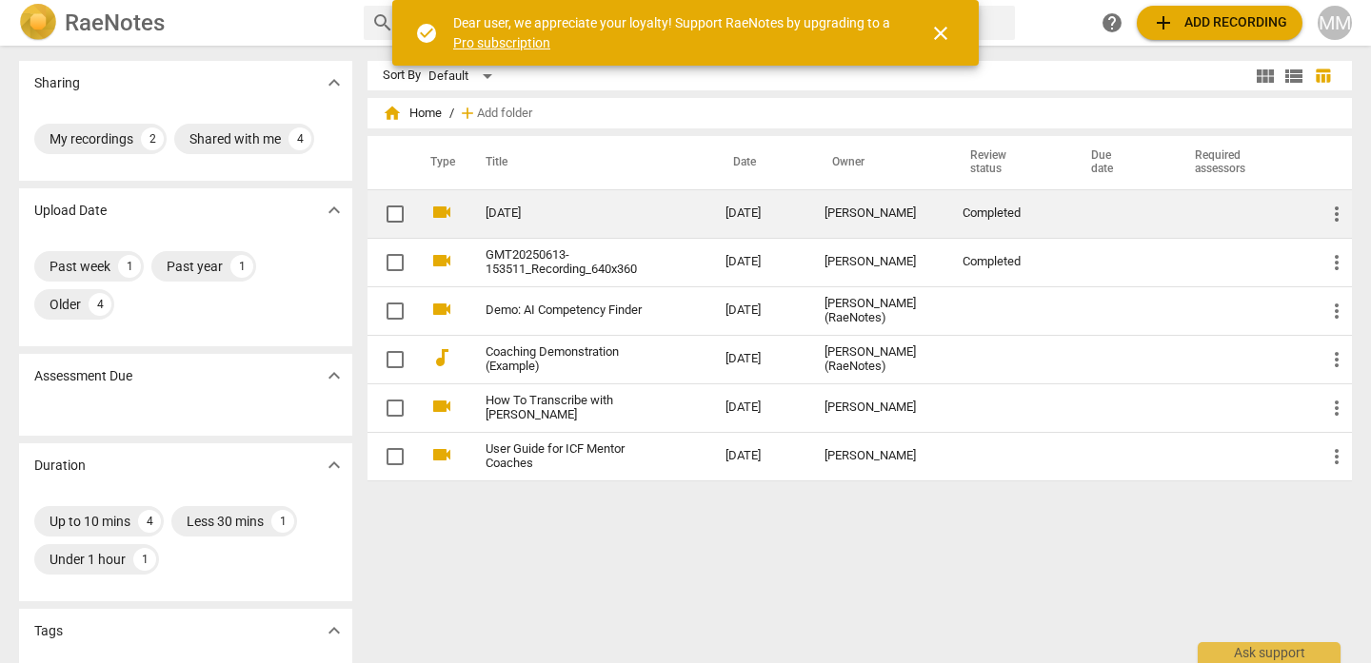
click at [522, 210] on link "[DATE]" at bounding box center [570, 214] width 171 height 14
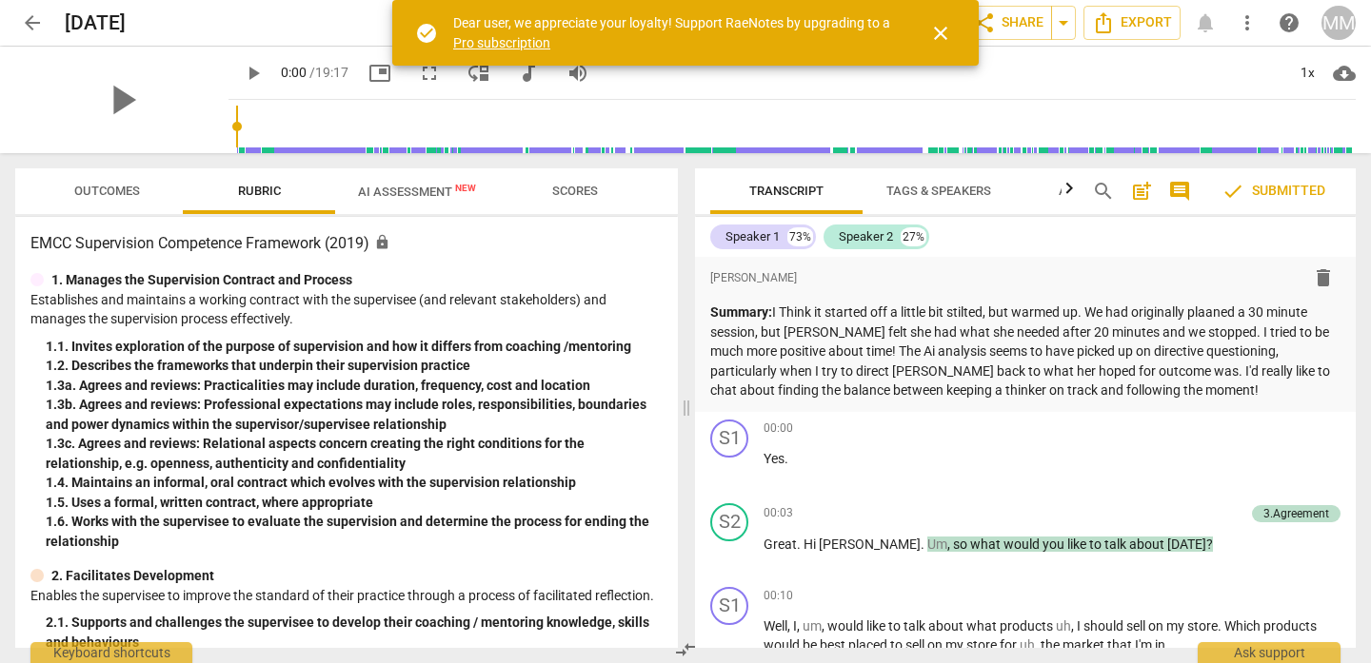
click at [402, 200] on span "AI Assessment New" at bounding box center [417, 191] width 164 height 29
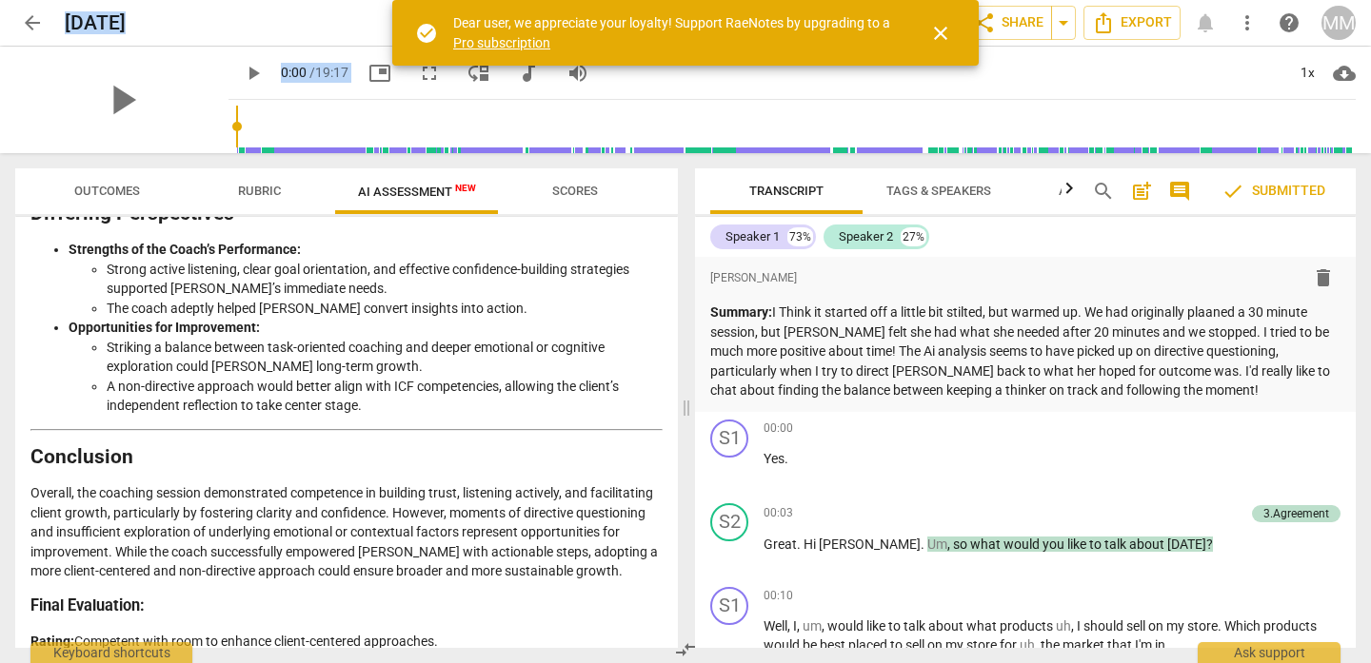
scroll to position [3484, 0]
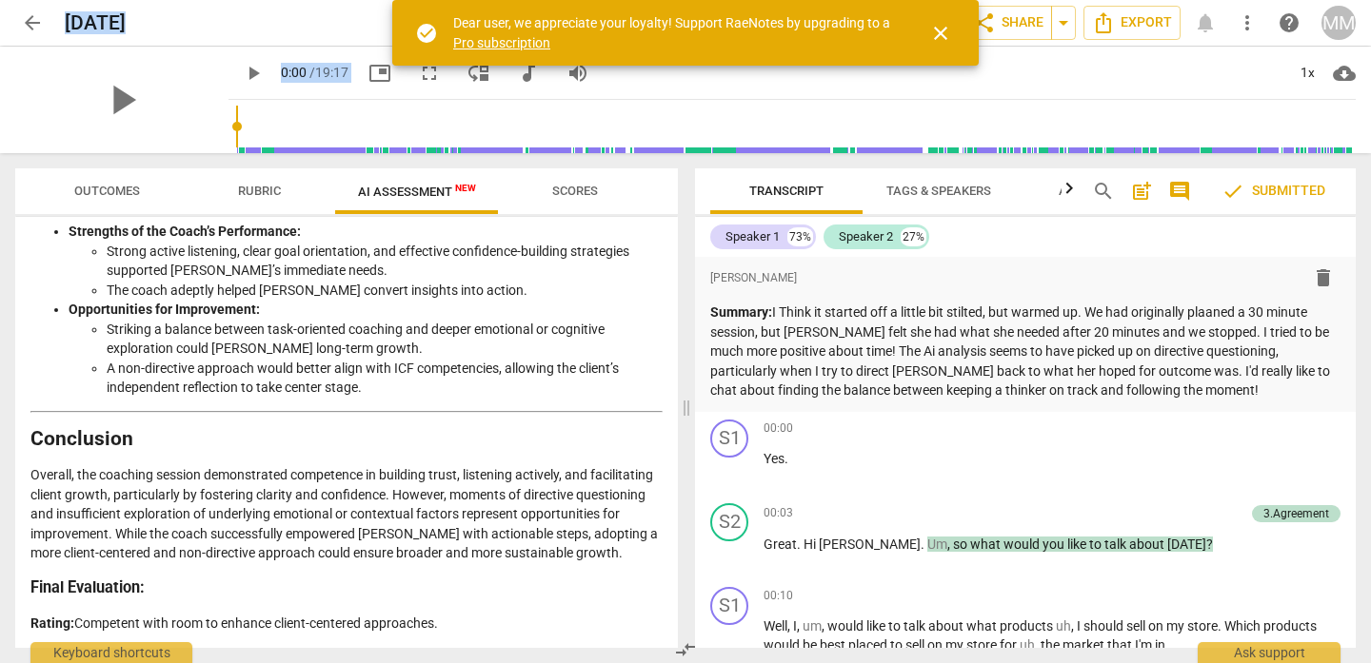
drag, startPoint x: 30, startPoint y: 278, endPoint x: 578, endPoint y: 628, distance: 649.8
copy div "Analysis of the Coaching Session Using the ICF Updated Core Competencies (2025)…"
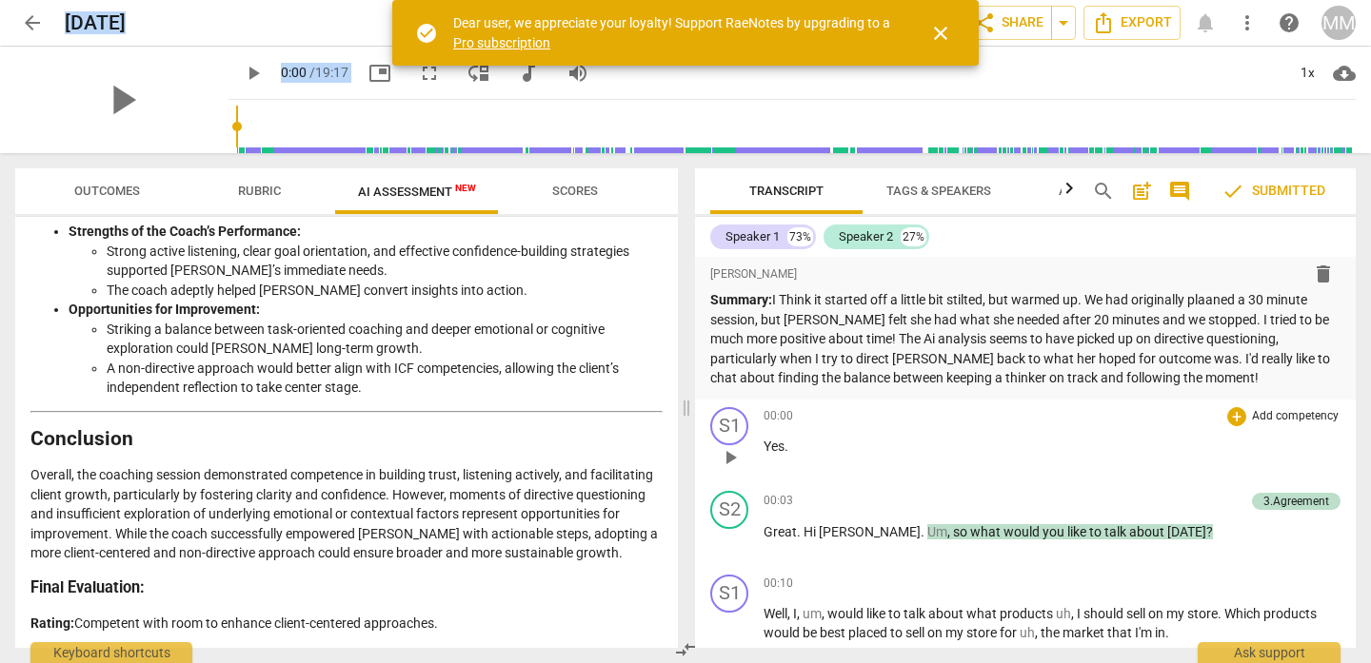
scroll to position [24, 0]
